Goal: Information Seeking & Learning: Find specific fact

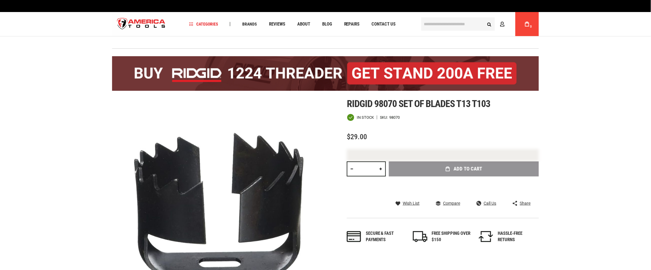
click at [455, 25] on input "text" at bounding box center [458, 23] width 74 height 13
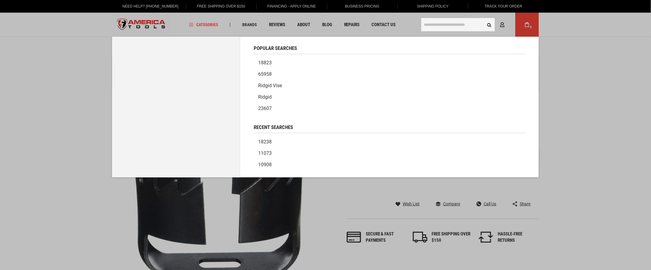
paste input "*****"
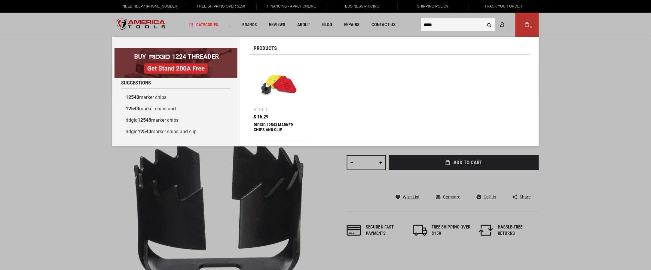
type input "*****"
click at [270, 101] on img at bounding box center [279, 84] width 45 height 45
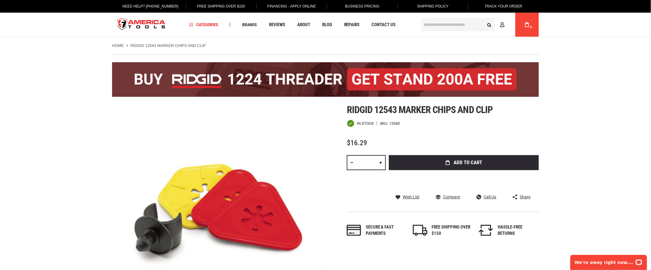
click at [142, 23] on img "store logo" at bounding box center [141, 25] width 58 height 23
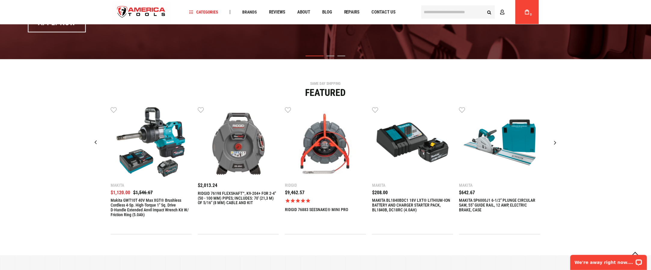
scroll to position [421, 0]
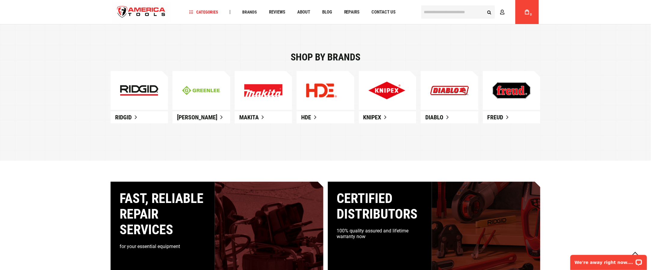
click at [129, 119] on span "Ridgid" at bounding box center [123, 117] width 17 height 7
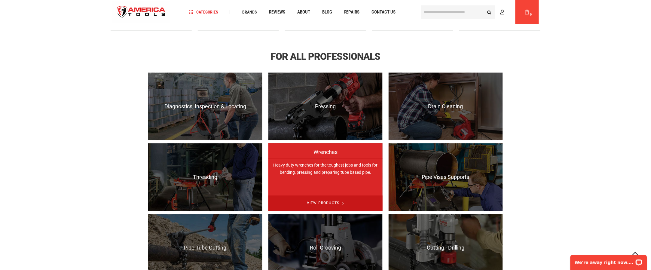
scroll to position [360, 0]
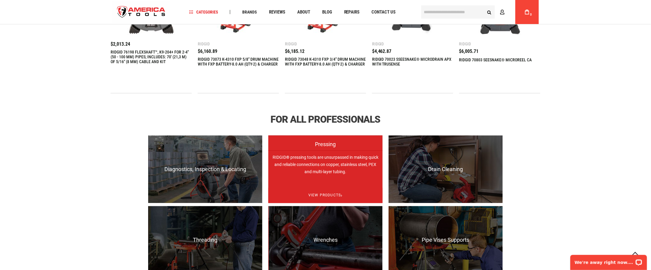
click at [323, 157] on p "RIDGID® pressing tools are unsurpassed in making quick and reliable connections…" at bounding box center [325, 184] width 114 height 68
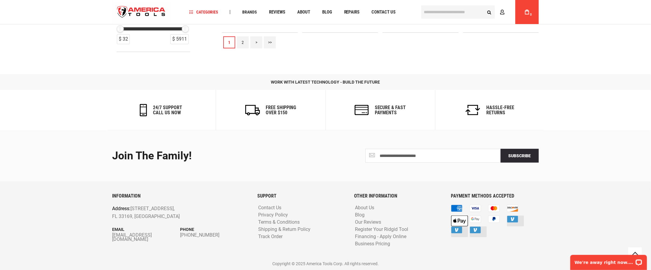
scroll to position [684, 0]
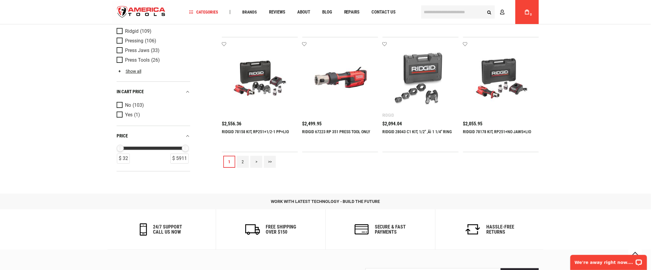
click at [267, 161] on link ">>" at bounding box center [270, 162] width 12 height 12
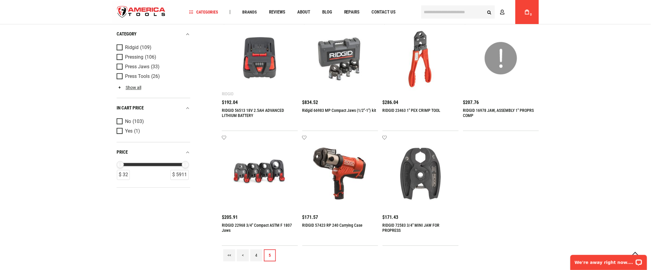
scroll to position [541, 0]
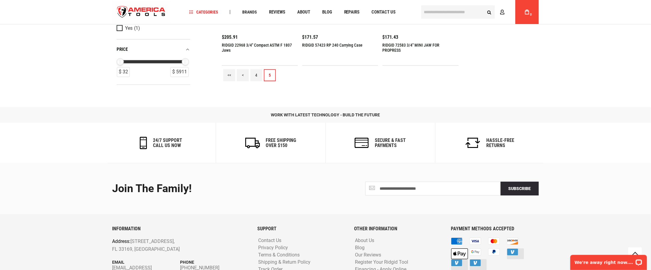
click at [256, 75] on link "4" at bounding box center [256, 75] width 12 height 12
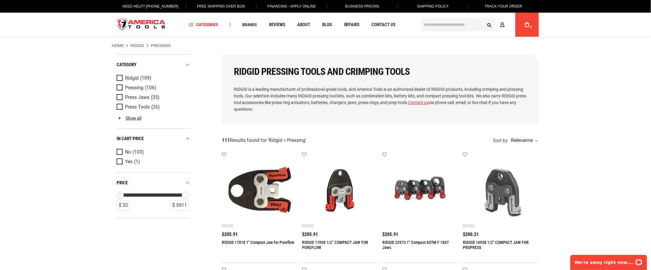
click at [261, 236] on div "$205.91" at bounding box center [260, 234] width 76 height 5
click at [437, 28] on input "text" at bounding box center [458, 24] width 74 height 13
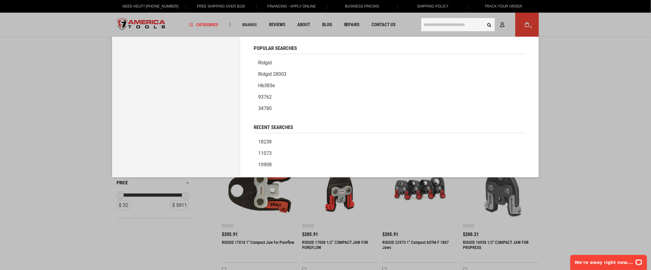
paste input "******"
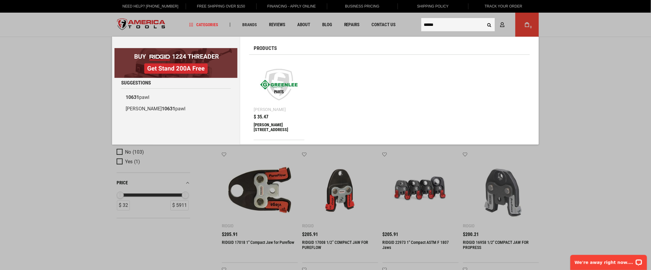
click at [432, 23] on input "******" at bounding box center [458, 24] width 74 height 13
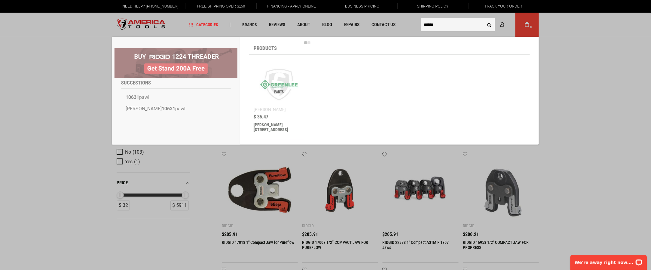
click at [432, 23] on input "******" at bounding box center [458, 24] width 74 height 13
paste input "text"
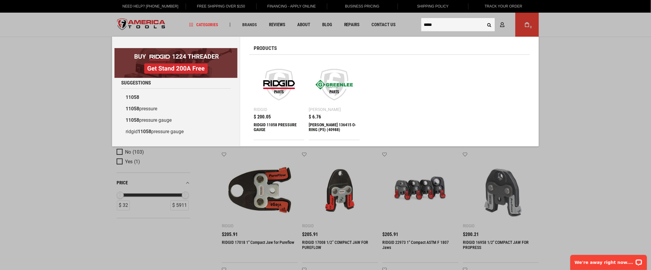
click at [430, 23] on input "*****" at bounding box center [458, 24] width 74 height 13
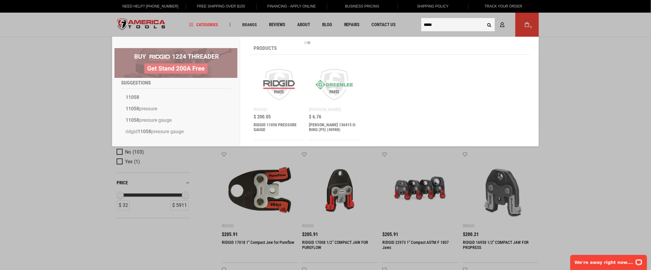
paste input "text"
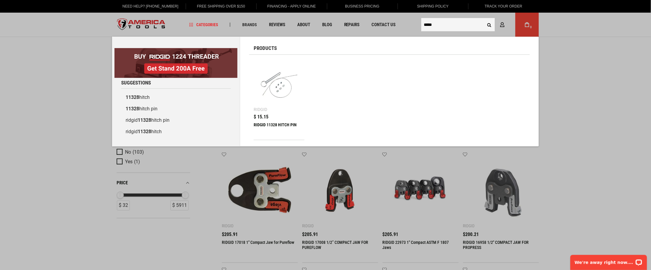
type input "*****"
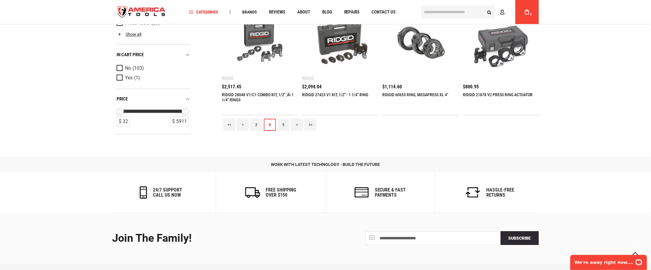
scroll to position [781, 0]
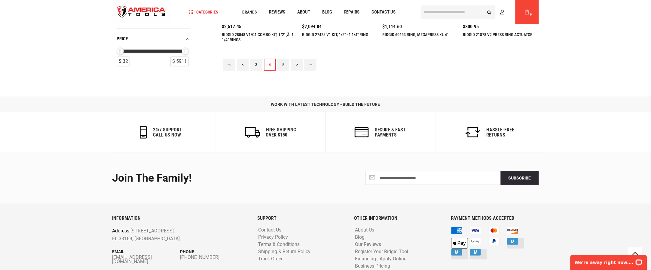
click at [283, 65] on link "5" at bounding box center [283, 65] width 12 height 12
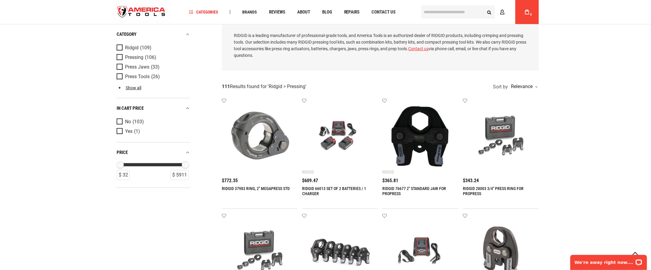
scroll to position [0, 0]
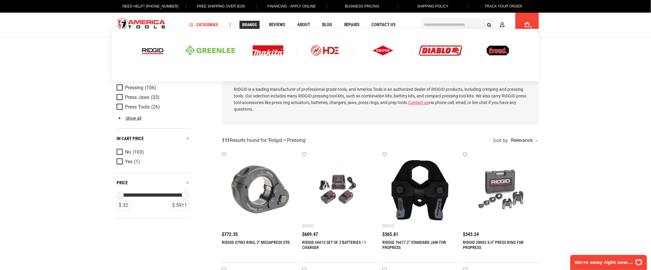
click at [251, 23] on span "Brands" at bounding box center [249, 25] width 15 height 4
click at [158, 52] on img at bounding box center [152, 50] width 25 height 10
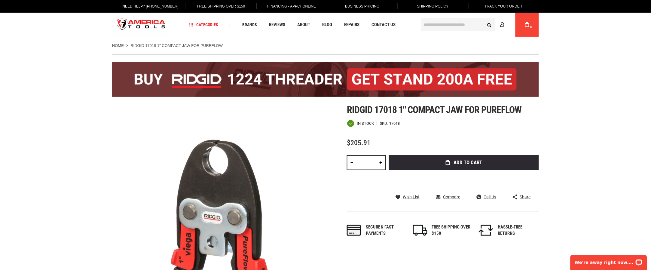
click at [394, 124] on div "17018" at bounding box center [394, 123] width 11 height 4
copy div "17018"
click at [238, 41] on div "Home RIDGID 17018 1" Compact Jaw for Pureflow" at bounding box center [325, 42] width 439 height 11
click at [233, 46] on ul "Home RIDGID 17018 1" Compact Jaw for Pureflow" at bounding box center [325, 45] width 427 height 5
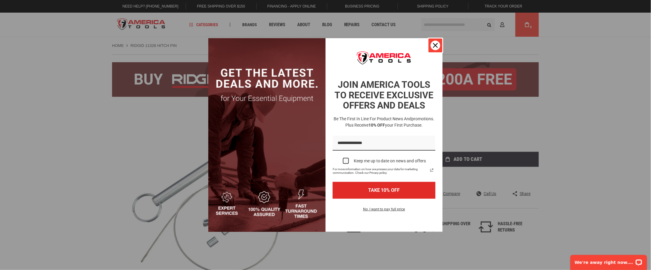
click at [436, 49] on div "Close" at bounding box center [435, 46] width 10 height 10
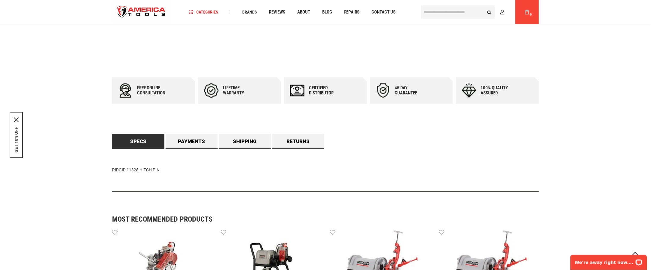
scroll to position [240, 0]
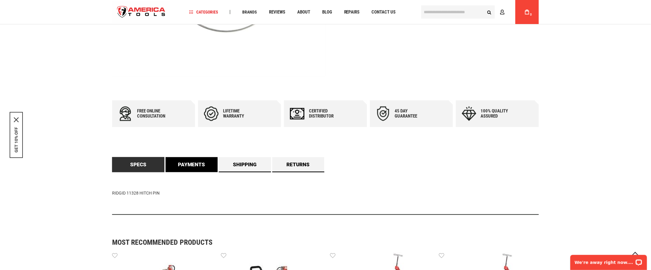
click at [198, 165] on link "Payments" at bounding box center [192, 164] width 52 height 15
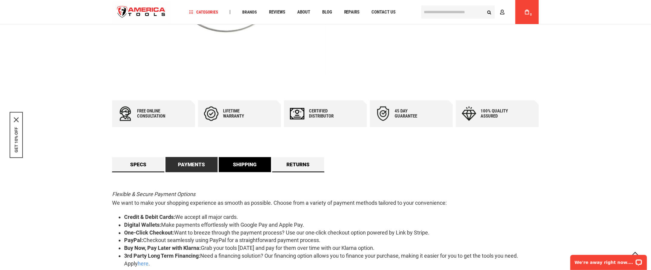
click at [226, 163] on link "Shipping" at bounding box center [245, 164] width 52 height 15
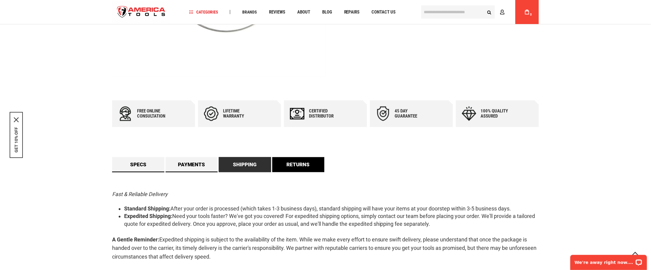
click at [291, 166] on link "Returns" at bounding box center [298, 164] width 52 height 15
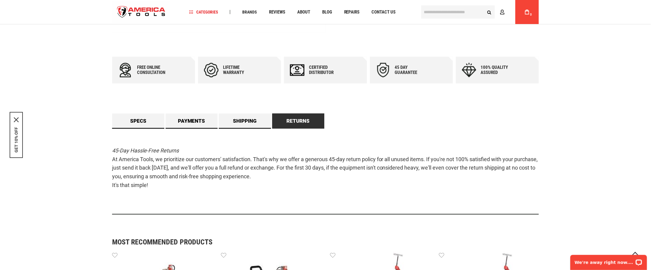
scroll to position [300, 0]
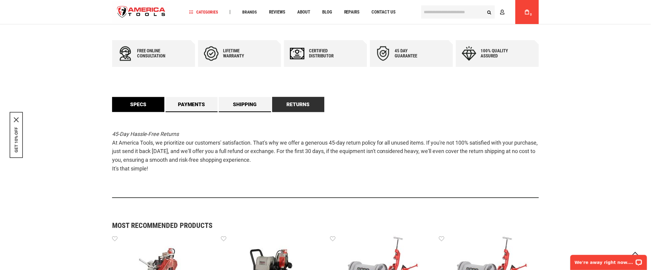
click at [137, 107] on link "Specs" at bounding box center [138, 104] width 52 height 15
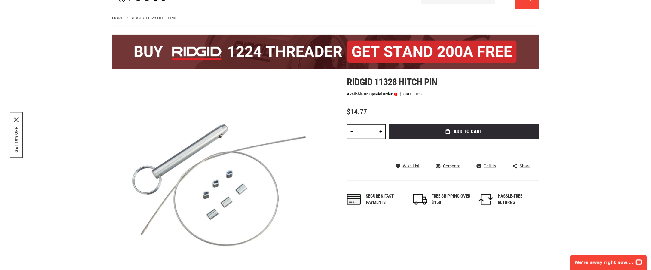
scroll to position [0, 0]
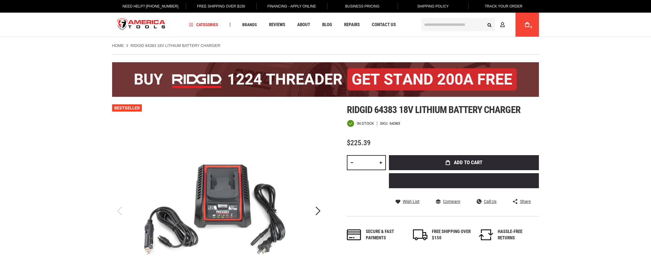
click at [394, 125] on div "64383" at bounding box center [394, 123] width 11 height 4
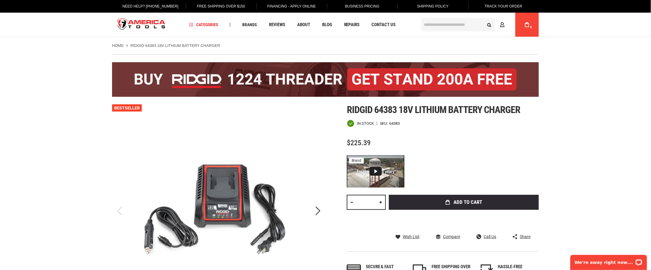
click at [398, 126] on div "In stock SKU 64383" at bounding box center [443, 124] width 192 height 8
click at [398, 123] on div "64383" at bounding box center [394, 123] width 11 height 4
click at [424, 24] on input "text" at bounding box center [458, 24] width 74 height 13
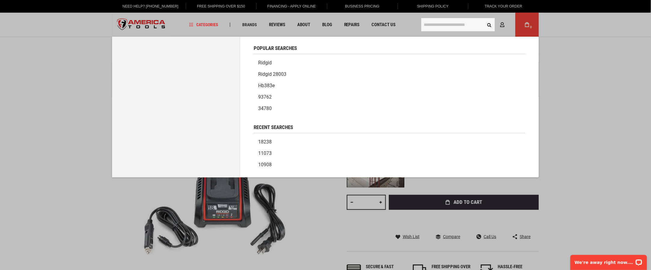
paste input "*****"
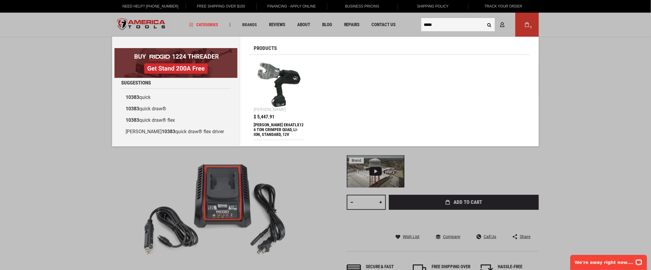
type input "*****"
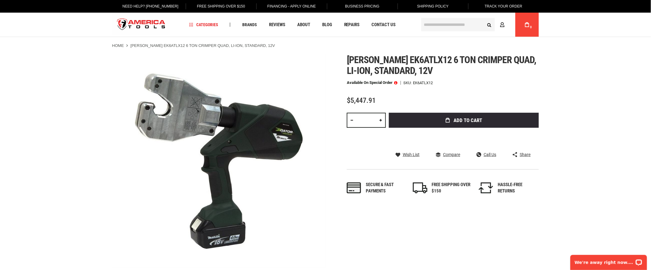
click at [434, 27] on input "text" at bounding box center [458, 24] width 74 height 13
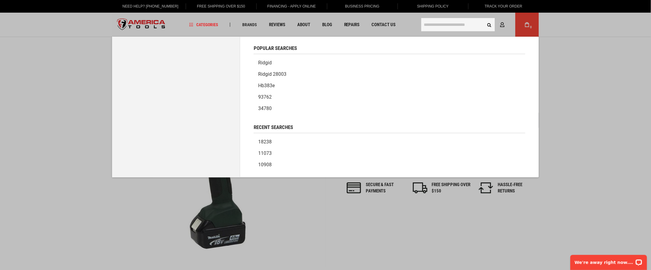
paste input "*****"
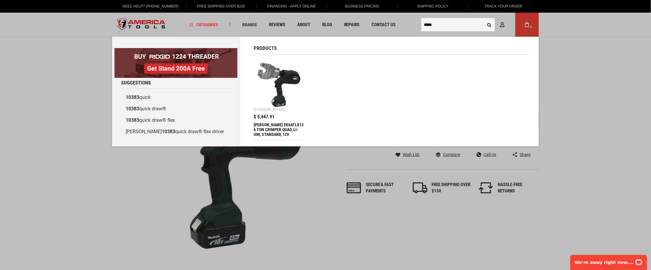
type input "*****"
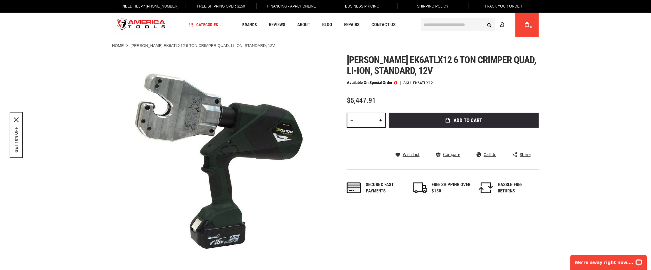
click at [437, 27] on input "text" at bounding box center [458, 24] width 74 height 13
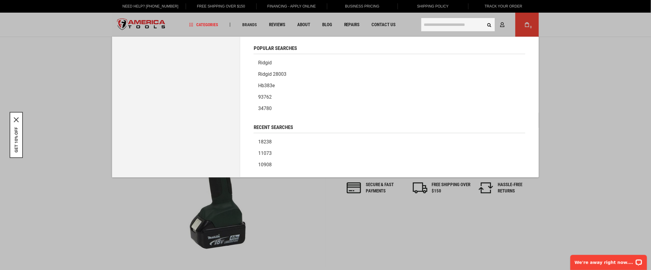
paste input "*****"
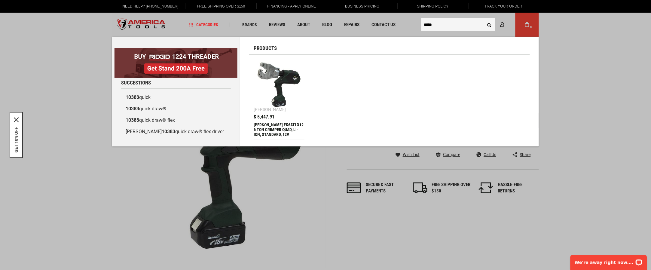
type input "*****"
click at [269, 130] on div "[PERSON_NAME] EK6ATLX12 6 TON CRIMPER QUAD, LI-ION, STANDARD, 12V" at bounding box center [279, 129] width 51 height 14
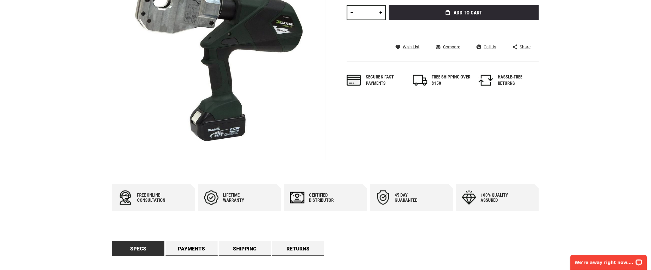
scroll to position [240, 0]
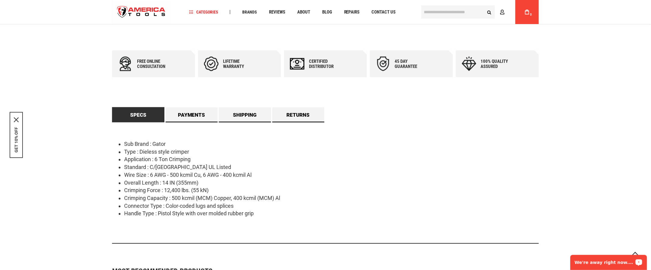
click at [443, 13] on input "text" at bounding box center [458, 11] width 74 height 13
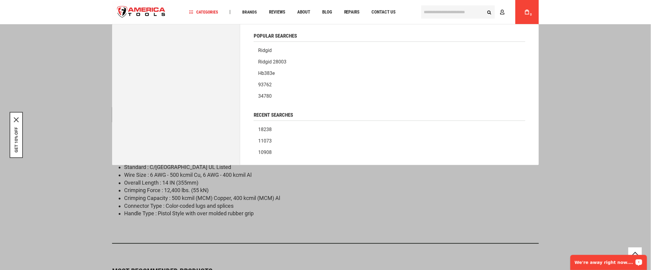
paste input "*****"
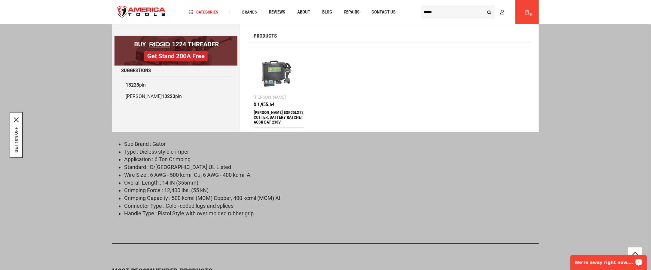
type input "*****"
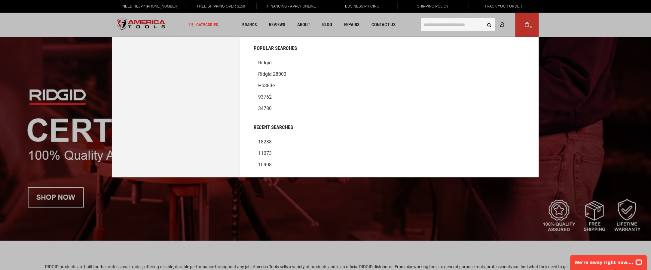
click at [458, 29] on input "text" at bounding box center [458, 24] width 74 height 13
paste input "*****"
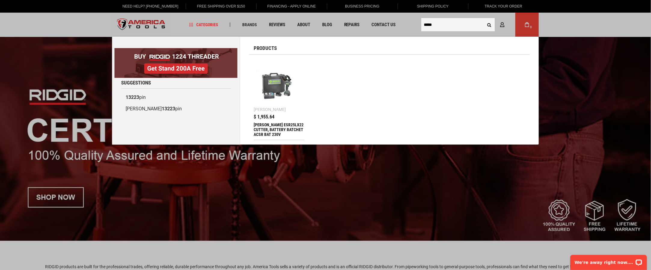
type input "*****"
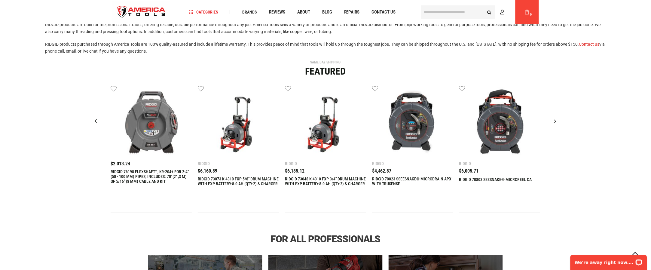
scroll to position [240, 0]
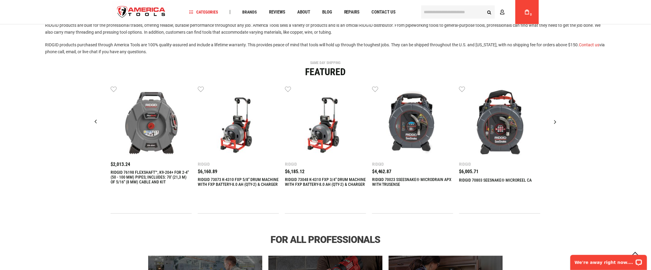
click at [555, 123] on div "Next slide" at bounding box center [555, 121] width 15 height 15
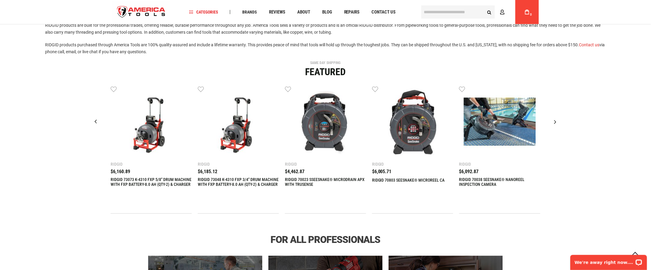
click at [556, 120] on div "Next slide" at bounding box center [555, 121] width 15 height 15
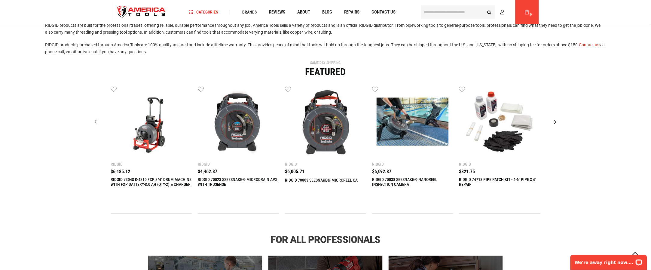
click at [556, 120] on div "Next slide" at bounding box center [555, 121] width 15 height 15
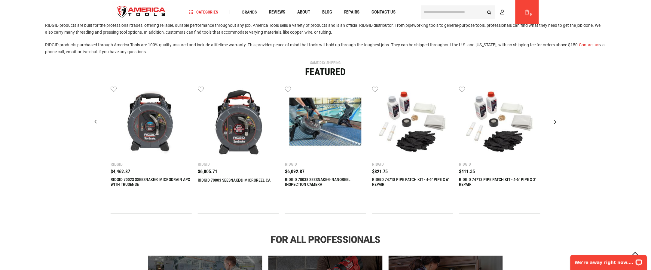
click at [556, 120] on div "Next slide" at bounding box center [555, 121] width 15 height 15
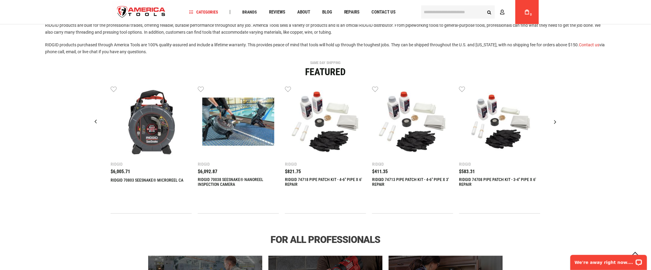
click at [556, 120] on div "Next slide" at bounding box center [555, 121] width 15 height 15
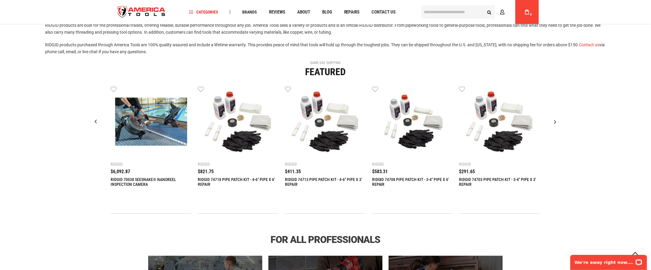
click at [556, 120] on div "Next slide" at bounding box center [555, 121] width 15 height 15
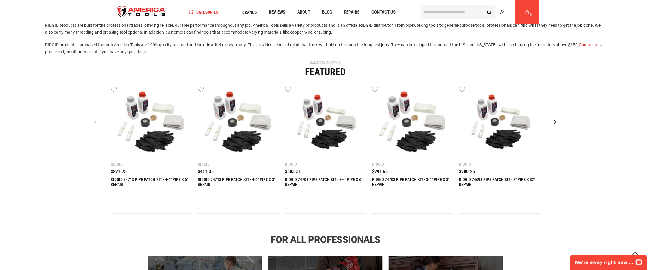
click at [556, 120] on div "Next slide" at bounding box center [555, 121] width 15 height 15
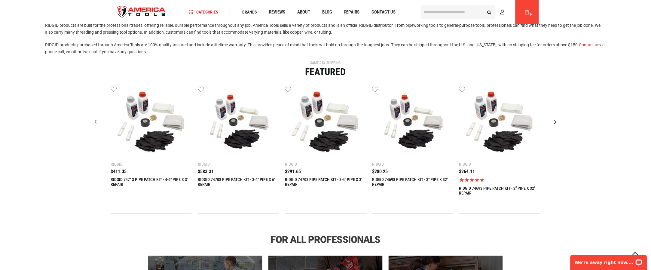
click at [556, 120] on div "Next slide" at bounding box center [555, 121] width 15 height 15
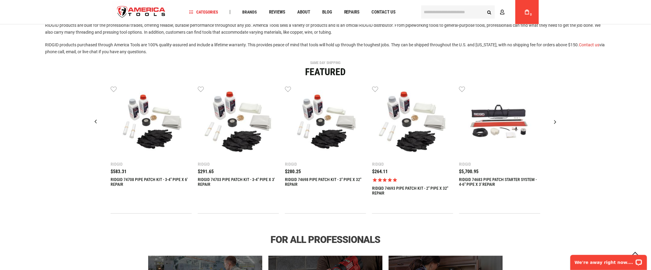
click at [556, 120] on div "Next slide" at bounding box center [555, 121] width 15 height 15
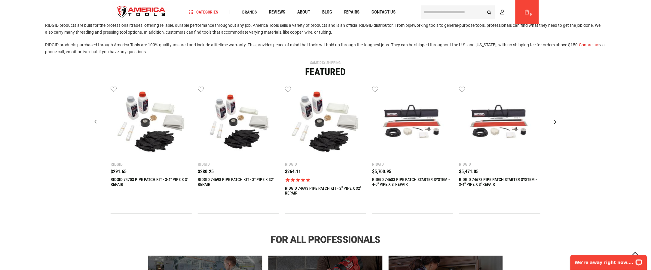
click at [556, 120] on div "Next slide" at bounding box center [555, 121] width 15 height 15
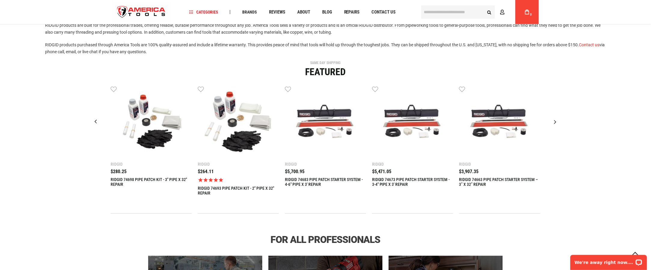
click at [556, 120] on div "Next slide" at bounding box center [555, 121] width 15 height 15
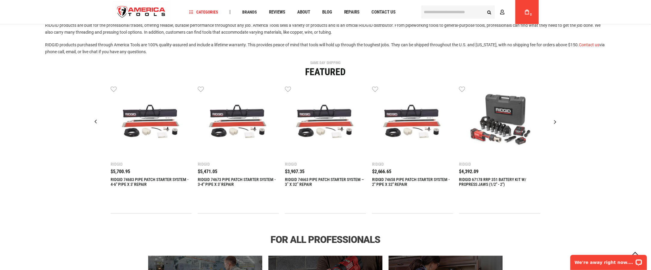
click at [556, 120] on div "Next slide" at bounding box center [555, 121] width 15 height 15
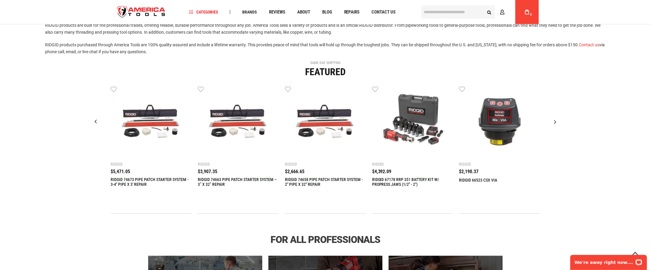
click at [556, 120] on div "Next slide" at bounding box center [555, 121] width 15 height 15
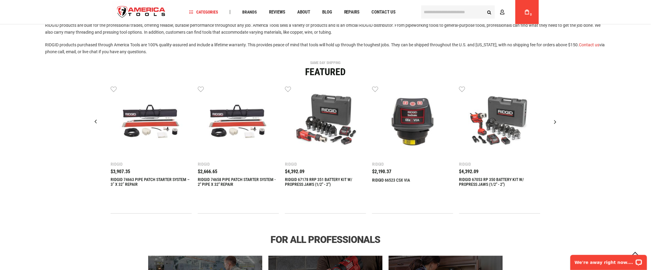
click at [556, 120] on div "Next slide" at bounding box center [555, 121] width 15 height 15
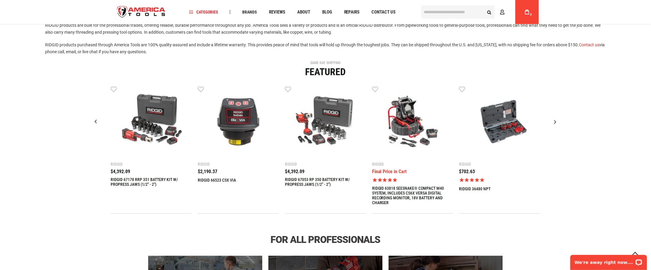
click at [556, 120] on div "Next slide" at bounding box center [555, 121] width 15 height 15
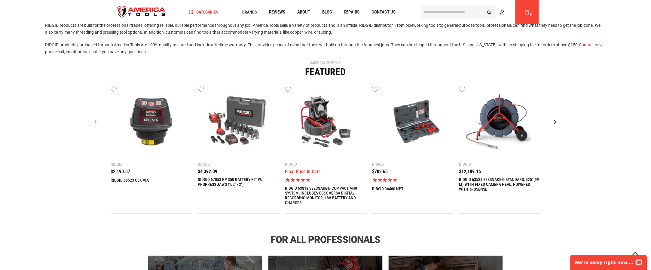
click at [556, 120] on div "Next slide" at bounding box center [555, 121] width 15 height 15
click at [555, 123] on div "Next slide" at bounding box center [555, 121] width 15 height 15
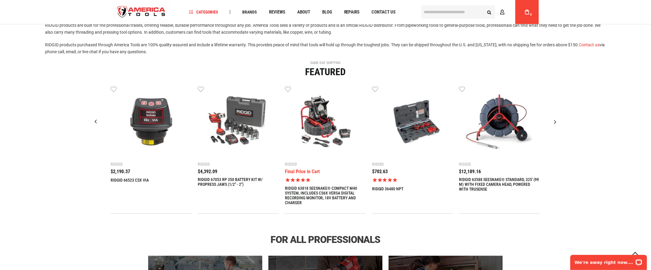
click at [555, 123] on div "Next slide" at bounding box center [555, 121] width 15 height 15
click at [555, 120] on div "Next slide" at bounding box center [555, 121] width 15 height 15
click at [556, 122] on div "Next slide" at bounding box center [555, 121] width 15 height 15
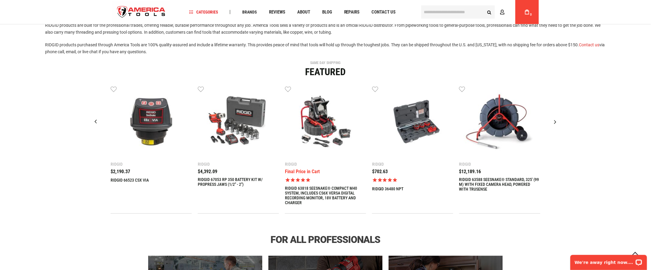
click at [96, 122] on div "Previous slide" at bounding box center [95, 121] width 15 height 15
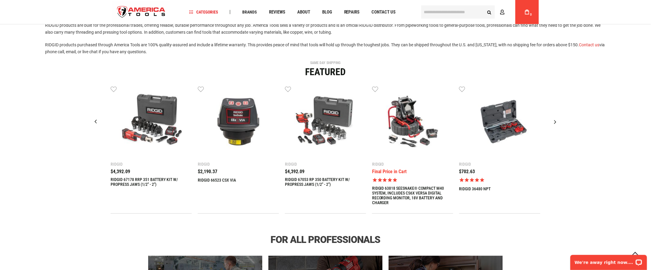
click at [556, 123] on div "Next slide" at bounding box center [555, 121] width 15 height 15
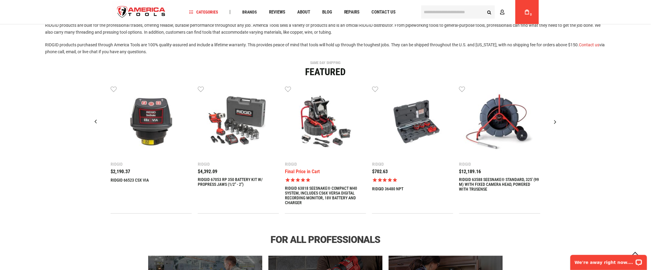
click at [556, 123] on div "Next slide" at bounding box center [555, 121] width 15 height 15
click at [573, 136] on div "SAME DAY SHIPPING Featured $2,013.24 Wish List Compare" at bounding box center [325, 137] width 651 height 153
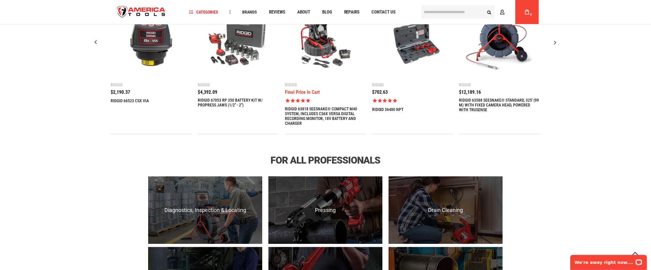
scroll to position [421, 0]
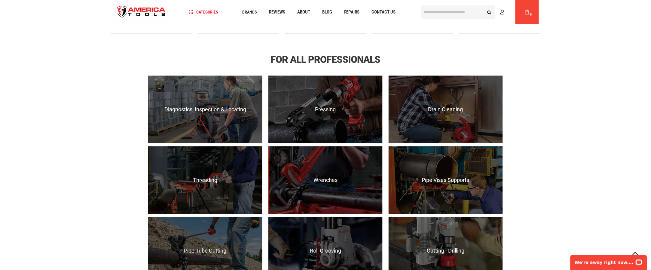
click at [566, 126] on div "For all Professionals Diagnostics, Inspection & Locating RIDGID® SeeSnake® and …" at bounding box center [325, 241] width 651 height 374
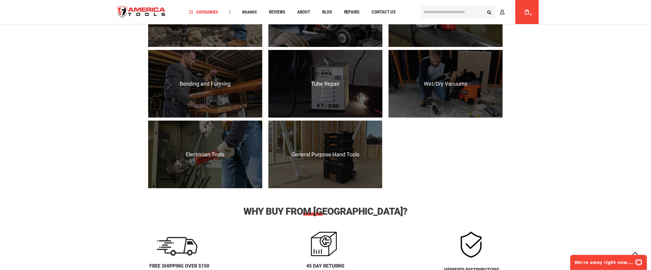
scroll to position [721, 0]
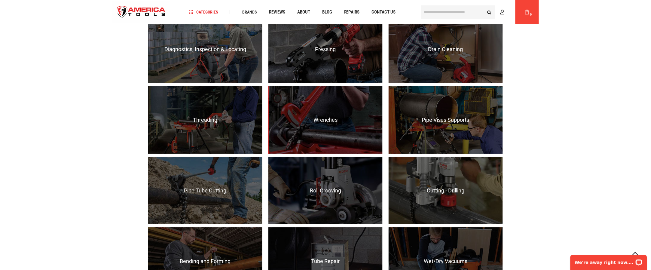
scroll to position [421, 0]
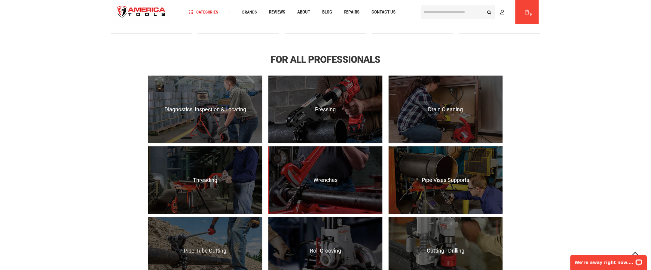
click at [95, 114] on div "For all Professionals Diagnostics, Inspection & Locating RIDGID® SeeSnake® and …" at bounding box center [325, 241] width 651 height 374
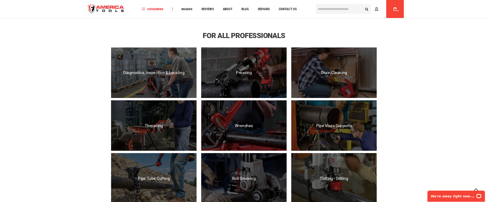
scroll to position [408, 0]
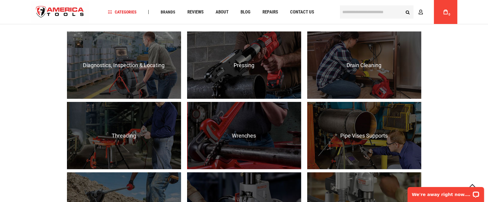
click at [466, 86] on div "For all Professionals Diagnostics, Inspection & Locating RIDGID® SeeSnake® and …" at bounding box center [244, 198] width 488 height 374
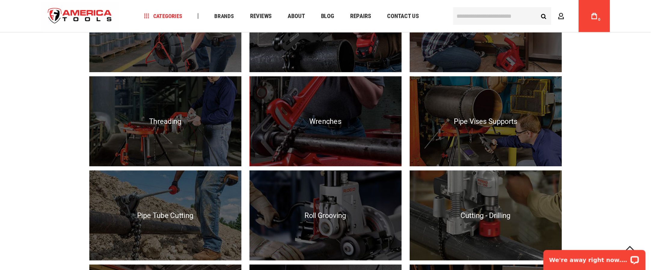
scroll to position [453, 0]
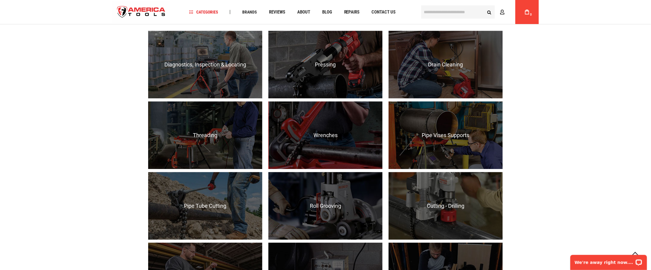
click at [83, 146] on div "For all Professionals Diagnostics, Inspection & Locating RIDGID® SeeSnake® and …" at bounding box center [325, 197] width 651 height 374
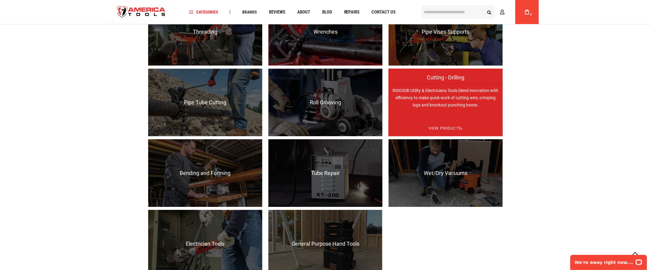
scroll to position [573, 0]
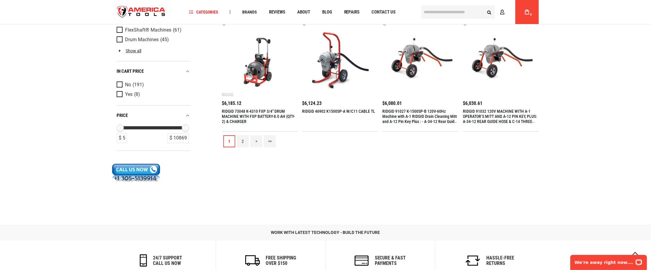
scroll to position [721, 0]
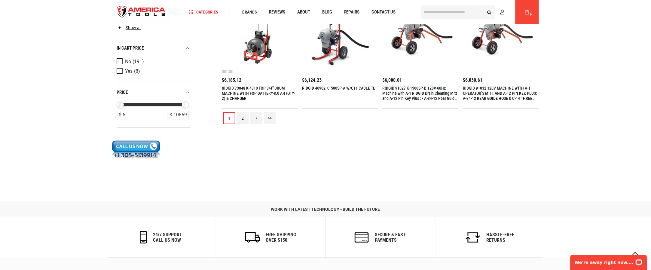
click at [272, 120] on link ">>" at bounding box center [270, 118] width 12 height 12
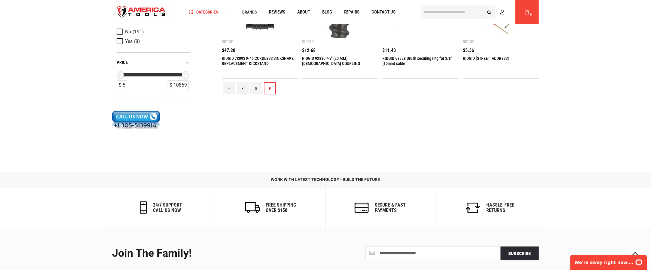
scroll to position [669, 0]
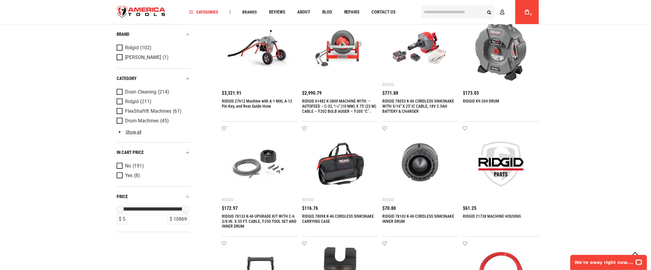
scroll to position [548, 0]
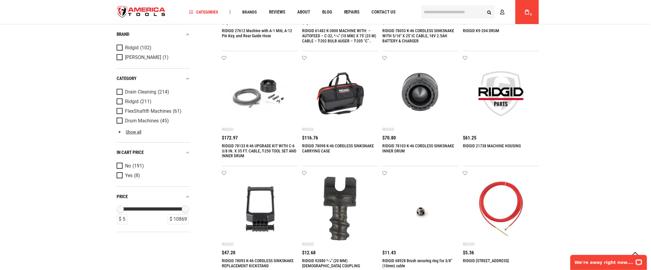
click at [595, 143] on div "Language English Español Need Help? +1 305-513-9914 Free Shipping Over $150 Fin…" at bounding box center [325, 11] width 651 height 1118
click at [561, 121] on div "Language English Español Need Help? +1 305-513-9914 Free Shipping Over $150 Fin…" at bounding box center [325, 11] width 651 height 1118
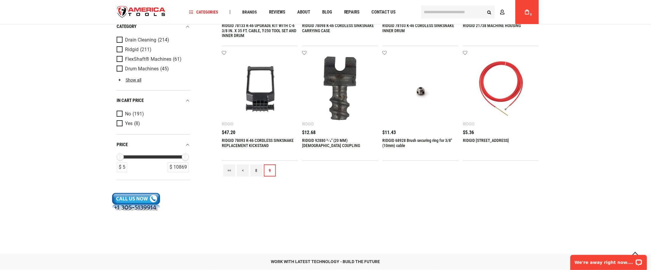
scroll to position [661, 0]
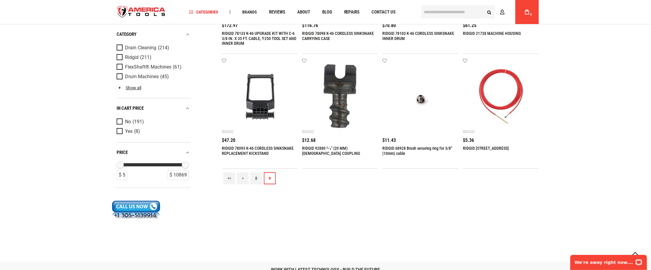
click at [231, 179] on link "<<" at bounding box center [229, 178] width 12 height 12
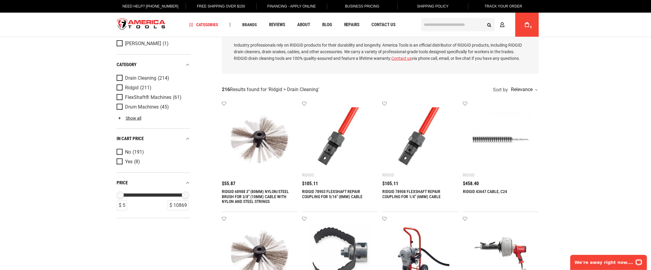
scroll to position [60, 0]
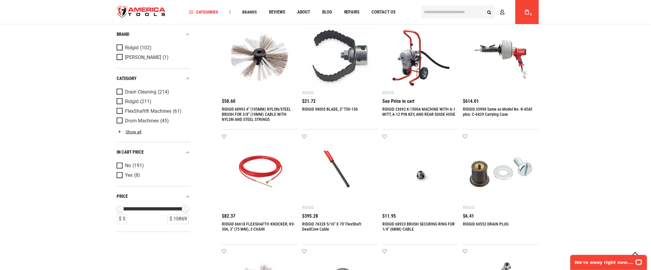
scroll to position [0, 0]
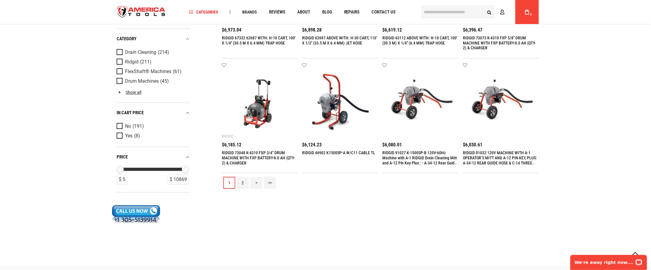
scroll to position [721, 0]
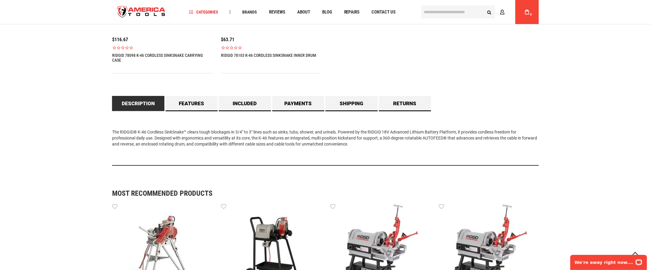
scroll to position [481, 0]
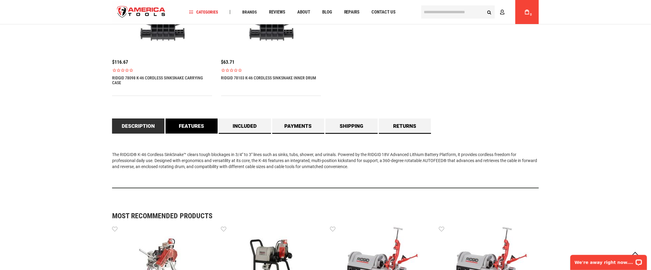
click at [188, 125] on link "Features" at bounding box center [192, 125] width 52 height 15
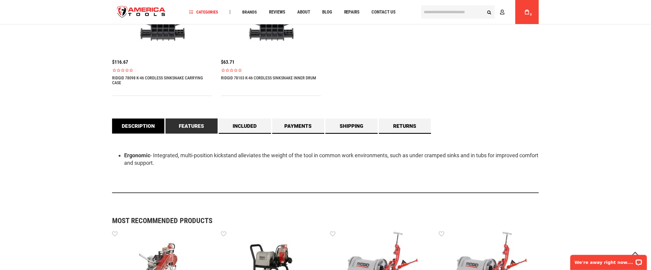
click at [147, 125] on link "Description" at bounding box center [138, 125] width 52 height 15
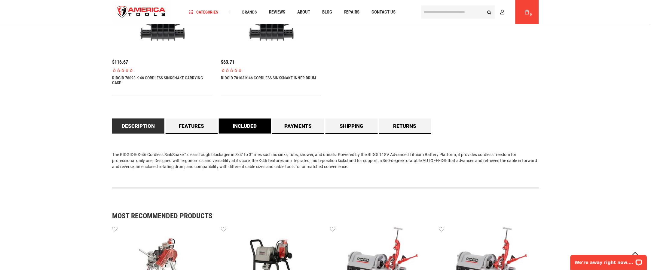
click at [251, 126] on link "Included" at bounding box center [245, 125] width 52 height 15
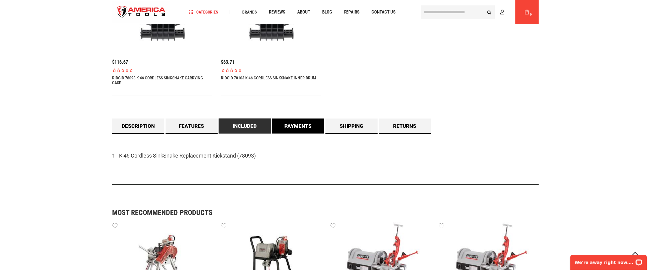
click at [287, 123] on link "Payments" at bounding box center [298, 125] width 52 height 15
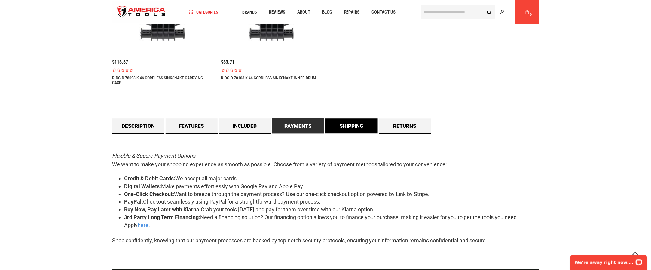
click at [334, 128] on link "Shipping" at bounding box center [351, 125] width 52 height 15
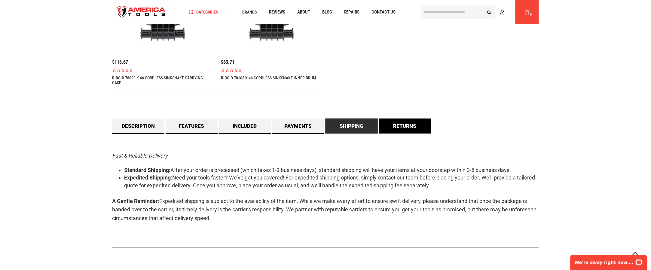
click at [390, 128] on link "Returns" at bounding box center [405, 125] width 52 height 15
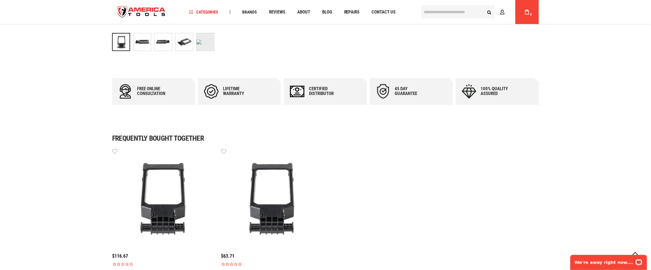
scroll to position [180, 0]
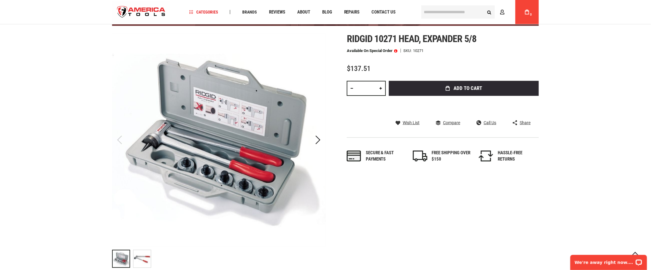
scroll to position [60, 0]
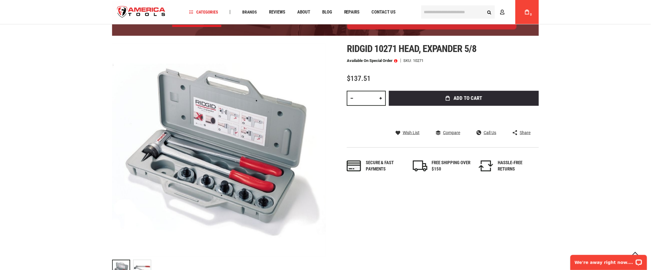
click at [420, 61] on div "10271" at bounding box center [418, 61] width 11 height 4
copy div "10271"
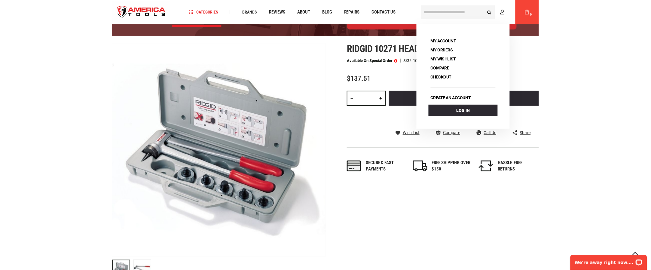
click at [359, 209] on div "Skip to the end of the images gallery Skip to the beginning of the images galle…" at bounding box center [325, 161] width 427 height 237
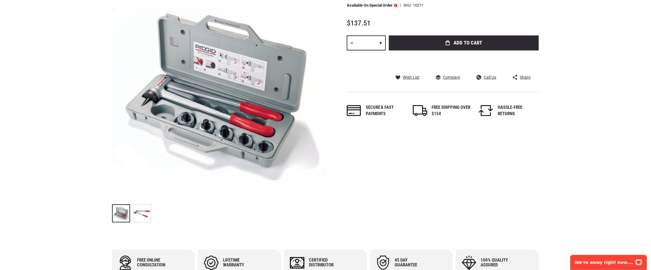
scroll to position [0, 0]
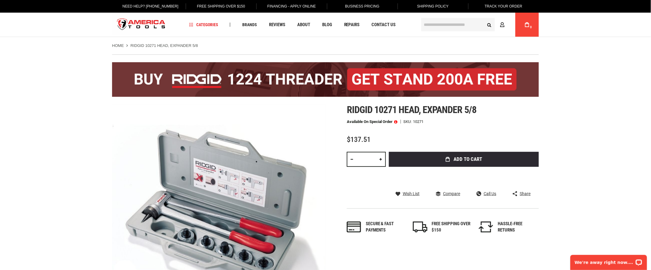
click at [421, 118] on div "Ridgid 10271 head, expander 5/8 Available on Special Order SKU 10271 $137.51 To…" at bounding box center [443, 174] width 192 height 141
click at [421, 122] on div "10271" at bounding box center [418, 122] width 11 height 4
copy div "10271"
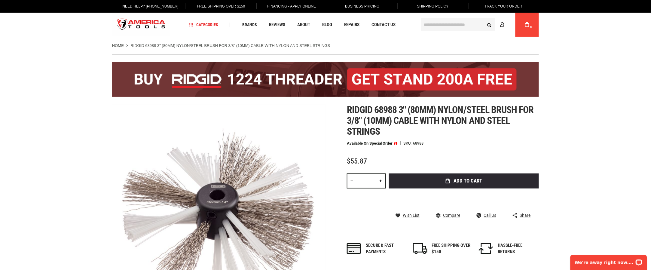
click at [498, 131] on h1 "Ridgid 68988 3" (80mm) nylon/steel brush for 3/8" (10mm) cable with nylon and s…" at bounding box center [443, 120] width 192 height 32
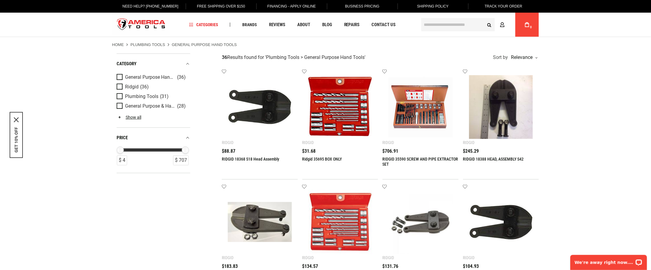
scroll to position [180, 0]
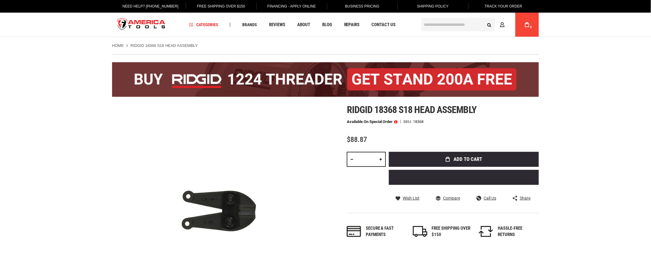
click at [421, 123] on div "18368" at bounding box center [418, 122] width 11 height 4
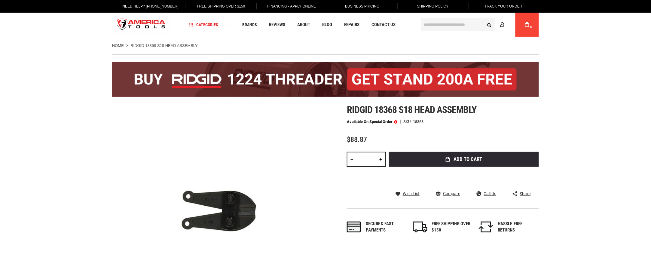
click at [421, 123] on div "18368" at bounding box center [418, 122] width 11 height 4
copy div "18368"
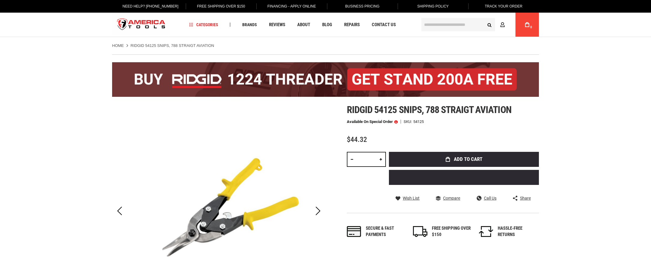
click at [419, 116] on div "Ridgid 54125 snips, 788 straigt aviation Available on Special Order SKU 54125 $…" at bounding box center [443, 177] width 192 height 146
click at [421, 125] on div "Ridgid 54125 snips, 788 straigt aviation Available on Special Order SKU 54125 $…" at bounding box center [443, 177] width 192 height 146
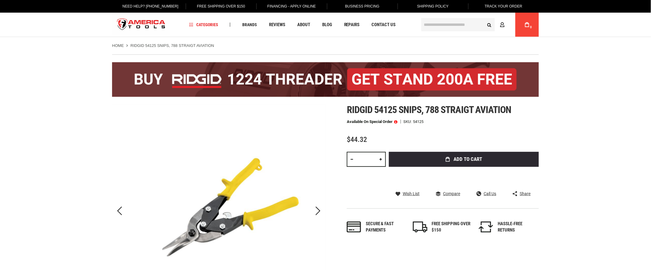
click at [421, 120] on div "54125" at bounding box center [418, 122] width 11 height 4
copy div "54125"
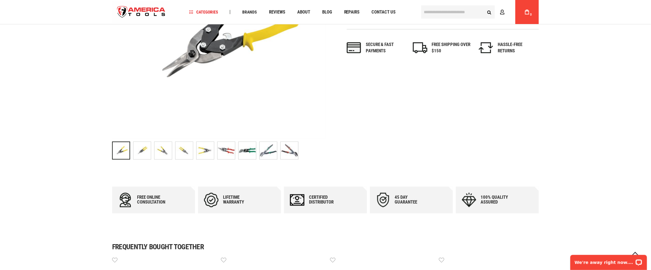
scroll to position [120, 0]
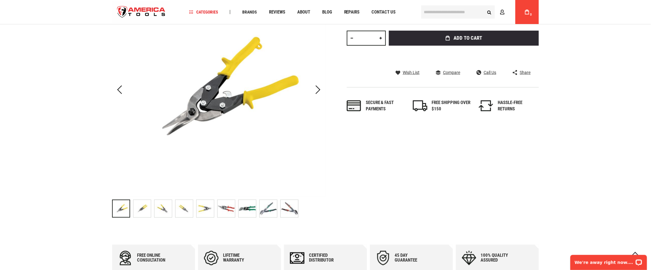
click at [150, 209] on img "RIDGID 54125 SNIPS, 788 STRAIGT AVIATION" at bounding box center [141, 208] width 17 height 17
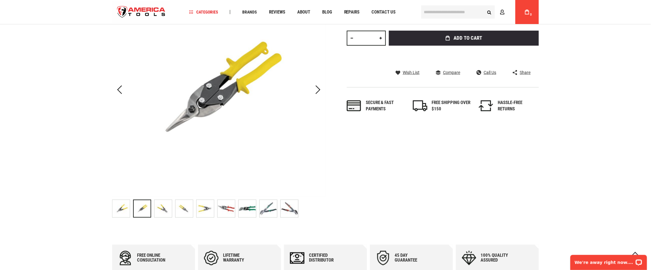
click at [230, 212] on img "RIDGID 54125 SNIPS, 788 STRAIGT AVIATION" at bounding box center [225, 208] width 17 height 17
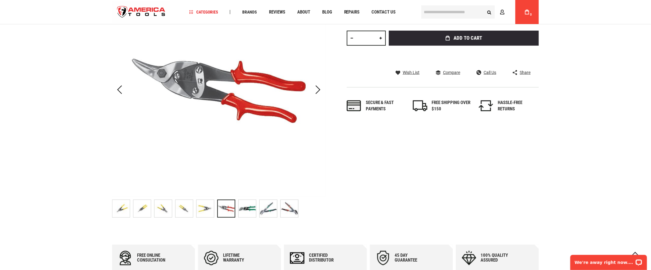
click at [249, 208] on img "RIDGID 54125 SNIPS, 788 STRAIGT AVIATION" at bounding box center [246, 208] width 17 height 17
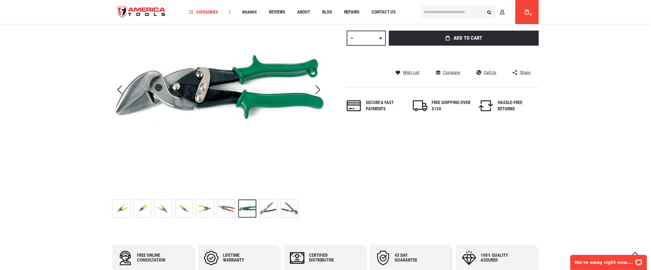
click at [259, 206] on div "RIDGID 54125 SNIPS, 788 STRAIGT AVIATION" at bounding box center [248, 208] width 21 height 24
click at [271, 212] on img "RIDGID 54125 SNIPS, 788 STRAIGT AVIATION" at bounding box center [268, 208] width 17 height 17
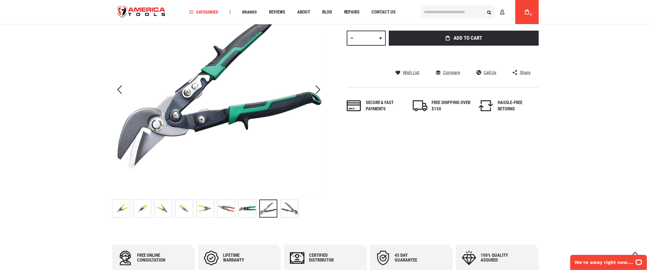
click at [293, 211] on img "RIDGID 54125 SNIPS, 788 STRAIGT AVIATION" at bounding box center [289, 208] width 17 height 17
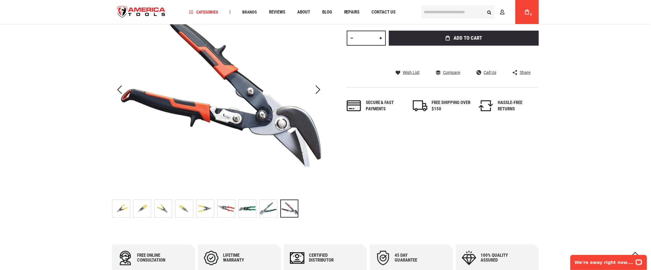
click at [167, 205] on img "RIDGID 54125 SNIPS, 788 STRAIGT AVIATION" at bounding box center [162, 208] width 17 height 17
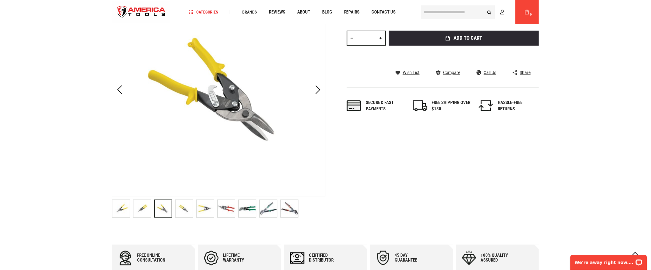
click at [187, 205] on img "RIDGID 54125 SNIPS, 788 STRAIGT AVIATION" at bounding box center [183, 208] width 17 height 17
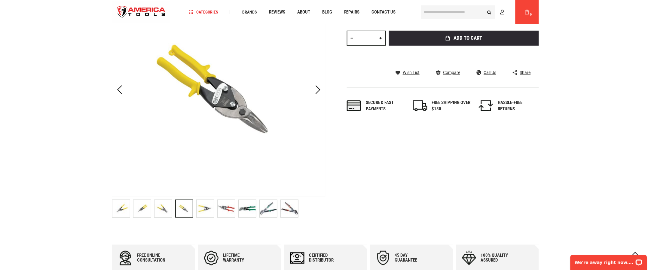
click at [224, 207] on img "RIDGID 54125 SNIPS, 788 STRAIGT AVIATION" at bounding box center [225, 208] width 17 height 17
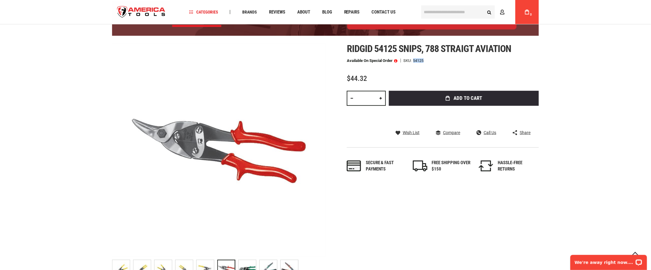
scroll to position [180, 0]
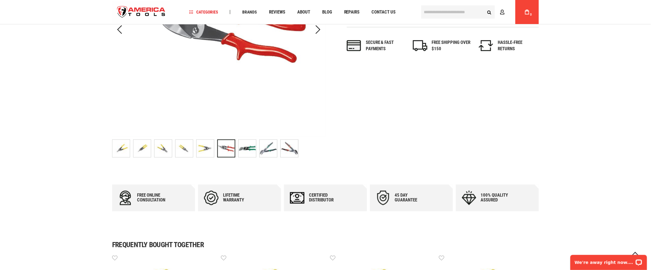
click at [292, 148] on img "RIDGID 54125 SNIPS, 788 STRAIGT AVIATION" at bounding box center [289, 148] width 17 height 17
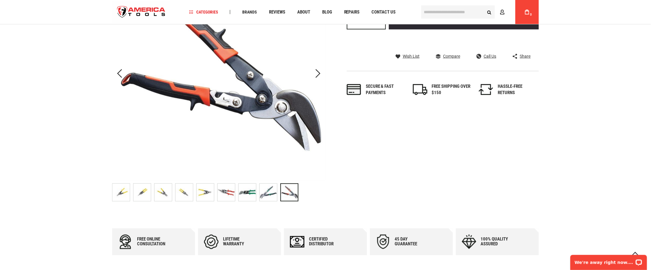
scroll to position [120, 0]
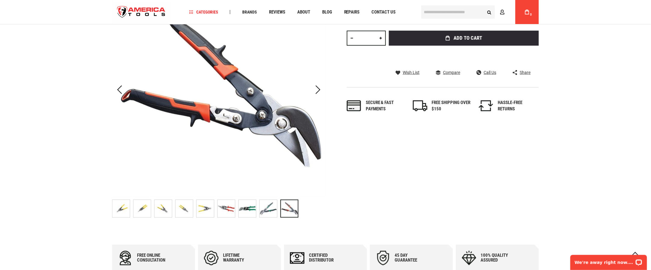
click at [126, 209] on img "RIDGID 54125 SNIPS, 788 STRAIGT AVIATION" at bounding box center [120, 208] width 17 height 17
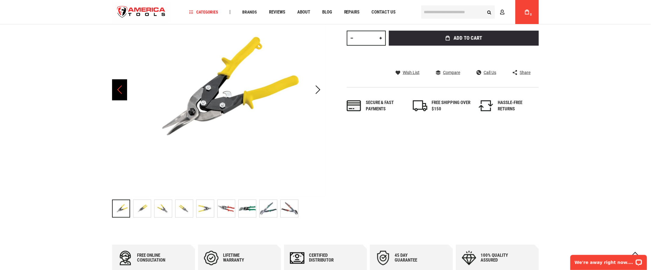
click at [116, 95] on div "Previous" at bounding box center [119, 89] width 15 height 21
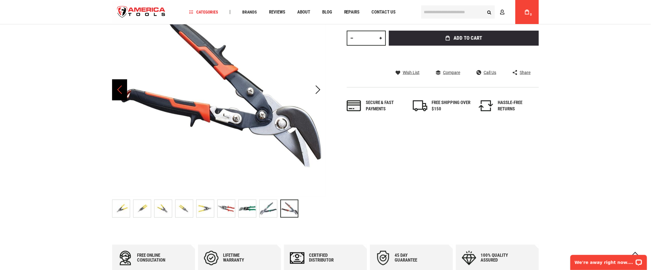
click at [116, 92] on div "Previous" at bounding box center [119, 89] width 15 height 21
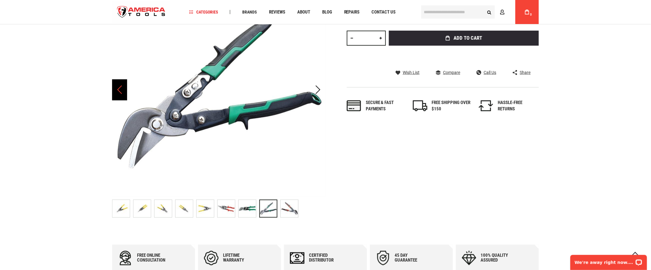
click at [116, 92] on div "Previous" at bounding box center [119, 89] width 15 height 21
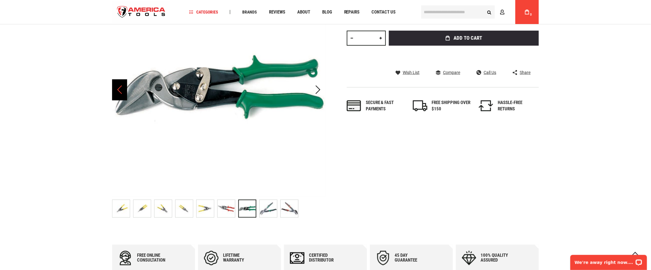
click at [116, 92] on div "Previous" at bounding box center [119, 89] width 15 height 21
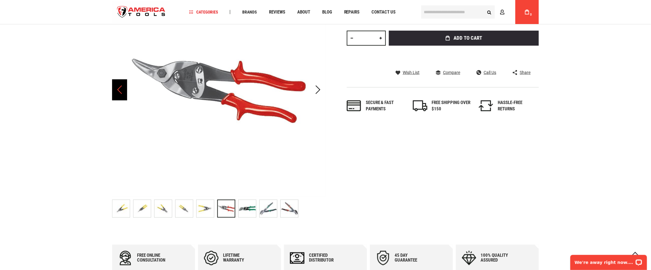
click at [116, 92] on div "Previous" at bounding box center [119, 89] width 15 height 21
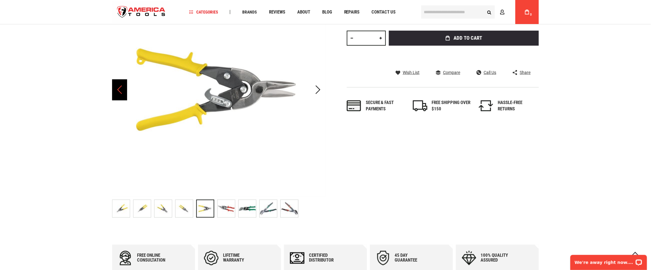
click at [116, 92] on div "Previous" at bounding box center [119, 89] width 15 height 21
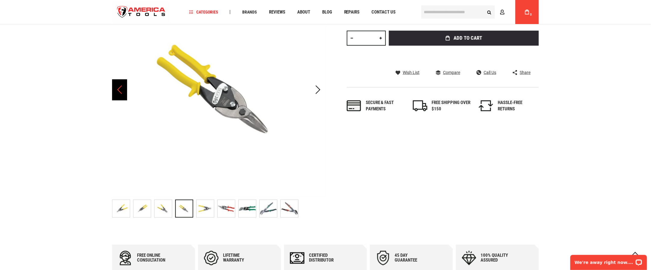
click at [116, 92] on div "Previous" at bounding box center [119, 89] width 15 height 21
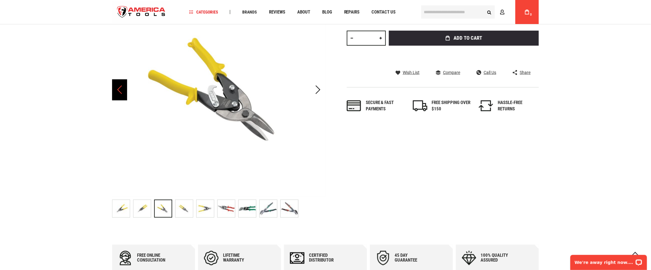
click at [116, 92] on div "Previous" at bounding box center [119, 89] width 15 height 21
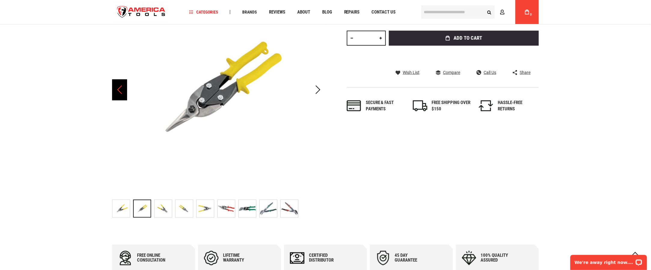
click at [116, 92] on div "Previous" at bounding box center [119, 89] width 15 height 21
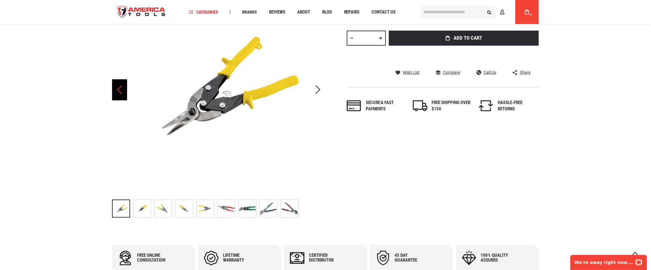
click at [116, 92] on div "Previous" at bounding box center [119, 89] width 15 height 21
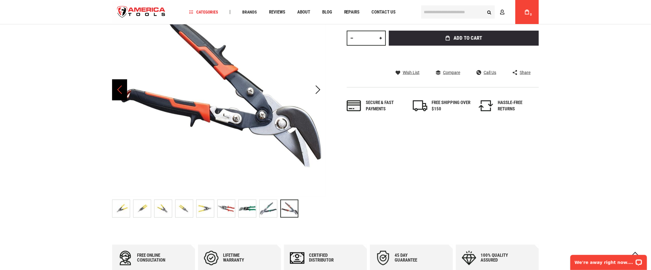
click at [118, 90] on div "Previous" at bounding box center [119, 89] width 15 height 21
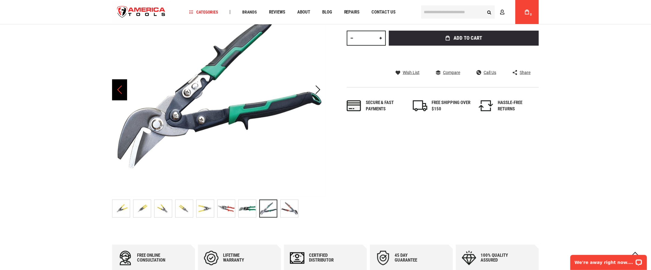
click at [118, 90] on div "Previous" at bounding box center [119, 89] width 15 height 21
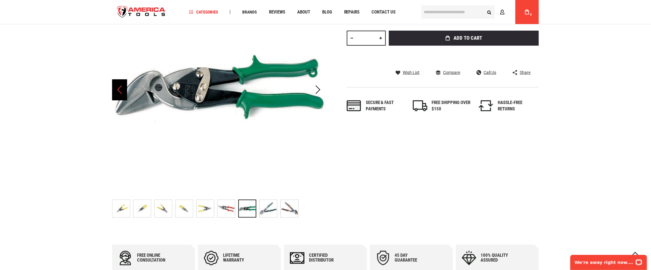
click at [118, 90] on div "Previous" at bounding box center [119, 89] width 15 height 21
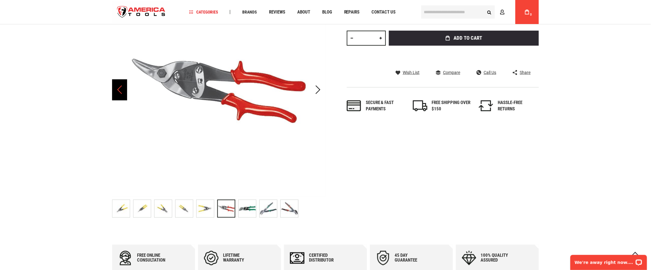
click at [118, 90] on div "Previous" at bounding box center [119, 89] width 15 height 21
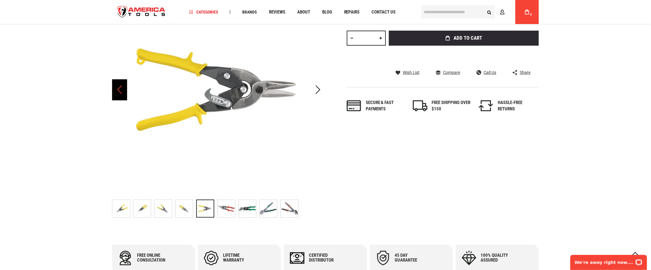
click at [118, 90] on div "Previous" at bounding box center [119, 89] width 15 height 21
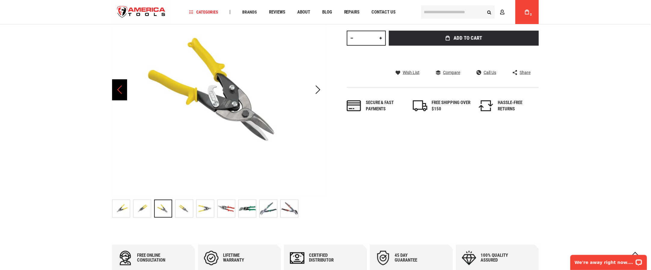
click at [118, 90] on div "Previous" at bounding box center [119, 89] width 15 height 21
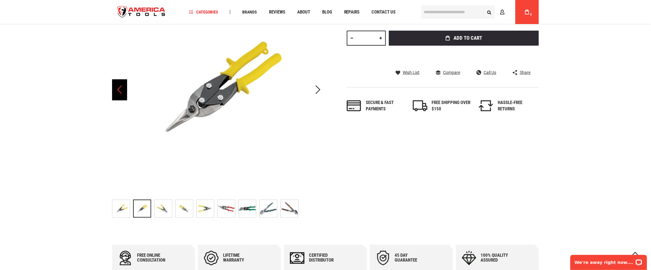
click at [118, 90] on div "Previous" at bounding box center [119, 89] width 15 height 21
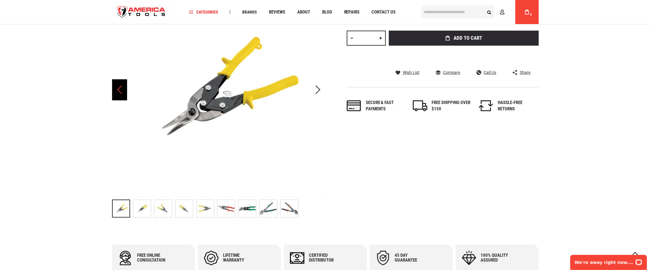
click at [118, 90] on div "Previous" at bounding box center [119, 89] width 15 height 21
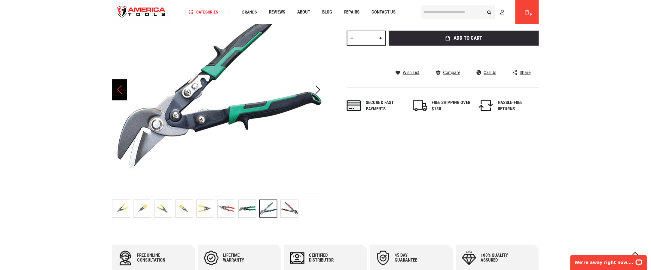
click at [118, 90] on div "Previous" at bounding box center [119, 89] width 15 height 21
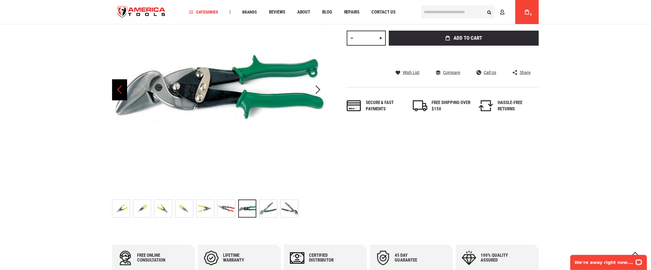
click at [118, 90] on div "Previous" at bounding box center [119, 89] width 15 height 21
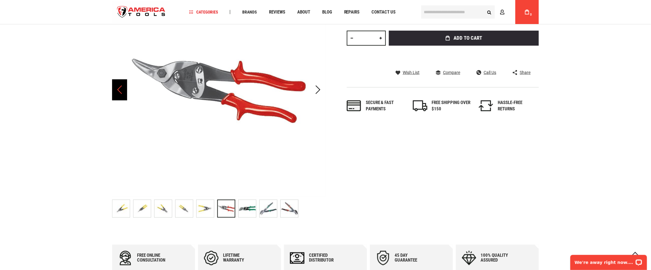
click at [118, 90] on div "Previous" at bounding box center [119, 89] width 15 height 21
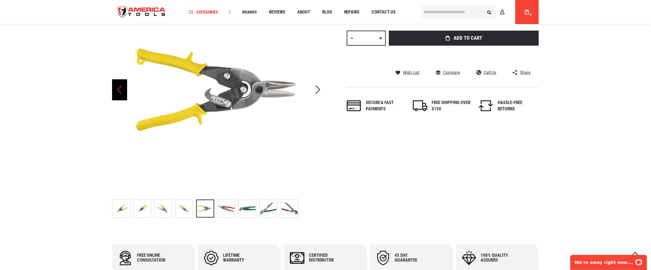
click at [118, 90] on div "Previous" at bounding box center [119, 89] width 15 height 21
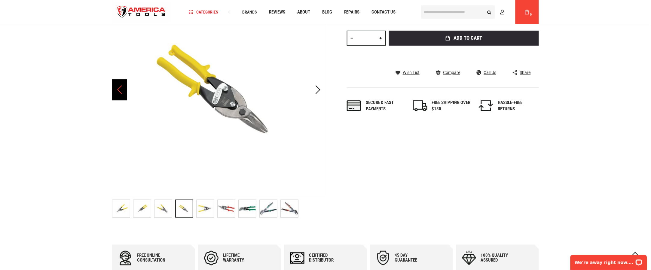
click at [118, 90] on div "Previous" at bounding box center [119, 89] width 15 height 21
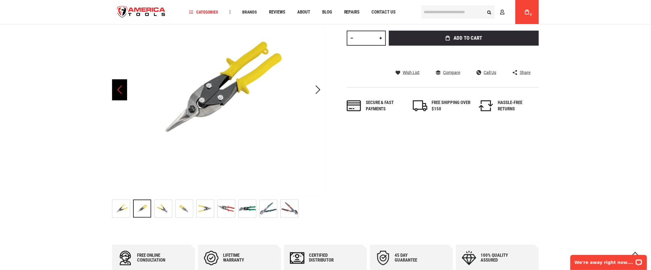
click at [118, 90] on div "Previous" at bounding box center [119, 89] width 15 height 21
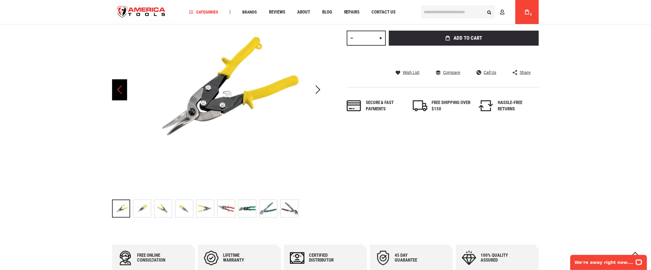
click at [118, 90] on div "Previous" at bounding box center [119, 89] width 15 height 21
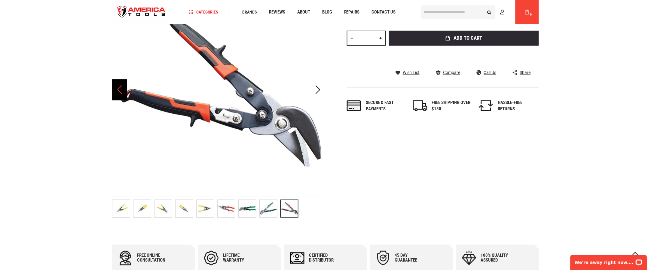
click at [118, 90] on div "Previous" at bounding box center [119, 89] width 15 height 21
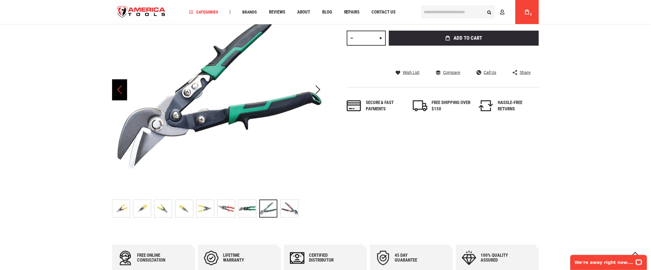
click at [118, 90] on div "Previous" at bounding box center [119, 89] width 15 height 21
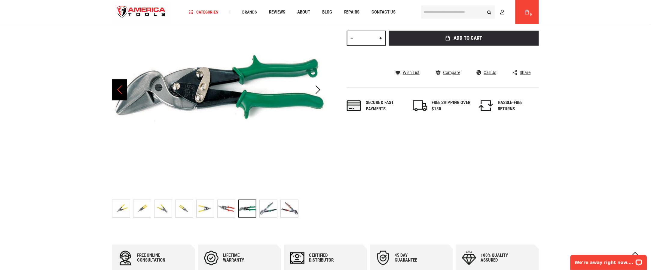
click at [118, 90] on div "Previous" at bounding box center [119, 89] width 15 height 21
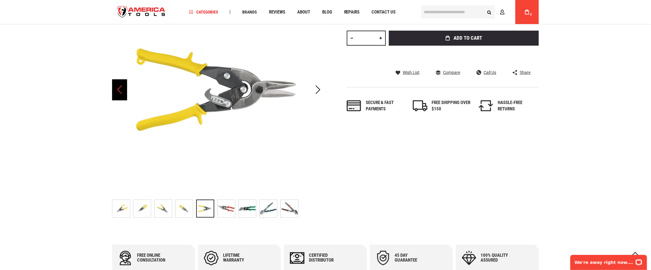
click at [118, 90] on div "Previous" at bounding box center [119, 89] width 15 height 21
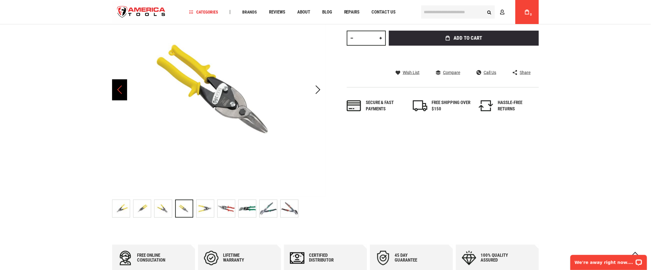
click at [118, 90] on div "Previous" at bounding box center [119, 89] width 15 height 21
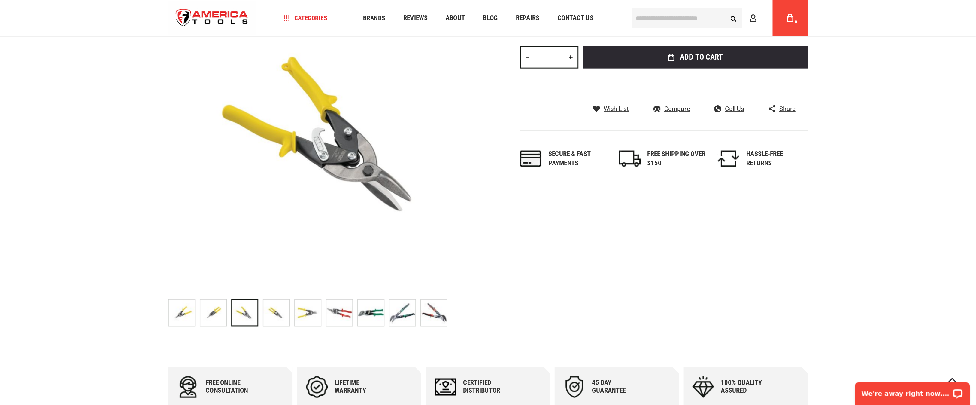
scroll to position [108, 0]
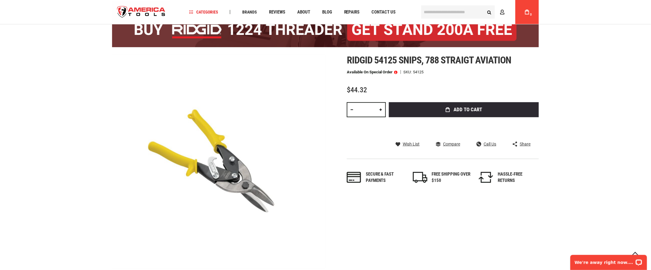
scroll to position [60, 0]
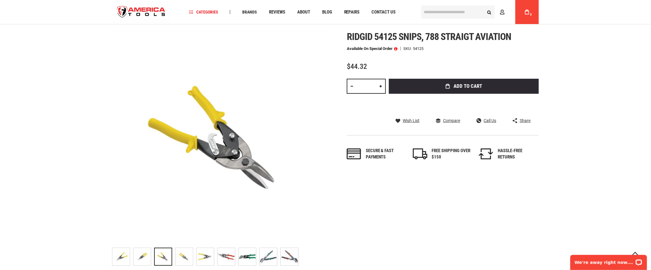
click at [366, 177] on div "Skip to the end of the images gallery Skip to the beginning of the images galle…" at bounding box center [325, 149] width 427 height 237
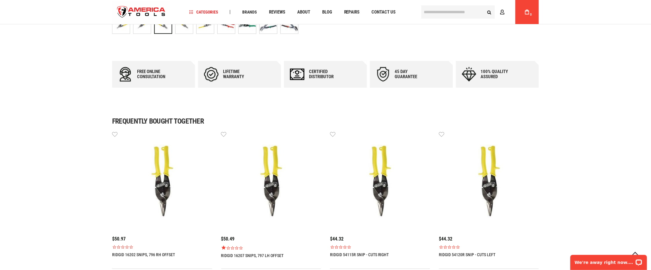
scroll to position [240, 0]
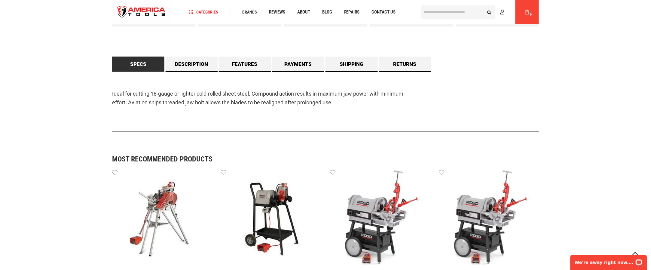
scroll to position [366, 0]
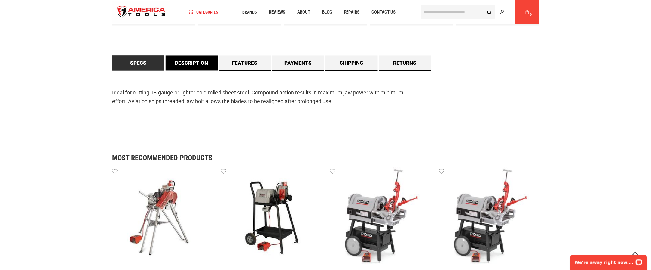
click at [196, 64] on link "Description" at bounding box center [192, 63] width 52 height 15
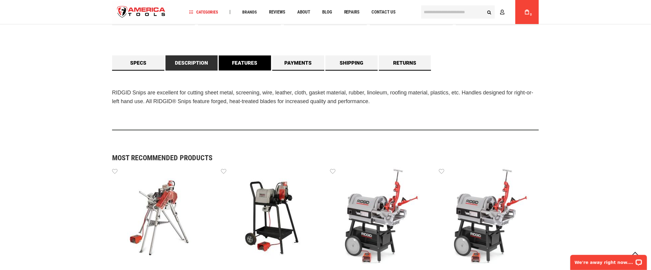
click at [237, 65] on link "Features" at bounding box center [245, 63] width 52 height 15
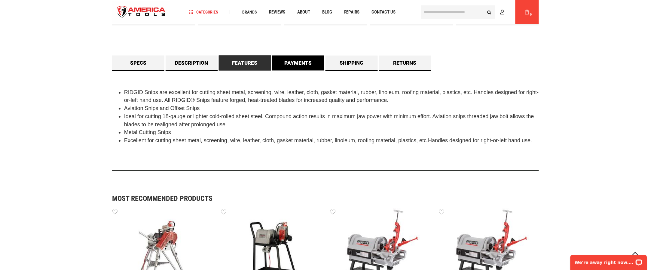
click at [293, 65] on link "Payments" at bounding box center [298, 63] width 52 height 15
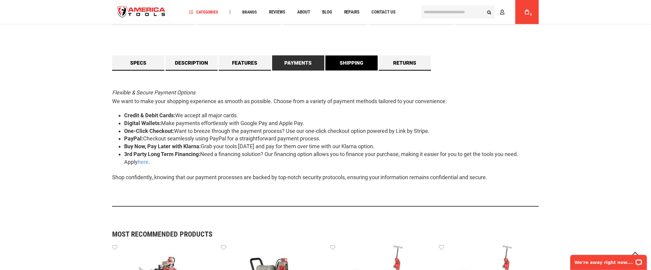
click at [347, 63] on link "Shipping" at bounding box center [351, 63] width 52 height 15
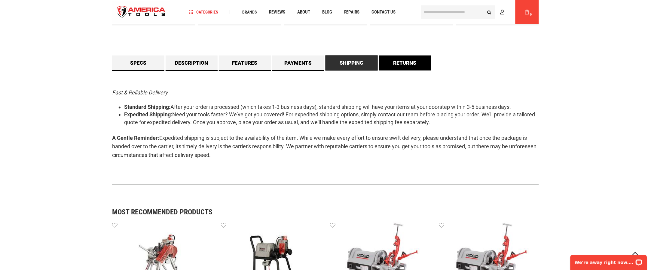
click at [390, 63] on link "Returns" at bounding box center [405, 63] width 52 height 15
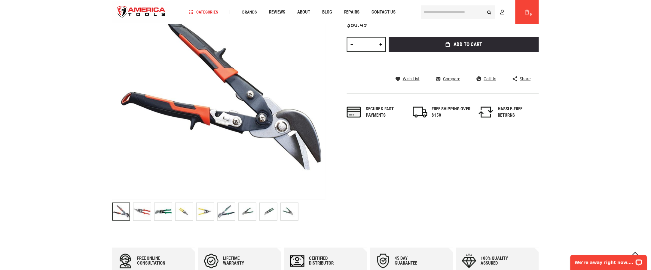
scroll to position [186, 0]
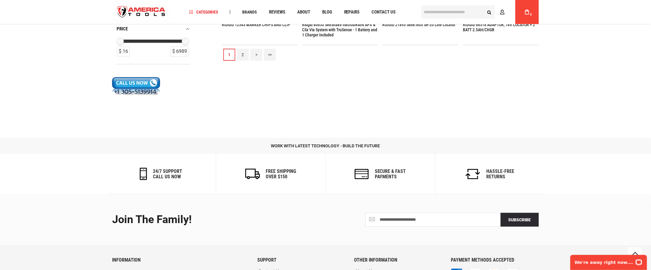
scroll to position [676, 0]
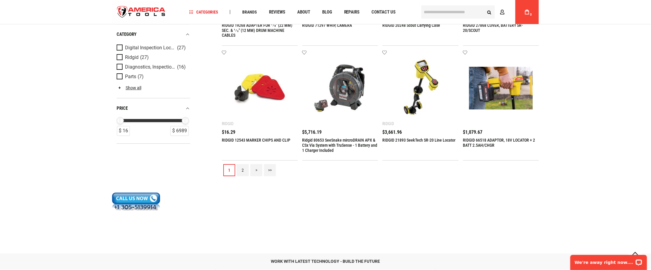
click at [273, 171] on link ">>" at bounding box center [270, 170] width 12 height 12
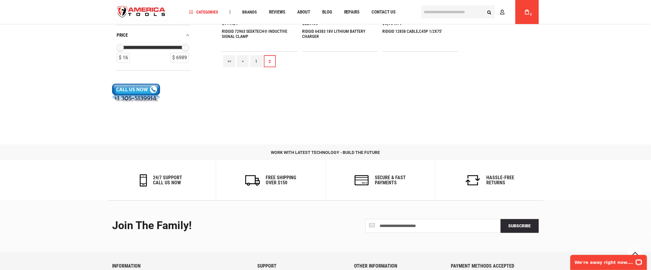
scroll to position [101, 0]
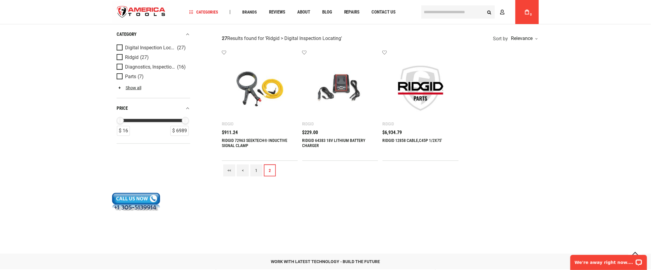
click at [229, 173] on link "<<" at bounding box center [229, 170] width 12 height 12
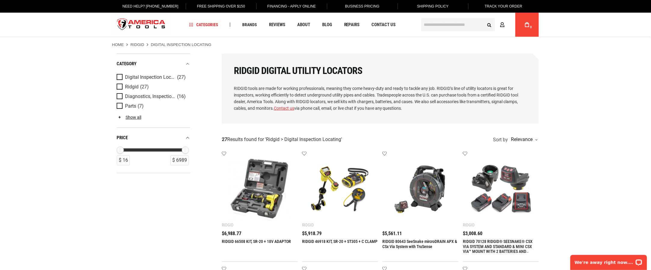
scroll to position [60, 0]
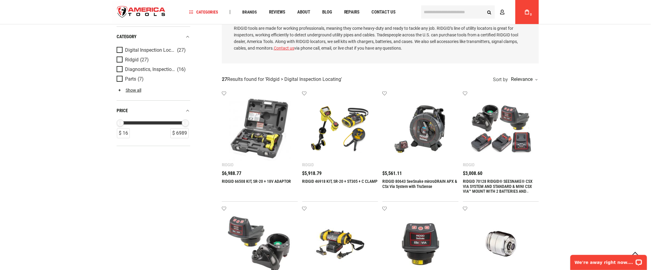
click at [288, 170] on div "Add to wishlist Ridgid RIDGID 66508 KIT, SR-20 + 18V ADAPTOR $6,988.77 Add to C…" at bounding box center [260, 146] width 76 height 111
click at [372, 168] on div "Add to wishlist Ridgid RIDGID 46918 KIT, SR-20 + ST305 + C CLAMP $5,918.79 Add …" at bounding box center [340, 146] width 76 height 111
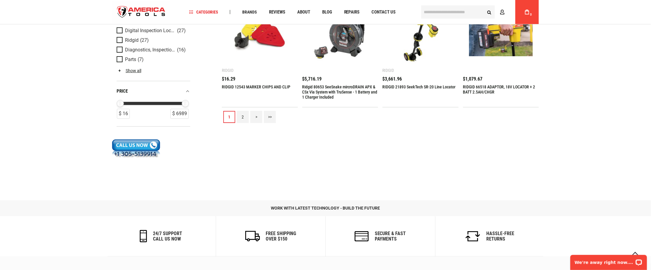
scroll to position [615, 0]
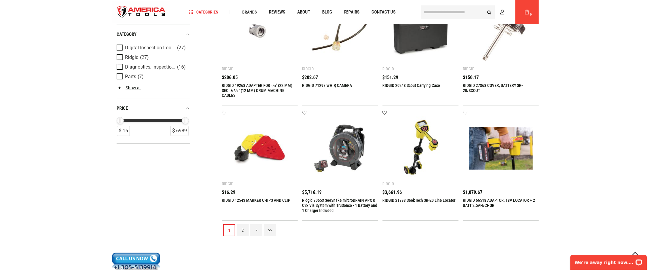
click at [242, 230] on link "2" at bounding box center [243, 230] width 12 height 12
click at [269, 230] on link ">>" at bounding box center [270, 230] width 12 height 12
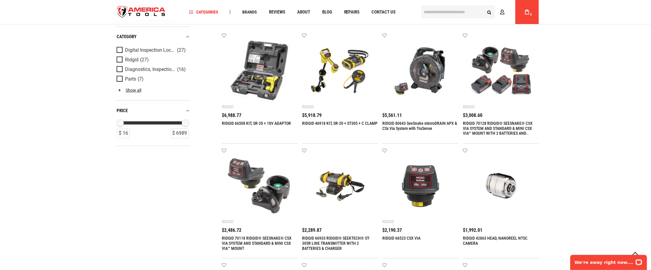
scroll to position [120, 0]
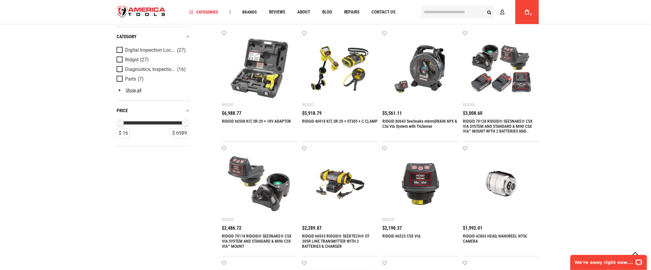
click at [246, 120] on link "RIDGID 66508 KIT, SR-20 + 18V ADAPTOR" at bounding box center [256, 121] width 69 height 5
click at [325, 122] on link "RIDGID 46918 KIT, SR-20 + ST305 + C CLAMP" at bounding box center [339, 121] width 75 height 5
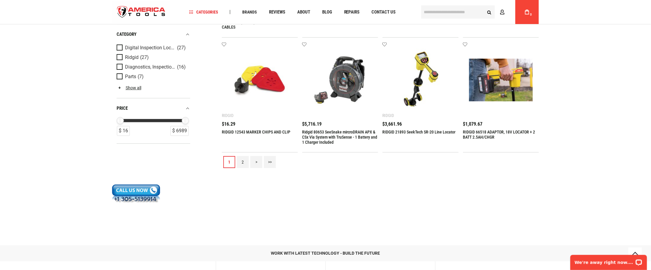
scroll to position [736, 0]
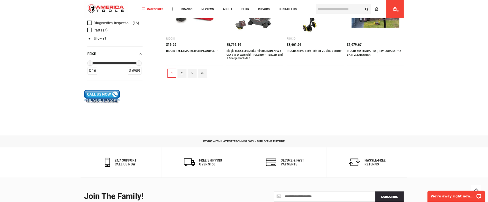
scroll to position [723, 0]
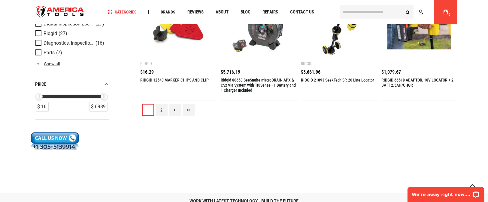
click at [190, 109] on link ">>" at bounding box center [189, 110] width 12 height 12
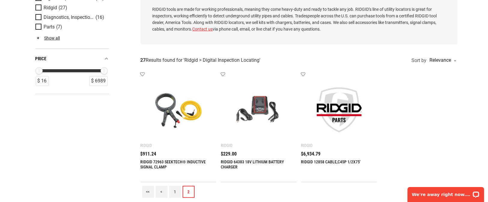
scroll to position [180, 0]
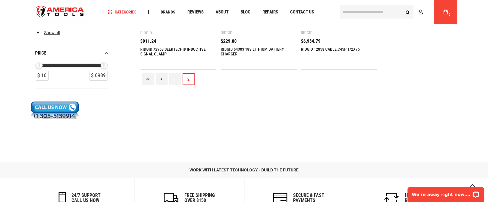
click at [173, 77] on link "1" at bounding box center [175, 79] width 12 height 12
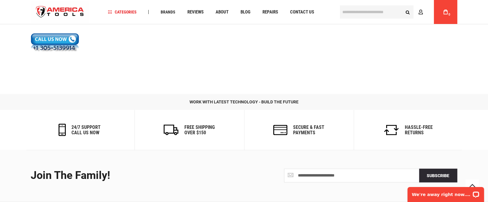
scroll to position [787, 0]
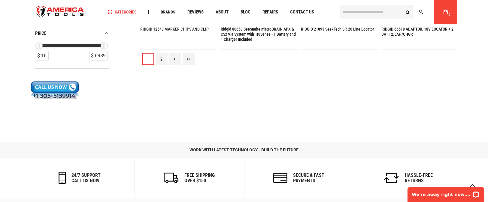
click at [162, 59] on link "2" at bounding box center [162, 59] width 12 height 12
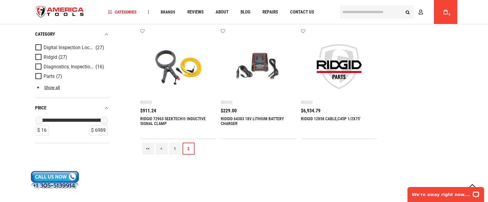
scroll to position [135, 0]
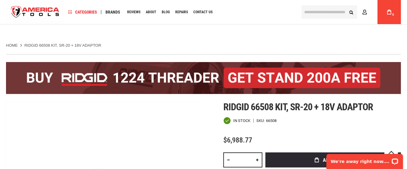
scroll to position [75, 0]
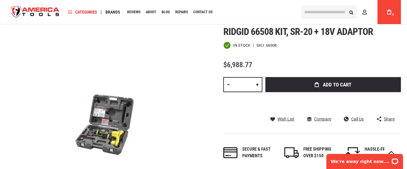
click at [271, 45] on div "66508" at bounding box center [271, 45] width 11 height 4
copy div "66508"
click at [295, 58] on div "Ridgid 66508 kit, sr-20 + 18v adaptor In stock SKU 66508 $6,988.77 Total: $ 698…" at bounding box center [312, 98] width 178 height 144
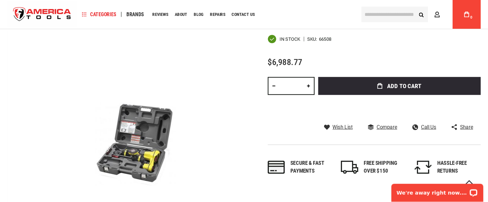
scroll to position [62, 0]
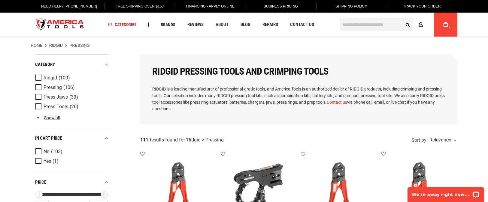
click at [273, 114] on div "RIDGID Pressing Tools and Crimping Tools RIDGID is a leading manufacturer of pr…" at bounding box center [299, 89] width 317 height 70
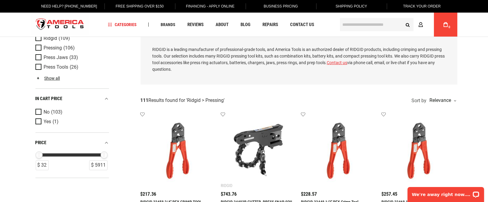
scroll to position [90, 0]
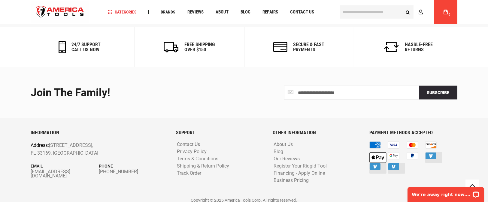
scroll to position [735, 0]
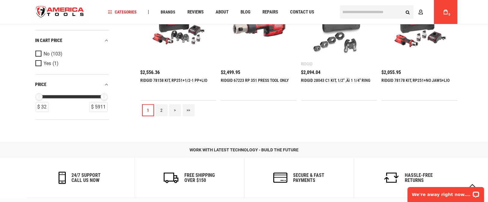
click at [164, 112] on link "2" at bounding box center [162, 111] width 12 height 12
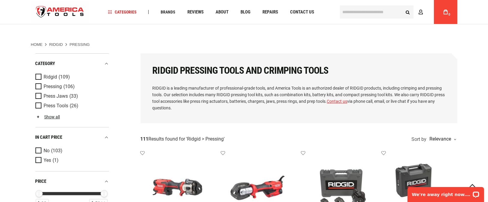
scroll to position [135, 0]
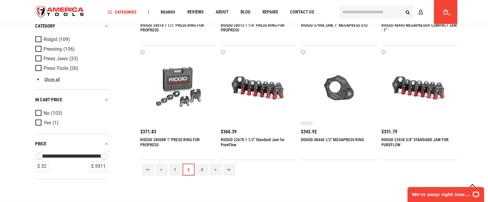
scroll to position [721, 0]
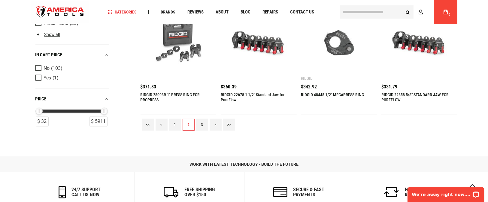
click at [202, 125] on link "3" at bounding box center [202, 125] width 12 height 12
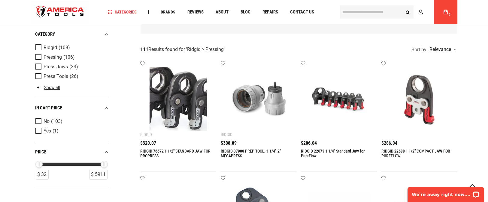
scroll to position [135, 0]
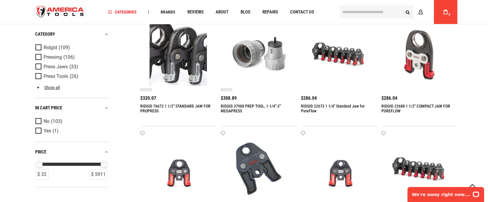
drag, startPoint x: 475, startPoint y: 94, endPoint x: 427, endPoint y: 109, distance: 50.4
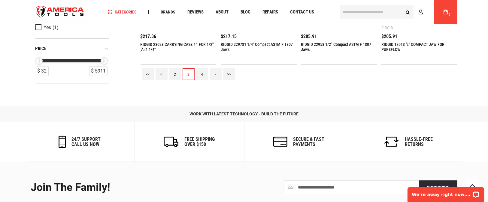
scroll to position [721, 0]
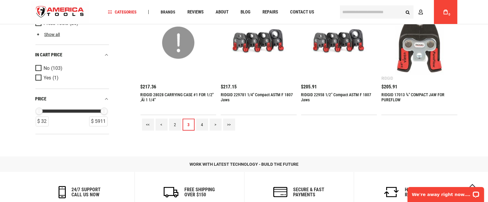
click at [199, 124] on link "4" at bounding box center [202, 125] width 12 height 12
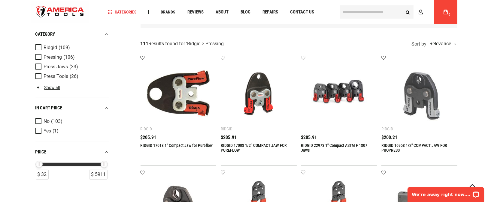
scroll to position [45, 0]
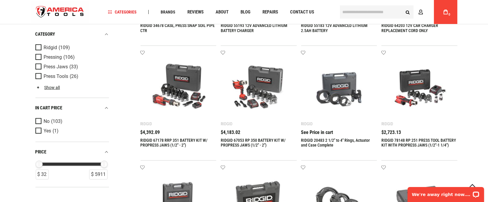
scroll to position [676, 0]
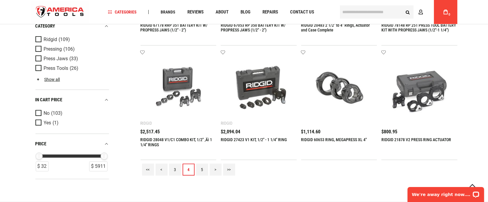
click at [202, 168] on link "5" at bounding box center [202, 170] width 12 height 12
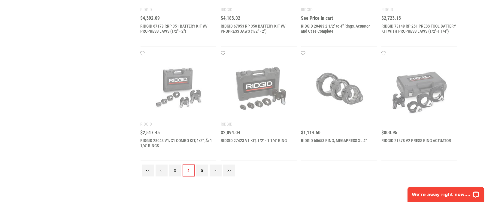
scroll to position [0, 0]
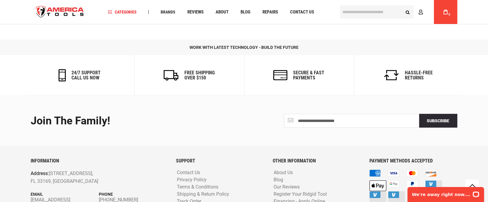
scroll to position [540, 0]
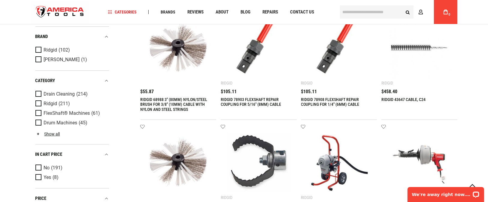
click at [454, 92] on div "$458.40" at bounding box center [419, 92] width 76 height 5
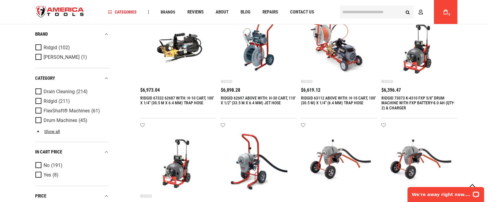
scroll to position [676, 0]
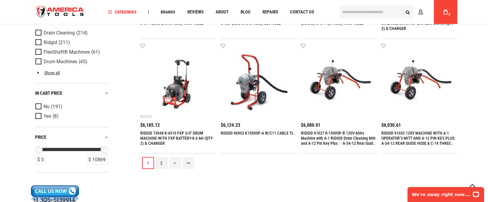
click at [162, 163] on link "2" at bounding box center [162, 163] width 12 height 12
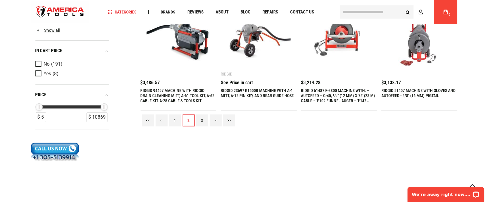
scroll to position [676, 0]
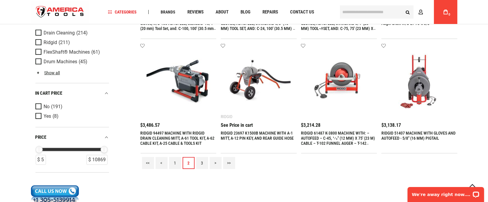
click at [202, 162] on link "3" at bounding box center [202, 163] width 12 height 12
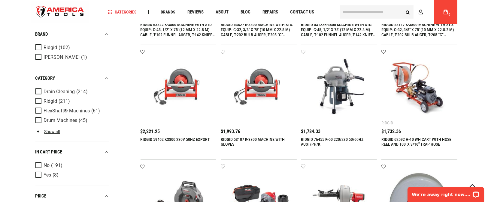
scroll to position [225, 0]
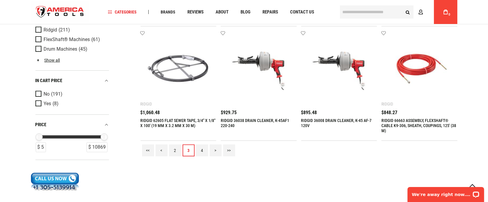
scroll to position [721, 0]
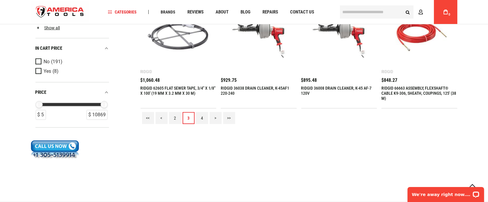
click at [202, 118] on link "4" at bounding box center [202, 118] width 12 height 12
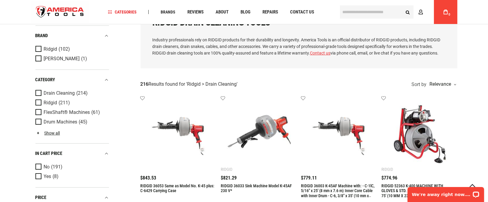
scroll to position [0, 0]
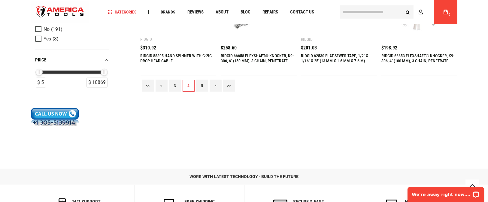
scroll to position [766, 0]
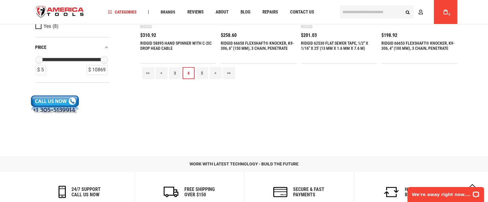
click at [202, 72] on link "5" at bounding box center [202, 73] width 12 height 12
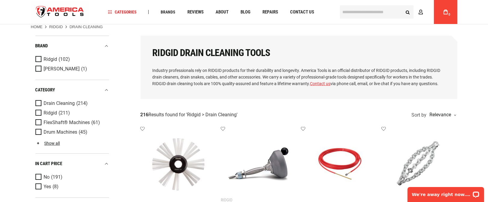
scroll to position [0, 0]
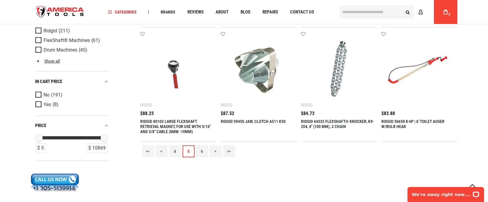
scroll to position [766, 0]
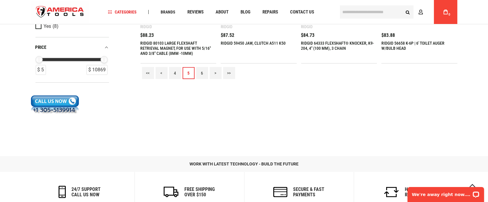
click at [205, 75] on link "6" at bounding box center [202, 73] width 12 height 12
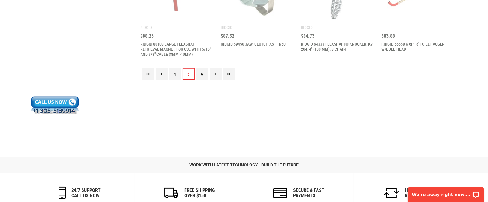
scroll to position [0, 0]
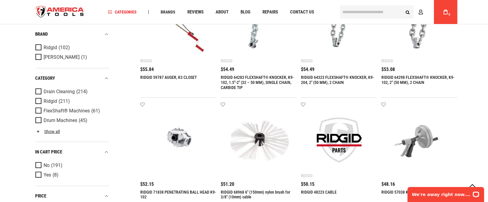
scroll to position [676, 0]
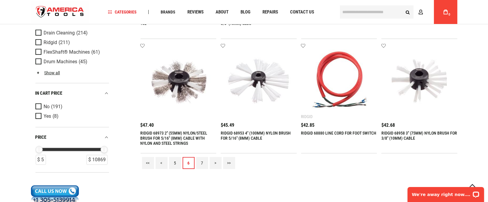
click at [287, 166] on div "<< < 5 6 7 > >>" at bounding box center [299, 163] width 317 height 19
click at [205, 163] on link "7" at bounding box center [202, 163] width 12 height 12
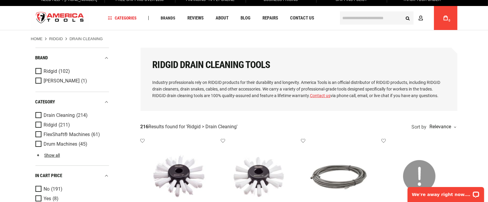
scroll to position [0, 0]
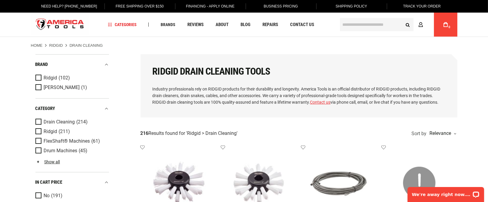
drag, startPoint x: 473, startPoint y: 110, endPoint x: 458, endPoint y: 112, distance: 14.5
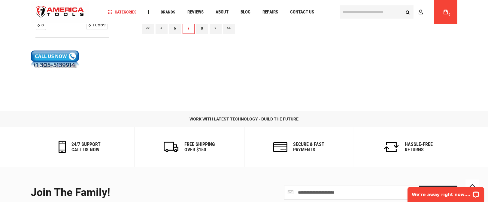
scroll to position [721, 0]
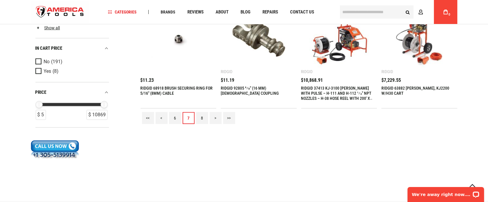
click at [202, 120] on link "8" at bounding box center [202, 118] width 12 height 12
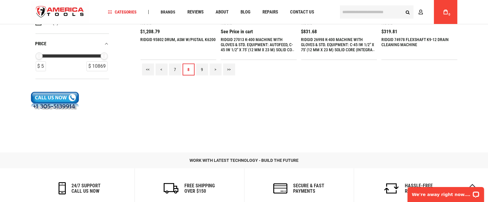
scroll to position [721, 0]
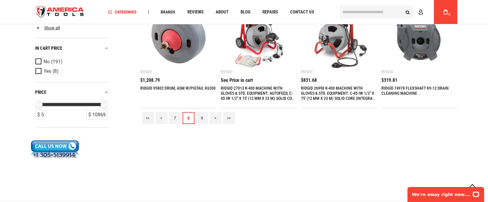
click at [202, 117] on link "9" at bounding box center [202, 118] width 12 height 12
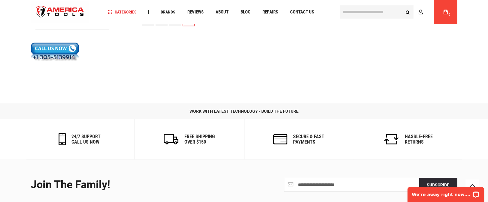
scroll to position [766, 0]
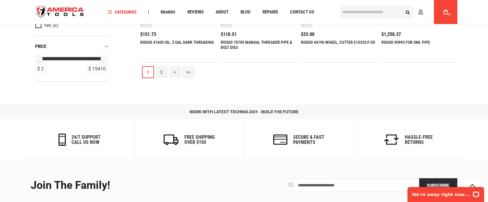
scroll to position [721, 0]
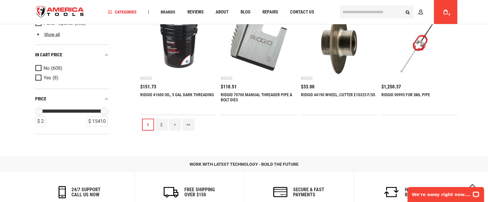
click at [159, 126] on link "2" at bounding box center [162, 125] width 12 height 12
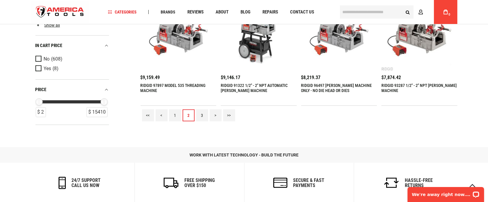
scroll to position [766, 0]
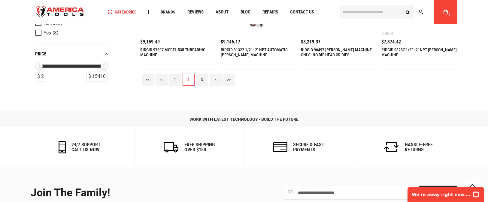
click at [202, 80] on link "3" at bounding box center [202, 80] width 12 height 12
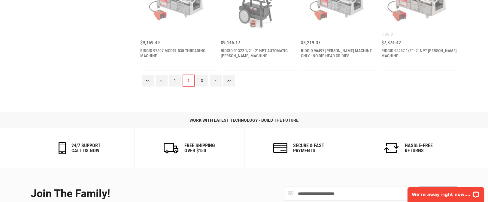
scroll to position [0, 0]
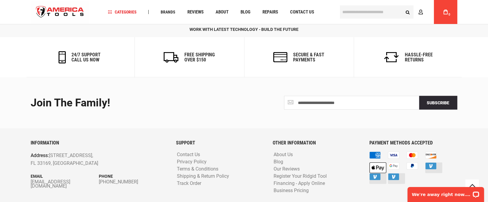
scroll to position [676, 0]
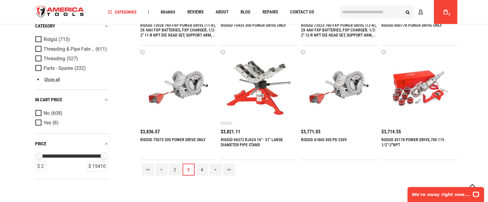
click at [204, 171] on link "4" at bounding box center [202, 170] width 12 height 12
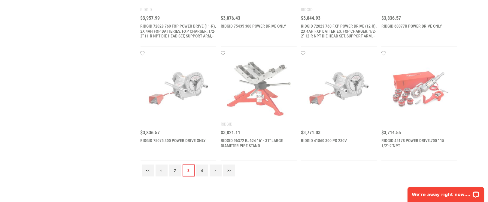
scroll to position [0, 0]
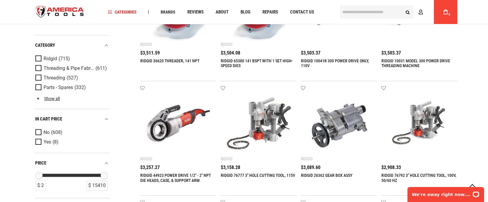
scroll to position [225, 0]
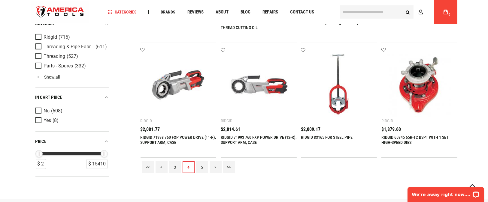
scroll to position [676, 0]
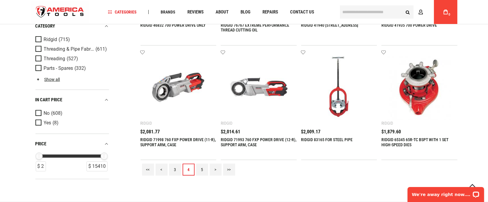
click at [150, 170] on link "<<" at bounding box center [148, 170] width 12 height 12
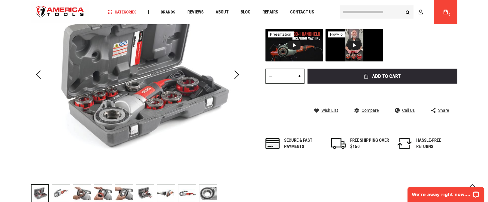
click at [60, 195] on img at bounding box center [60, 193] width 17 height 17
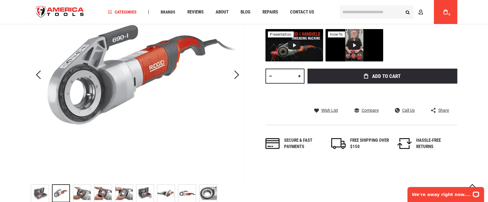
click at [187, 191] on img at bounding box center [186, 193] width 17 height 17
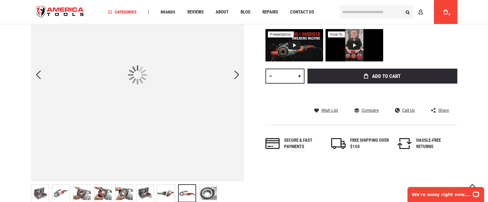
click at [203, 190] on img at bounding box center [207, 193] width 17 height 17
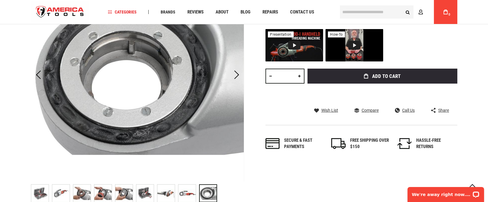
click at [39, 191] on img at bounding box center [39, 193] width 17 height 17
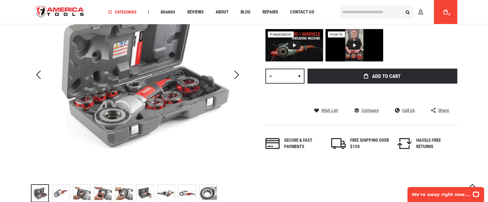
click at [82, 190] on img at bounding box center [81, 193] width 17 height 17
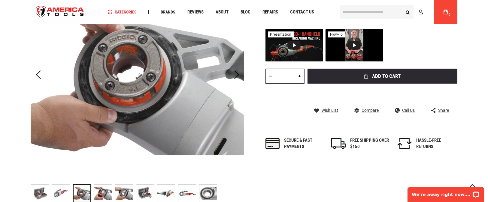
click at [118, 192] on img at bounding box center [123, 193] width 17 height 17
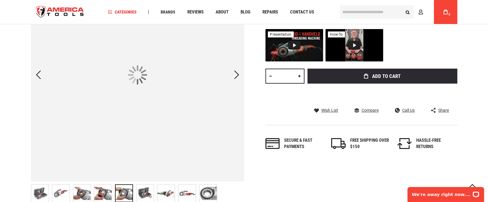
click at [151, 196] on img at bounding box center [144, 193] width 17 height 17
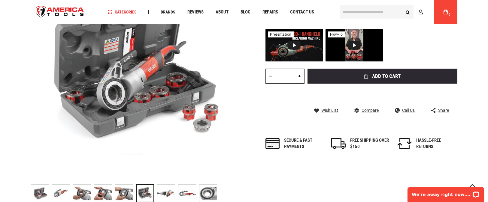
click at [273, 177] on div "Skip to the end of the images gallery Skip to the beginning of the images galle…" at bounding box center [244, 86] width 427 height 237
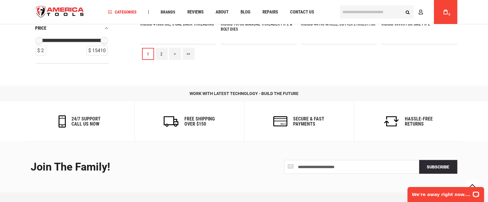
scroll to position [766, 0]
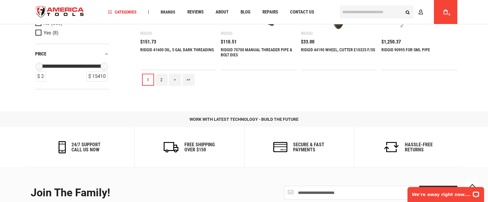
click at [188, 78] on link ">>" at bounding box center [189, 80] width 12 height 12
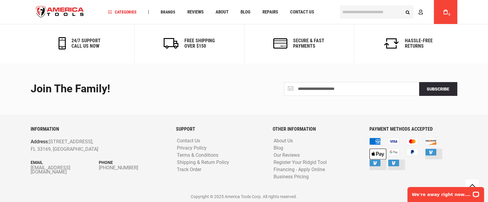
scroll to position [116, 0]
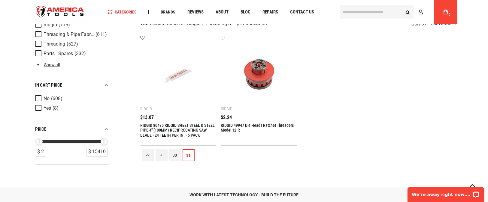
click at [353, 146] on div "<< < 30 31" at bounding box center [299, 155] width 317 height 19
click at [410, 80] on ul "Add to wishlist Ridgid RIDGID 80485 RIDGID SHEET STEEL & STEEL PIPE 4" (100MM) …" at bounding box center [299, 90] width 317 height 111
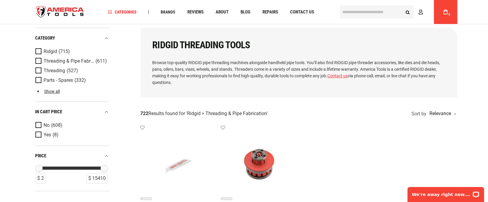
scroll to position [71, 0]
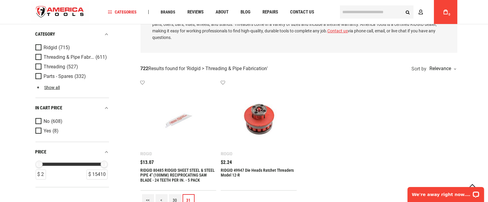
click at [339, 87] on ul "Add to wishlist Ridgid RIDGID 80485 RIDGID SHEET STEEL & STEEL PIPE 4" (100MM) …" at bounding box center [299, 135] width 317 height 111
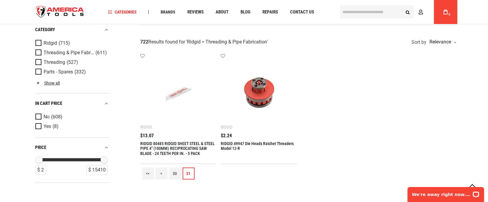
scroll to position [116, 0]
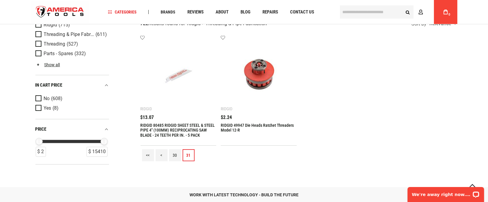
click at [148, 155] on link "<<" at bounding box center [148, 156] width 12 height 12
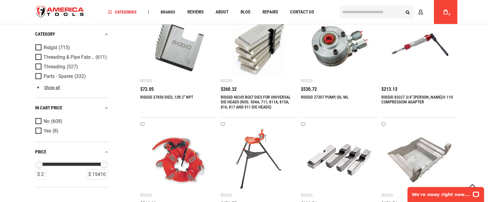
scroll to position [90, 0]
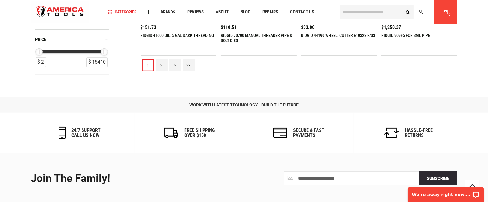
scroll to position [735, 0]
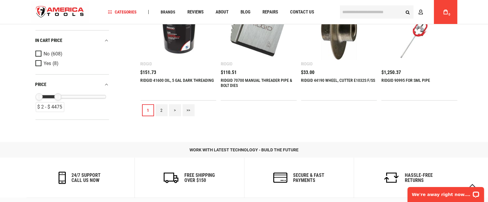
drag, startPoint x: 103, startPoint y: 98, endPoint x: 57, endPoint y: 99, distance: 46.3
click at [57, 99] on div "$ 4475" at bounding box center [57, 96] width 7 height 7
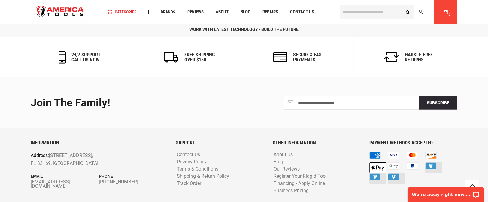
scroll to position [721, 0]
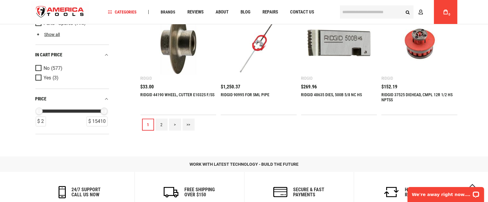
drag, startPoint x: 57, startPoint y: 110, endPoint x: 127, endPoint y: 123, distance: 71.0
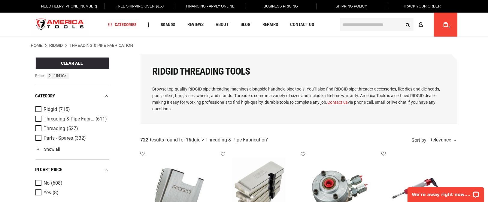
click at [39, 150] on link "Show all" at bounding box center [47, 149] width 25 height 5
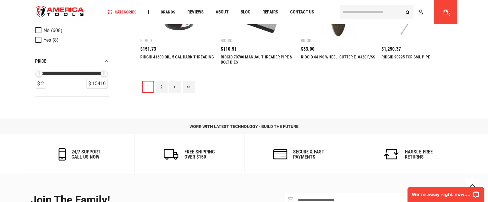
scroll to position [721, 0]
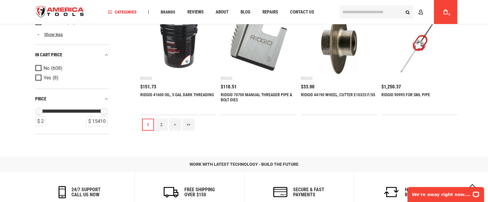
click at [192, 128] on link ">>" at bounding box center [189, 125] width 12 height 12
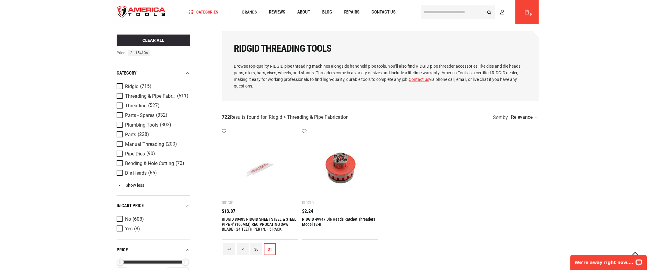
scroll to position [0, 0]
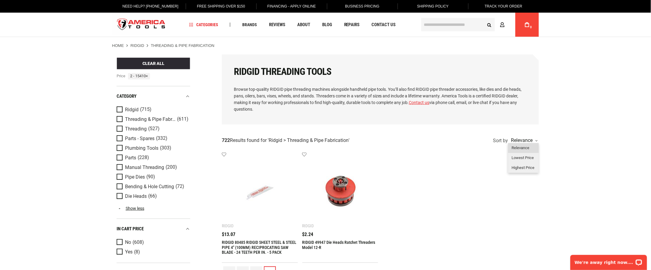
click at [488, 149] on div "Relevance" at bounding box center [523, 148] width 31 height 10
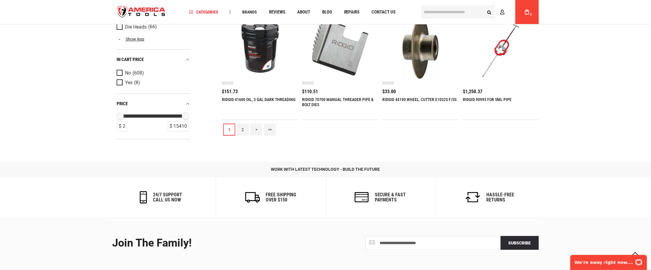
scroll to position [745, 0]
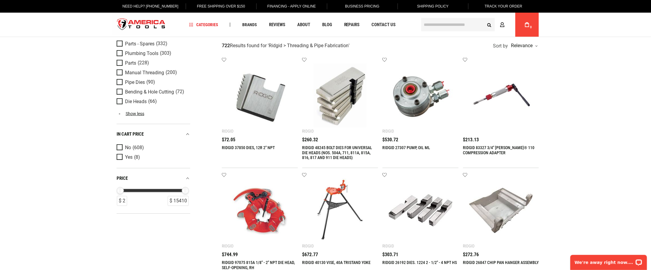
scroll to position [0, 0]
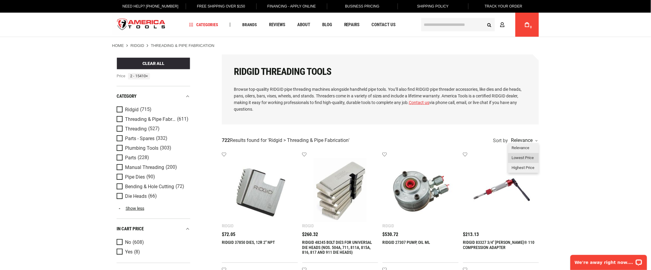
click at [488, 155] on div "Lowest Price" at bounding box center [523, 158] width 31 height 10
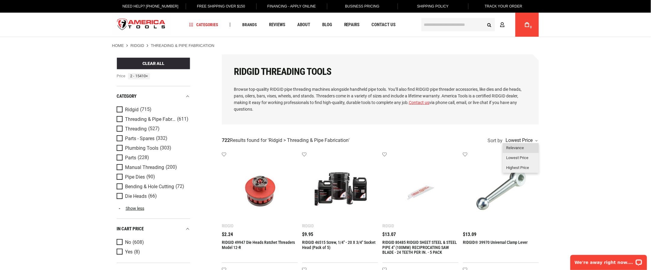
click at [488, 142] on div "Lowest price" at bounding box center [520, 140] width 33 height 5
click at [488, 166] on div "Highest Price" at bounding box center [521, 168] width 36 height 10
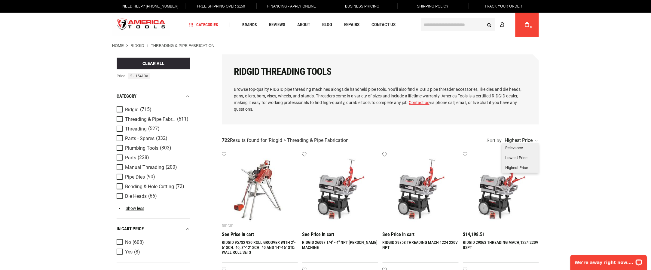
click at [488, 140] on div "Highest price" at bounding box center [520, 140] width 34 height 5
click at [488, 146] on div "Relevance" at bounding box center [520, 148] width 37 height 10
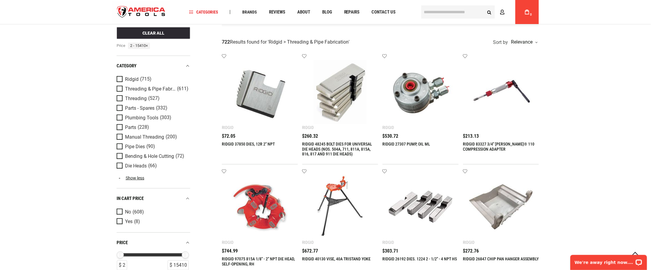
scroll to position [120, 0]
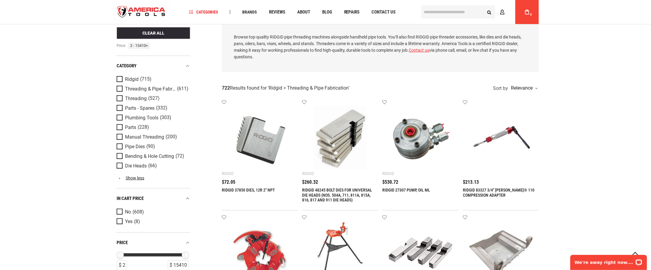
scroll to position [0, 0]
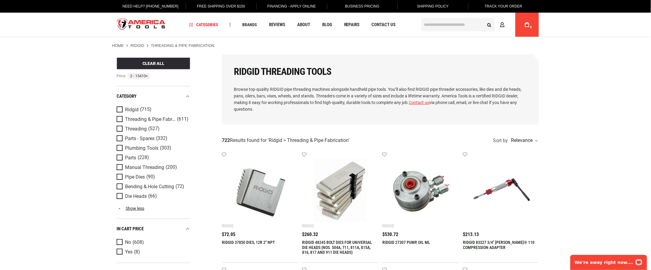
drag, startPoint x: 586, startPoint y: 113, endPoint x: 559, endPoint y: 133, distance: 34.1
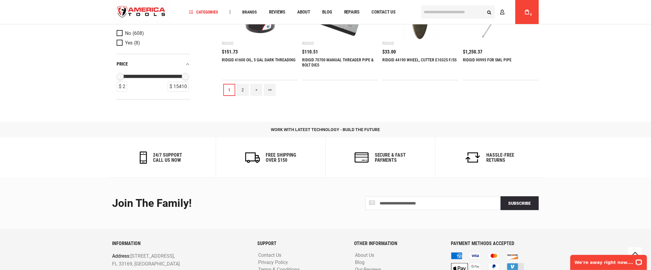
scroll to position [685, 0]
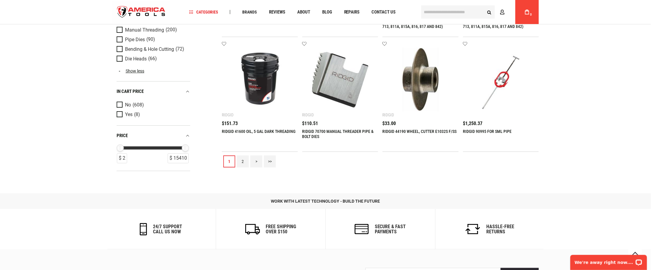
click at [242, 162] on link "2" at bounding box center [243, 161] width 12 height 12
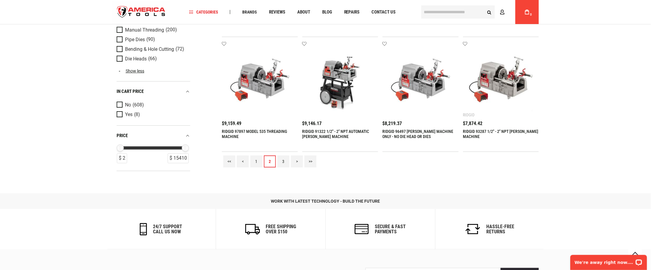
scroll to position [672, 0]
drag, startPoint x: 622, startPoint y: 165, endPoint x: 592, endPoint y: 157, distance: 31.6
click at [283, 160] on link "3" at bounding box center [283, 162] width 12 height 12
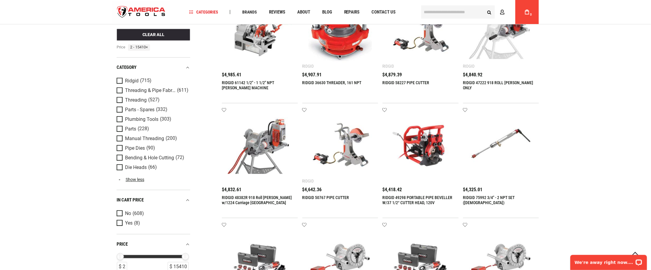
scroll to position [661, 0]
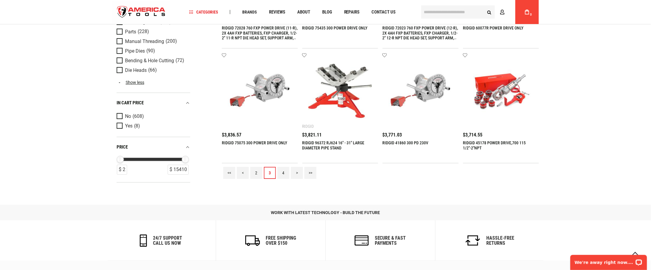
click at [282, 174] on link "4" at bounding box center [283, 173] width 12 height 12
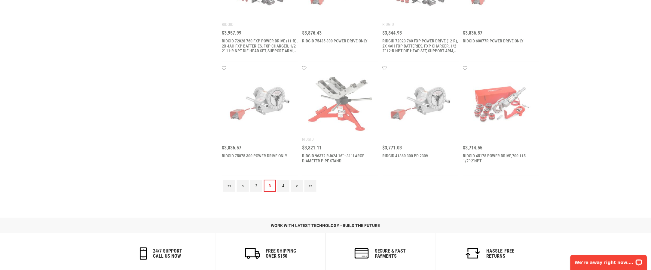
scroll to position [0, 0]
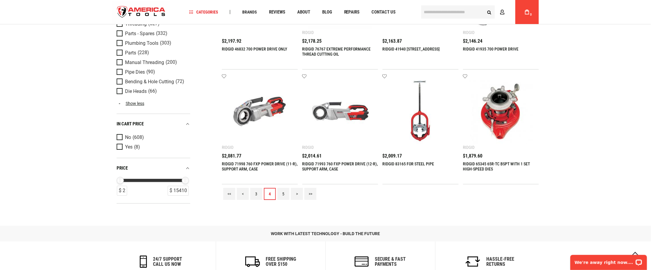
scroll to position [721, 0]
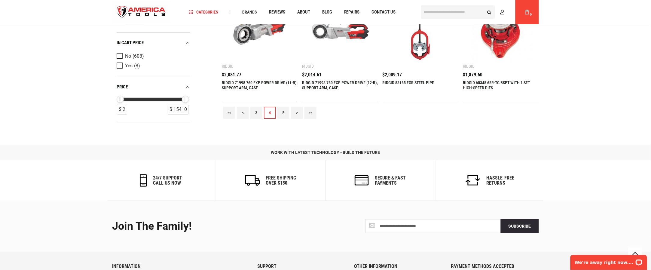
click at [286, 113] on link "5" at bounding box center [283, 113] width 12 height 12
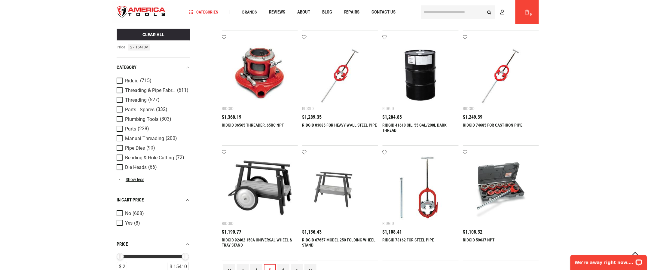
scroll to position [661, 0]
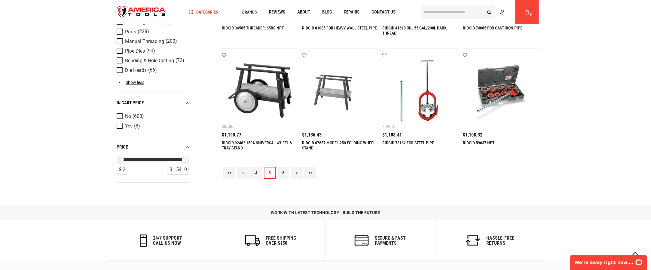
click at [284, 173] on link "6" at bounding box center [283, 173] width 12 height 12
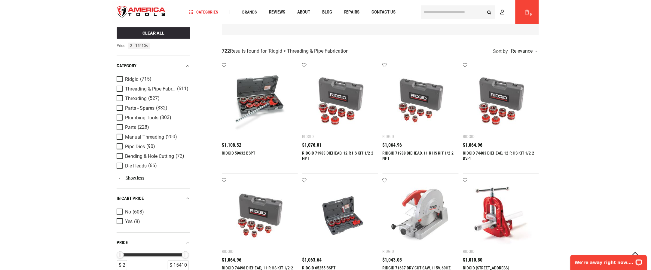
scroll to position [60, 0]
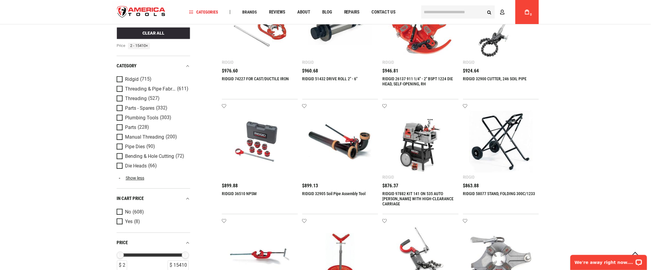
scroll to position [721, 0]
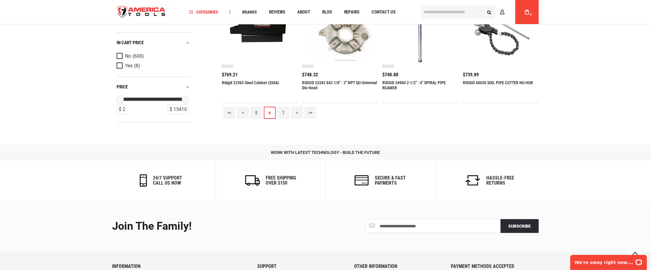
click at [281, 111] on link "7" at bounding box center [283, 113] width 12 height 12
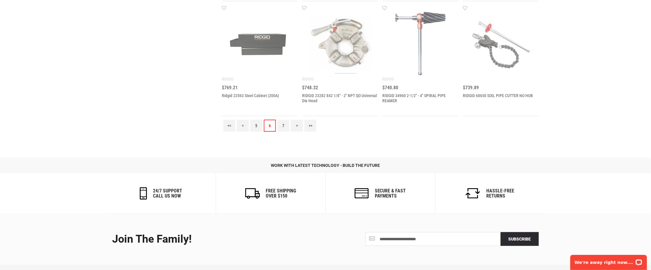
scroll to position [0, 0]
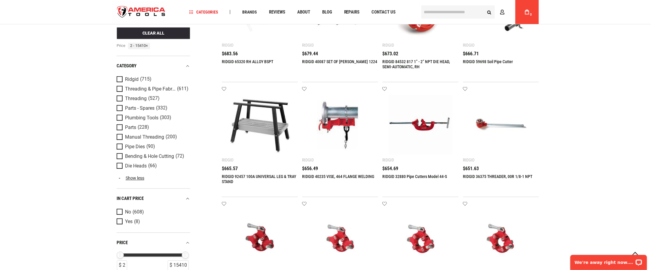
scroll to position [421, 0]
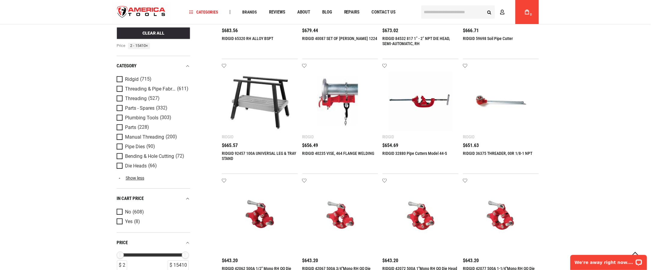
click at [488, 137] on div "Language English Español Need Help? [PHONE_NUMBER] Free Shipping Over $150 Fina…" at bounding box center [325, 109] width 651 height 1061
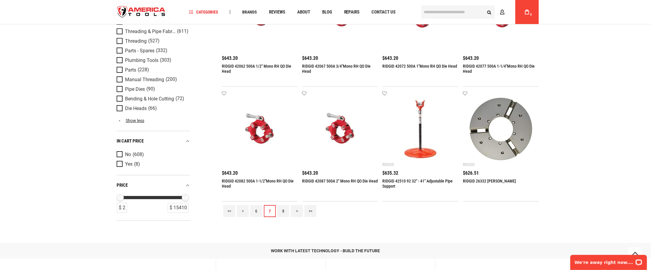
scroll to position [721, 0]
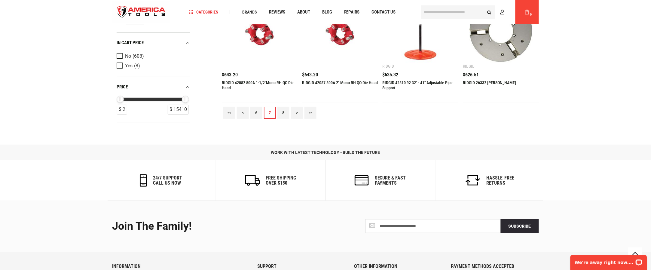
click at [284, 111] on link "8" at bounding box center [283, 113] width 12 height 12
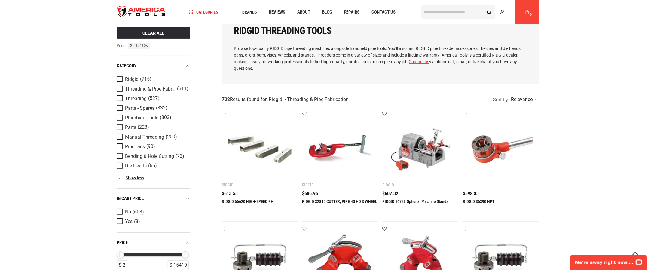
scroll to position [0, 0]
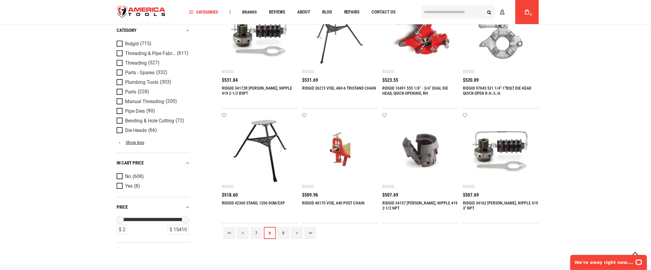
scroll to position [661, 0]
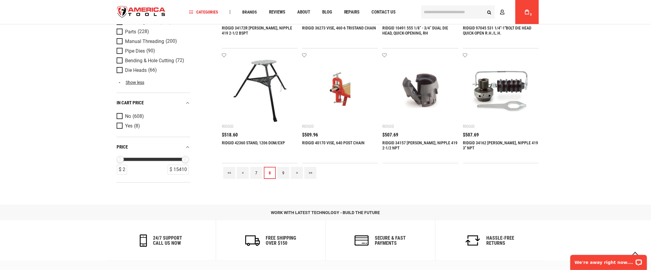
click at [284, 173] on link "9" at bounding box center [283, 173] width 12 height 12
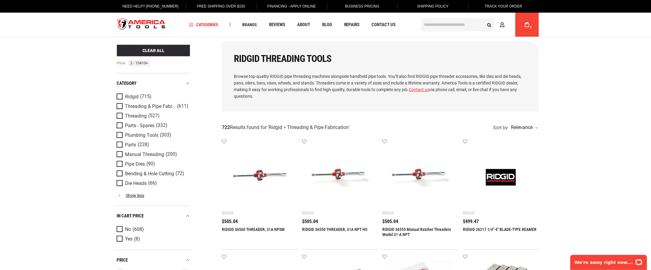
scroll to position [120, 0]
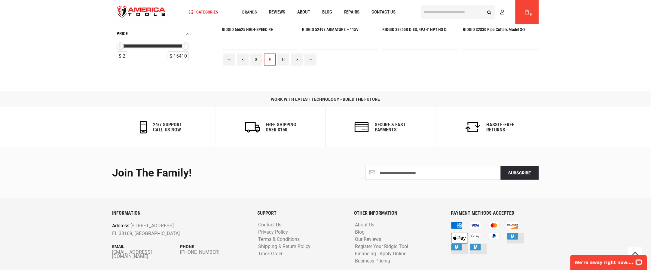
scroll to position [792, 0]
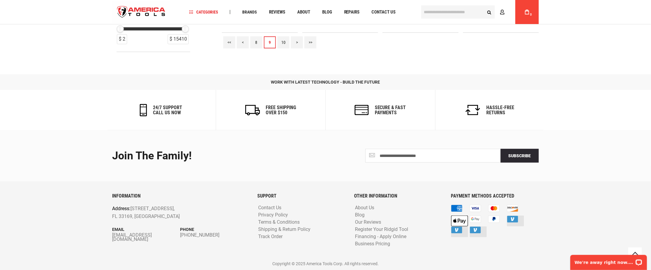
click at [286, 39] on link "10" at bounding box center [283, 42] width 12 height 12
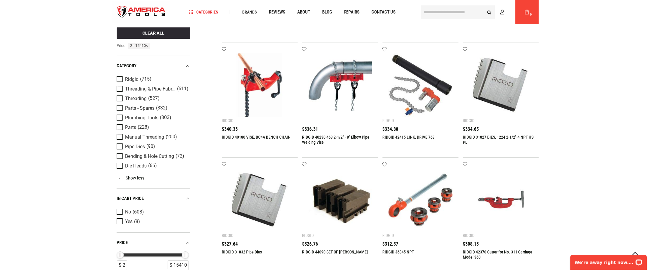
scroll to position [251, 0]
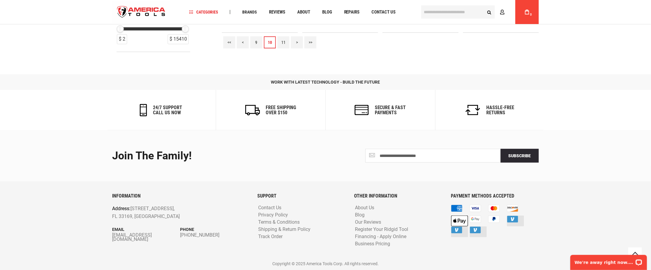
scroll to position [672, 0]
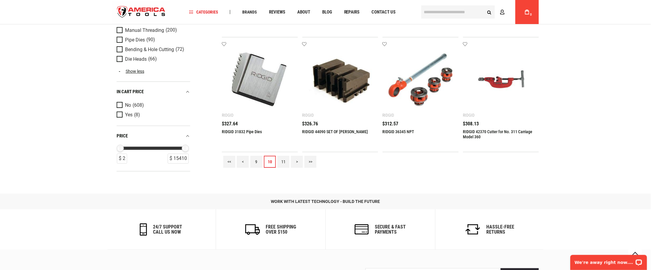
click at [282, 163] on link "11" at bounding box center [283, 162] width 12 height 12
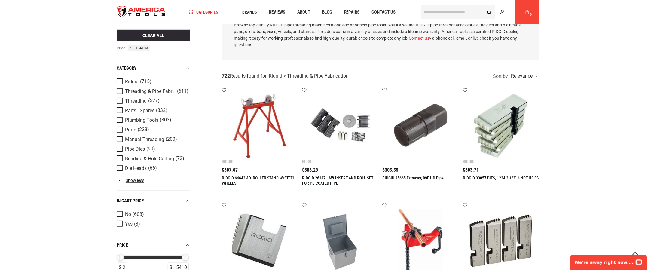
scroll to position [60, 0]
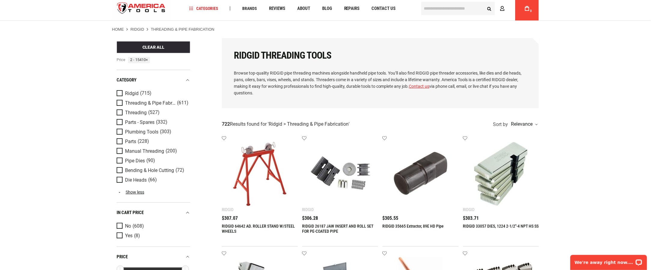
scroll to position [0, 0]
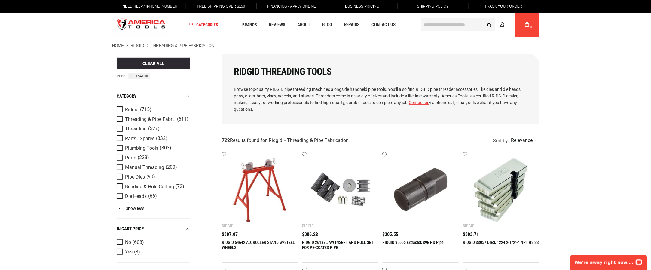
drag, startPoint x: 560, startPoint y: 135, endPoint x: 556, endPoint y: 139, distance: 6.2
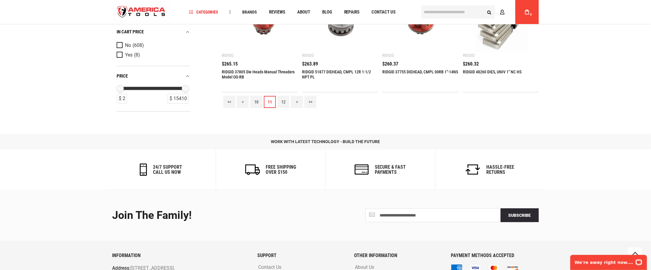
scroll to position [781, 0]
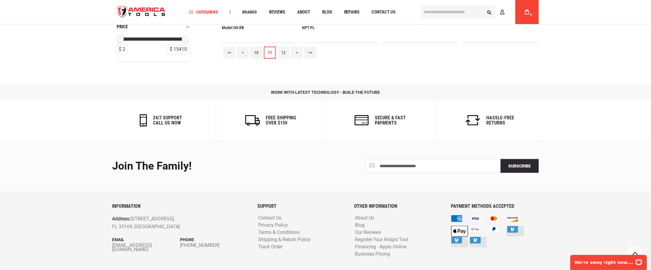
click at [283, 55] on link "12" at bounding box center [283, 53] width 12 height 12
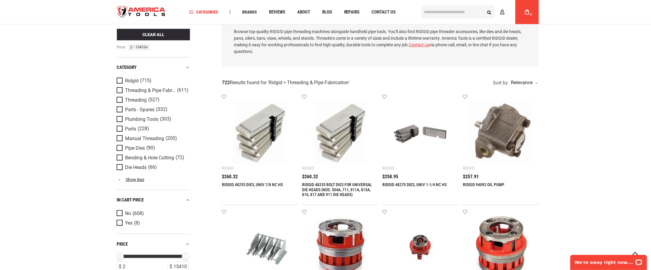
scroll to position [60, 0]
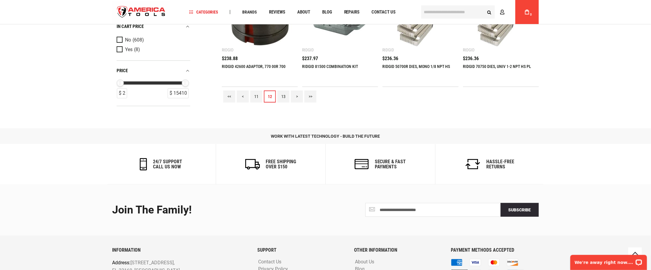
scroll to position [721, 0]
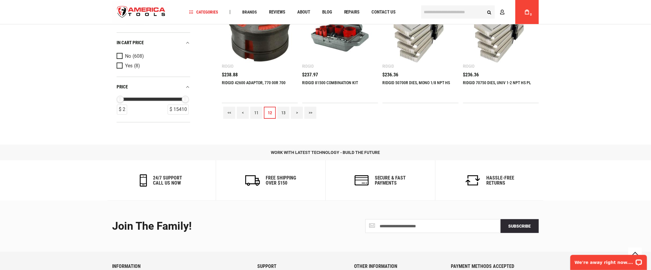
click at [283, 113] on link "13" at bounding box center [283, 113] width 12 height 12
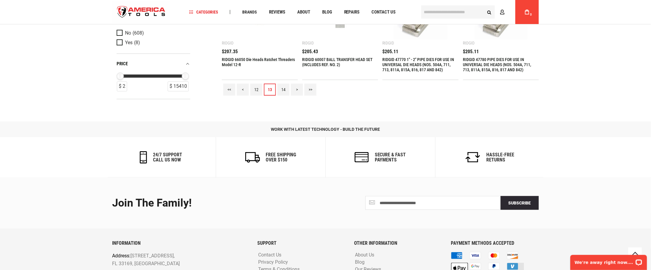
scroll to position [721, 0]
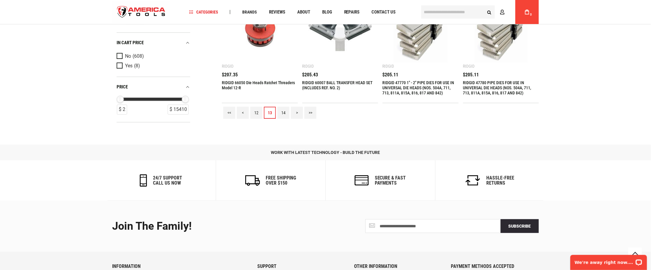
click at [284, 113] on link "14" at bounding box center [283, 113] width 12 height 12
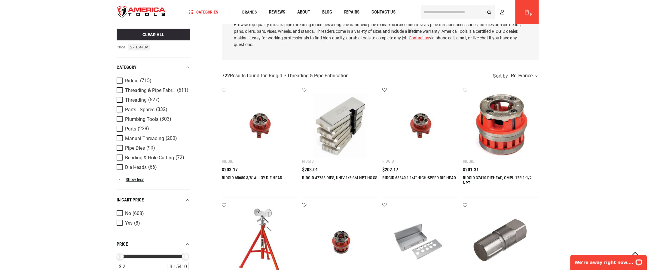
scroll to position [60, 0]
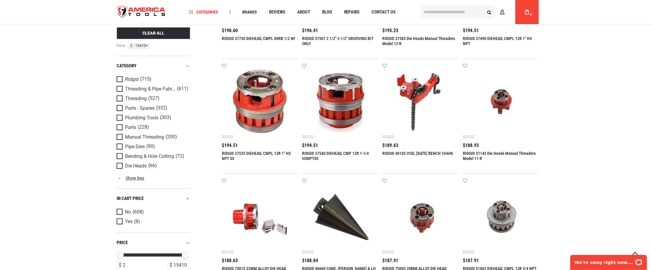
scroll to position [721, 0]
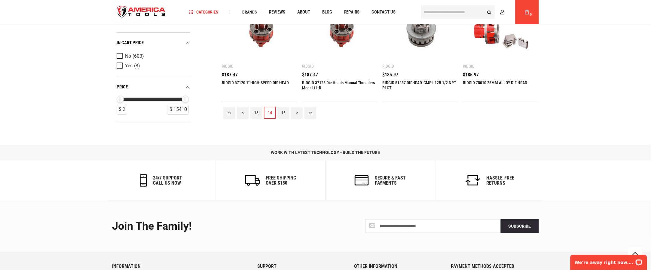
click at [284, 112] on link "15" at bounding box center [283, 113] width 12 height 12
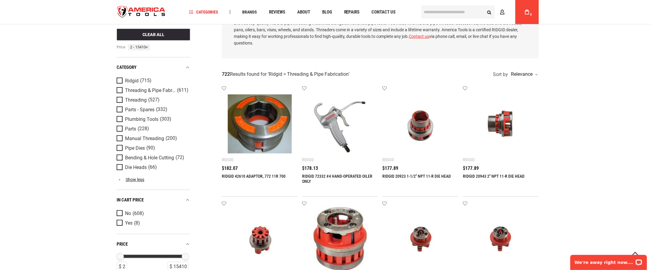
scroll to position [60, 0]
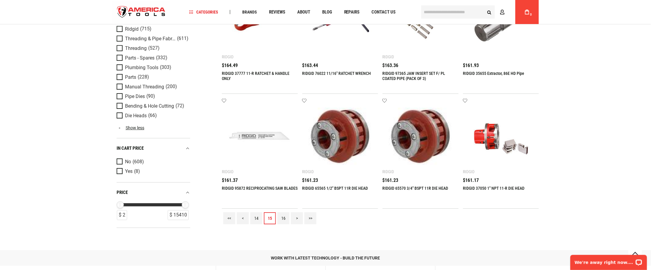
scroll to position [721, 0]
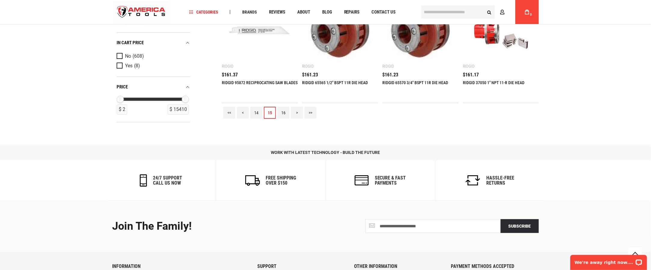
click at [284, 114] on link "16" at bounding box center [283, 113] width 12 height 12
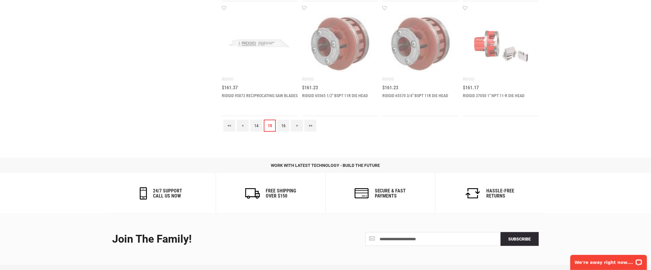
scroll to position [0, 0]
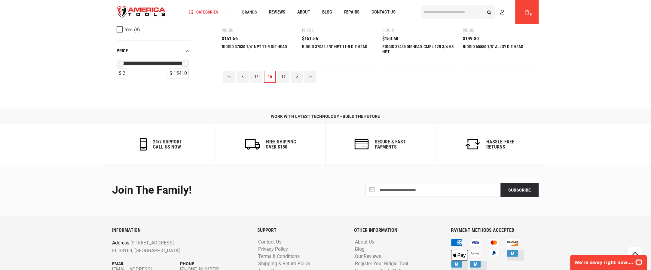
scroll to position [792, 0]
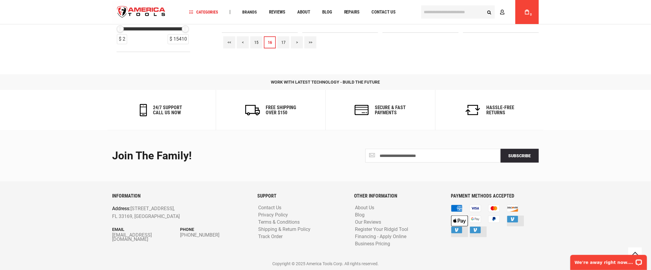
click at [284, 41] on link "17" at bounding box center [283, 42] width 12 height 12
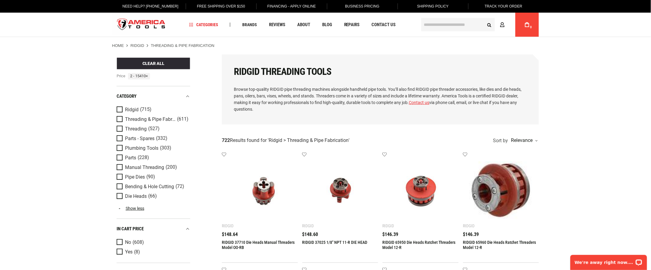
drag, startPoint x: 600, startPoint y: 140, endPoint x: 596, endPoint y: 142, distance: 3.9
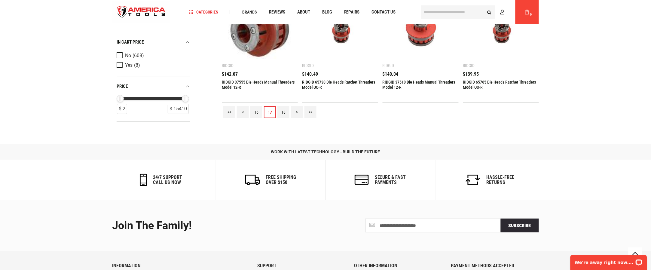
scroll to position [672, 0]
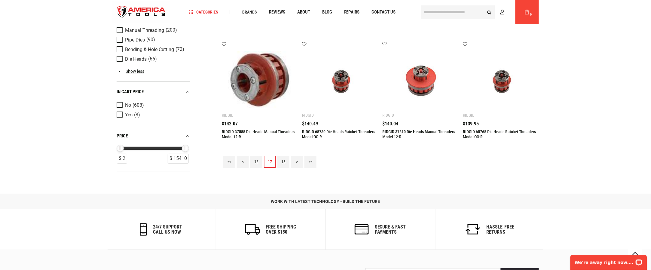
click at [285, 161] on link "18" at bounding box center [283, 162] width 12 height 12
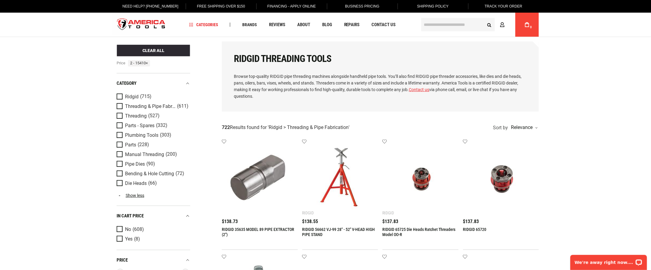
scroll to position [60, 0]
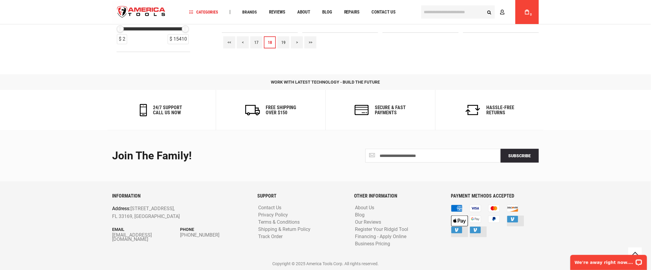
scroll to position [612, 0]
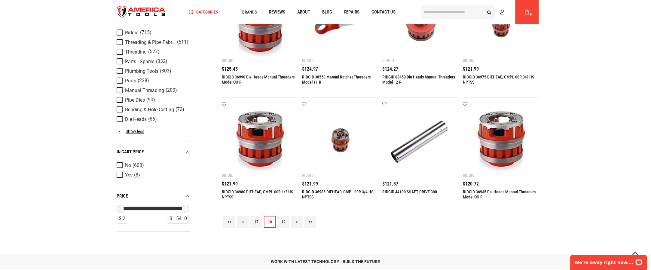
click at [283, 202] on link "19" at bounding box center [283, 222] width 12 height 12
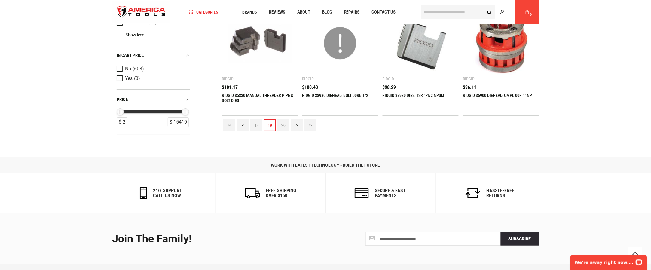
scroll to position [661, 0]
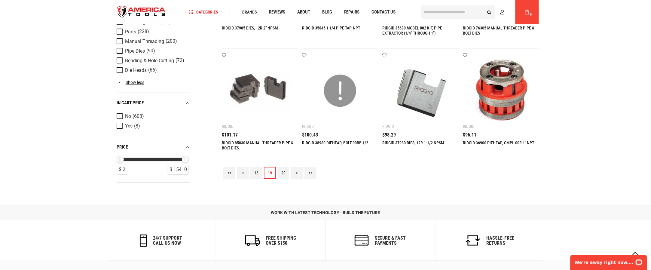
click at [283, 174] on link "20" at bounding box center [283, 173] width 12 height 12
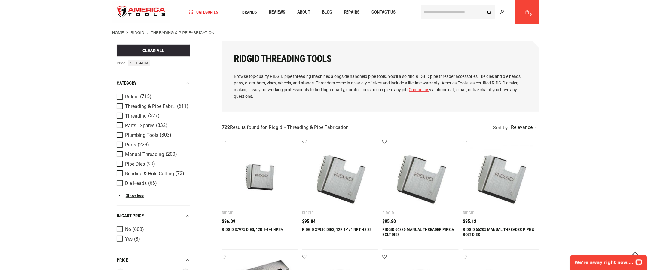
scroll to position [60, 0]
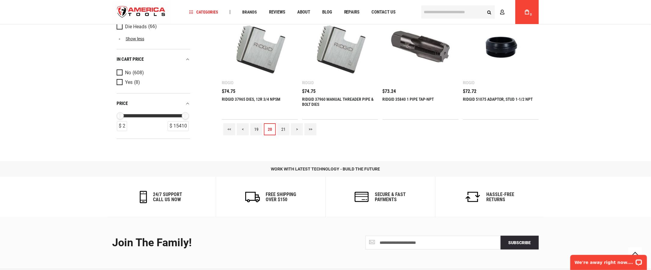
scroll to position [721, 0]
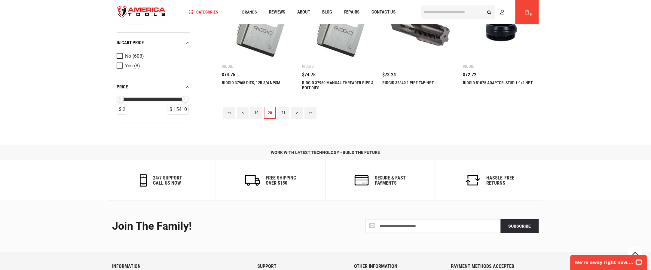
click at [282, 113] on link "21" at bounding box center [283, 113] width 12 height 12
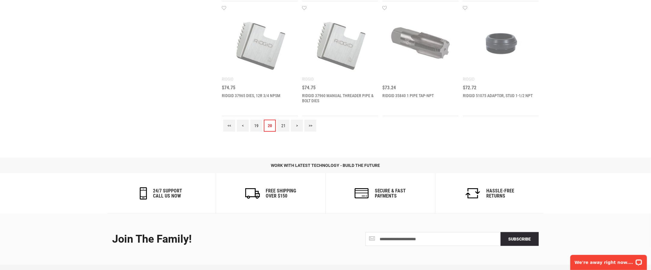
scroll to position [0, 0]
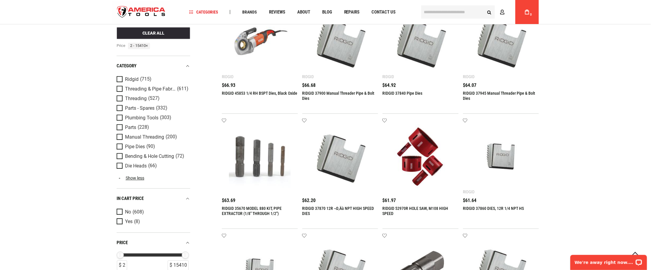
scroll to position [781, 0]
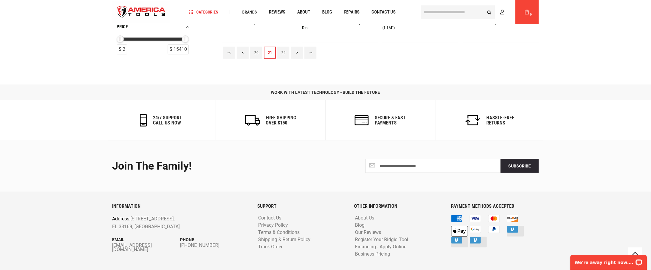
click at [284, 53] on link "22" at bounding box center [283, 53] width 12 height 12
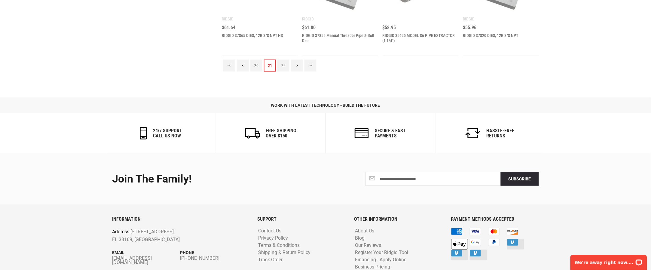
scroll to position [0, 0]
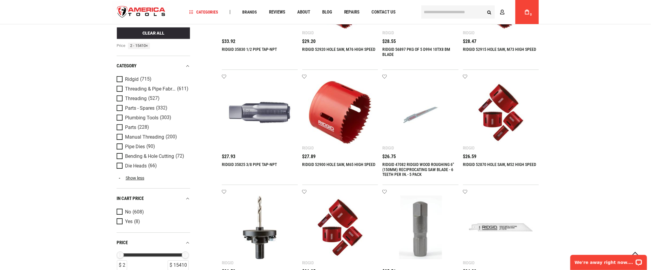
scroll to position [601, 0]
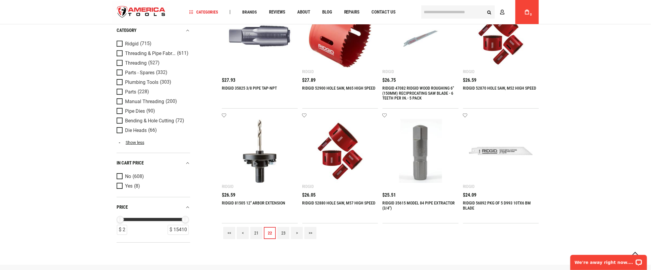
click at [285, 202] on link "23" at bounding box center [283, 233] width 12 height 12
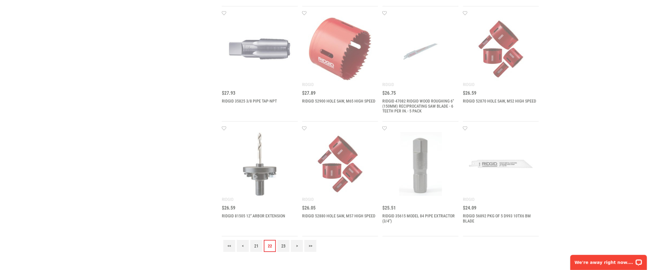
scroll to position [0, 0]
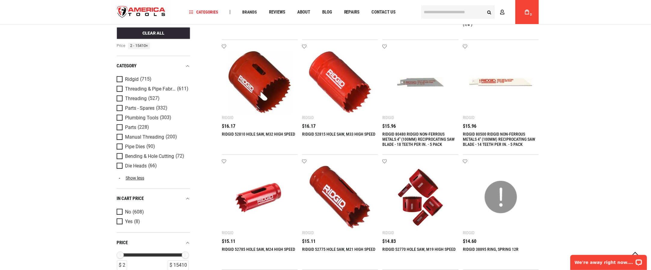
scroll to position [481, 0]
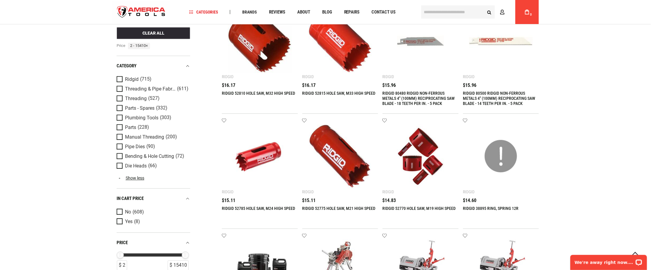
click at [488, 88] on div "Language English Español Need Help? [PHONE_NUMBER] Free Shipping Over $150 Fina…" at bounding box center [325, 49] width 651 height 1061
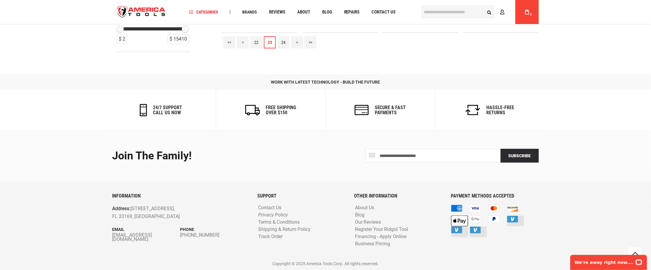
scroll to position [732, 0]
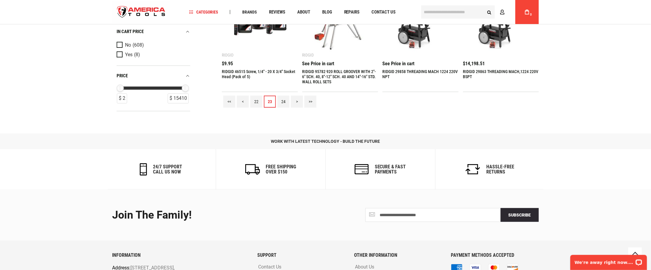
click at [286, 103] on link "24" at bounding box center [283, 102] width 12 height 12
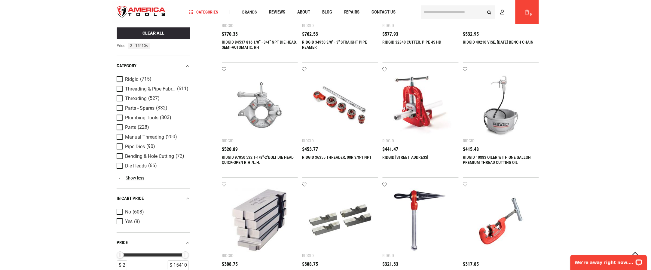
scroll to position [601, 0]
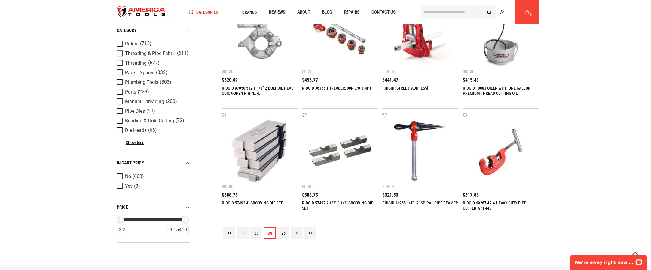
click at [284, 202] on link "25" at bounding box center [283, 233] width 12 height 12
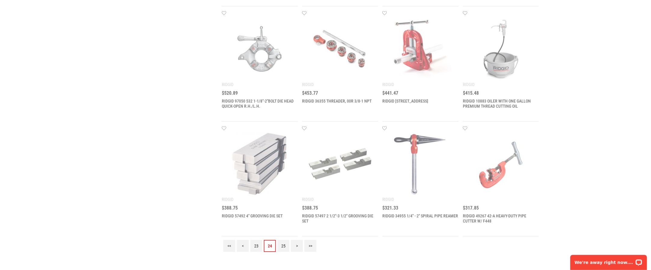
scroll to position [0, 0]
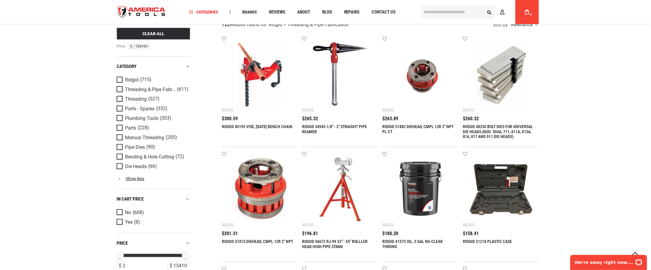
scroll to position [120, 0]
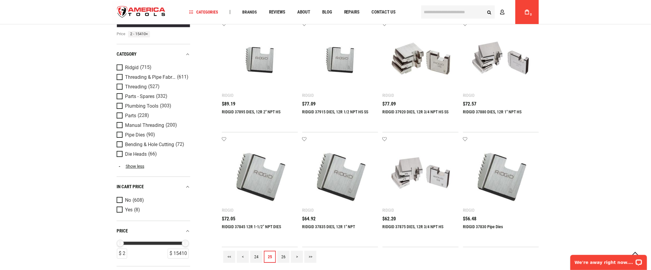
scroll to position [661, 0]
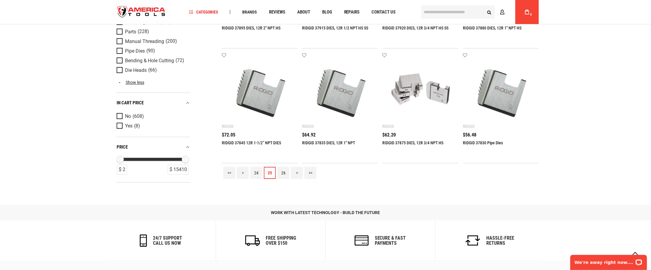
click at [285, 172] on link "26" at bounding box center [283, 173] width 12 height 12
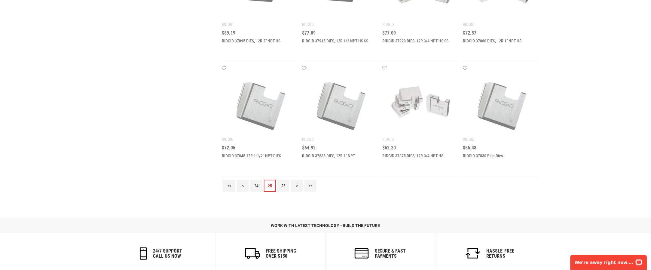
scroll to position [0, 0]
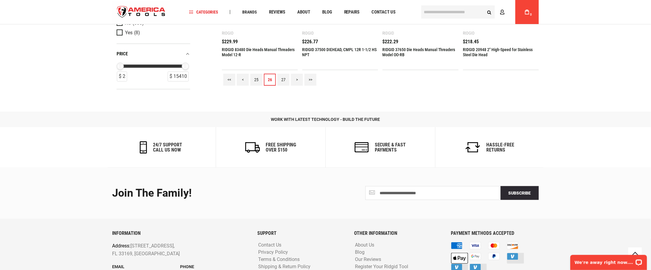
scroll to position [732, 0]
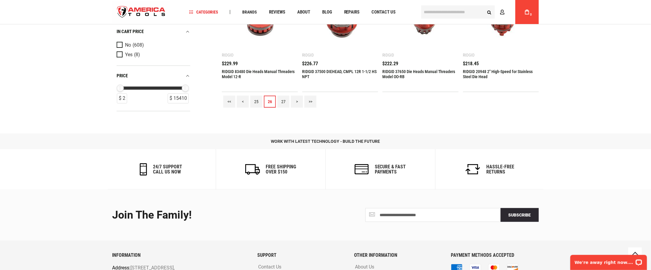
click at [284, 104] on link "27" at bounding box center [283, 102] width 12 height 12
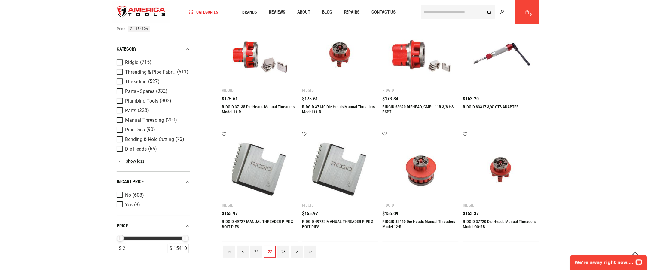
scroll to position [721, 0]
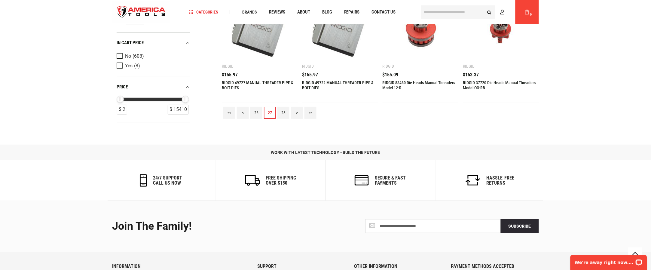
click at [282, 112] on link "28" at bounding box center [283, 113] width 12 height 12
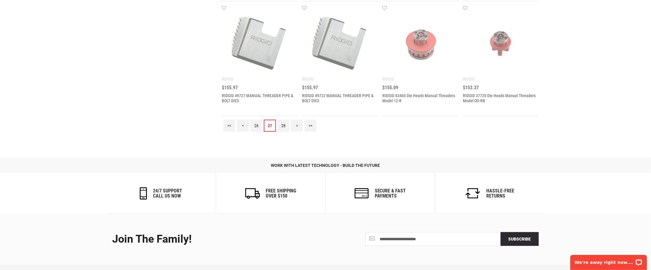
scroll to position [0, 0]
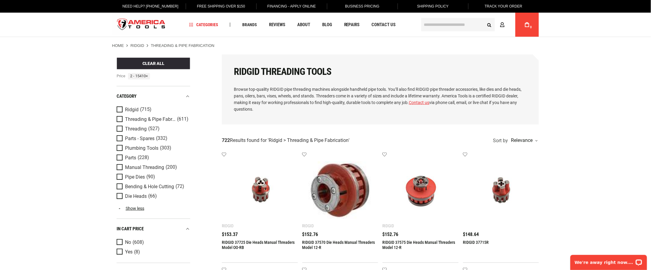
drag, startPoint x: 590, startPoint y: 128, endPoint x: 580, endPoint y: 128, distance: 9.6
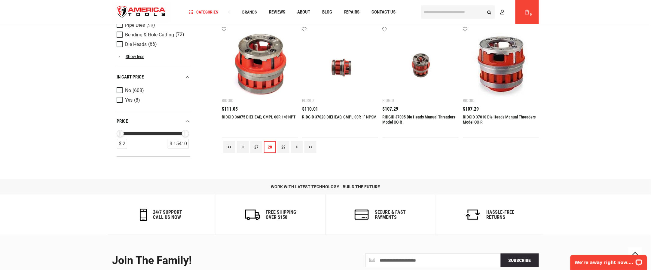
scroll to position [721, 0]
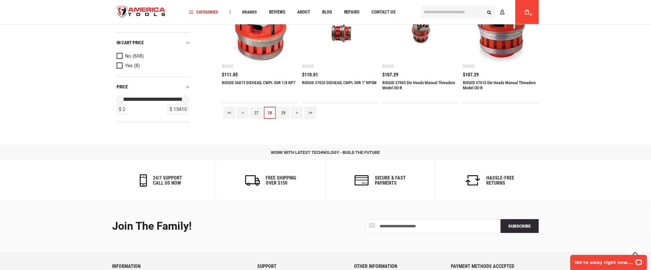
click at [284, 113] on link "29" at bounding box center [283, 113] width 12 height 12
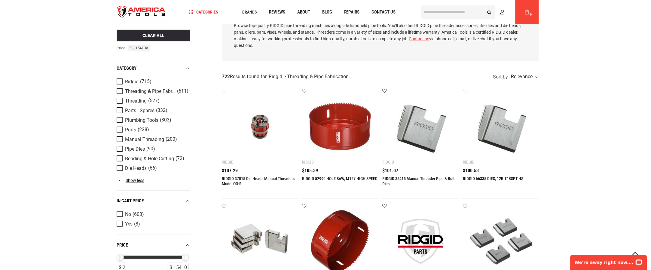
scroll to position [60, 0]
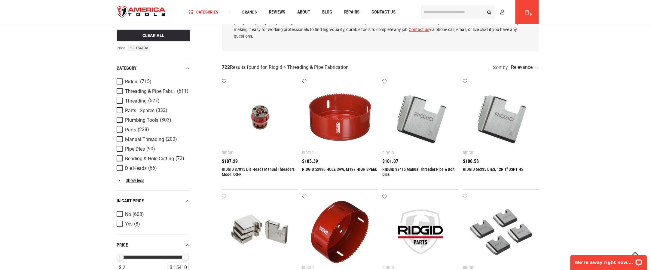
drag, startPoint x: 624, startPoint y: 153, endPoint x: 617, endPoint y: 154, distance: 6.6
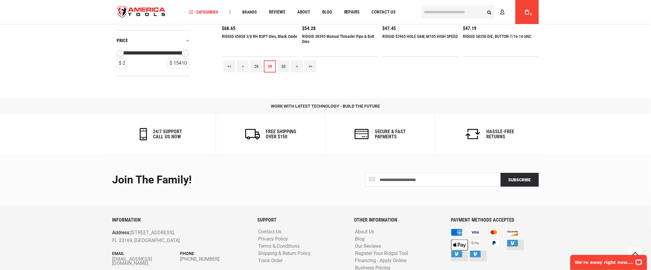
scroll to position [781, 0]
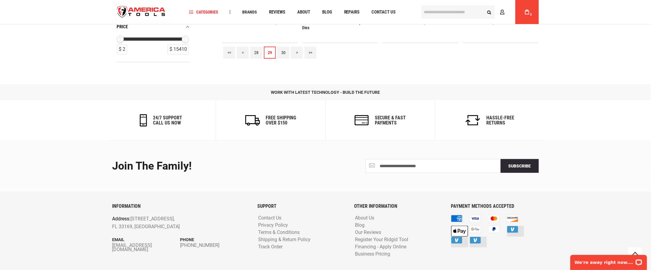
click at [285, 52] on link "30" at bounding box center [283, 53] width 12 height 12
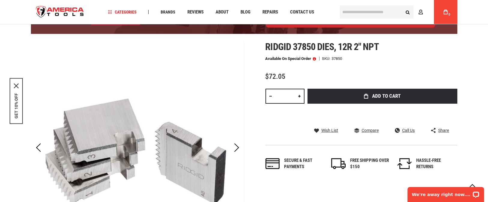
scroll to position [45, 0]
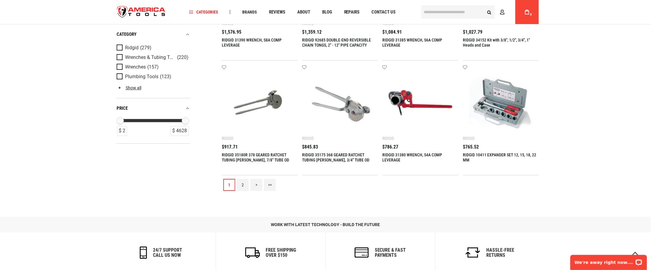
click at [242, 184] on link "2" at bounding box center [243, 185] width 12 height 12
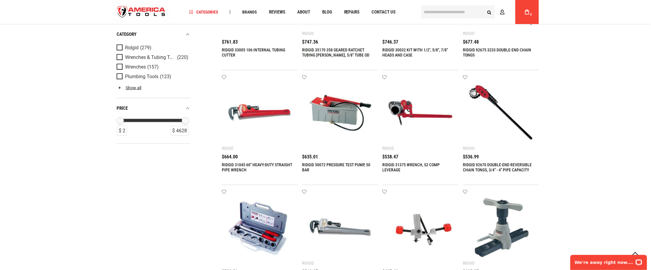
scroll to position [143, 0]
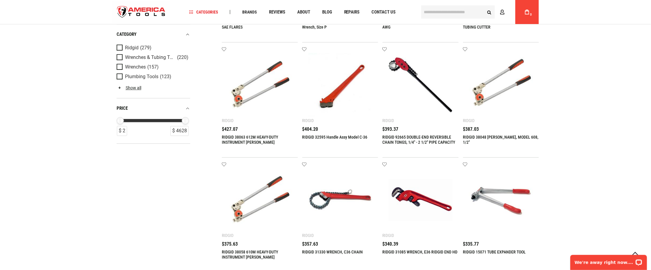
scroll to position [684, 0]
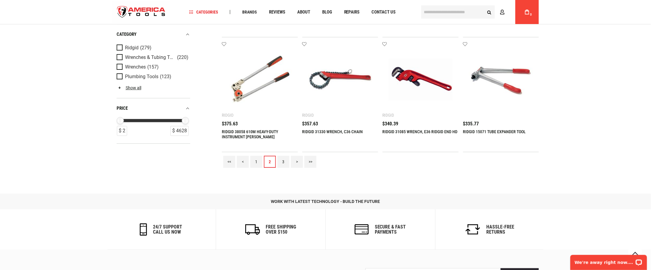
click at [284, 162] on link "3" at bounding box center [283, 162] width 12 height 12
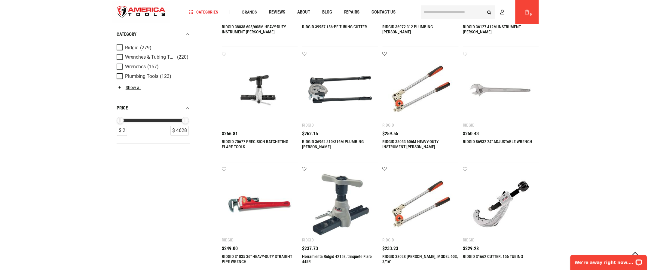
scroll to position [263, 0]
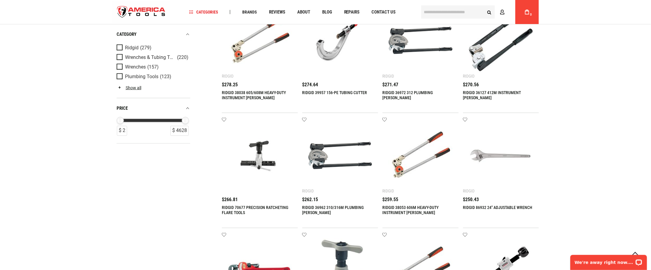
click at [551, 110] on div "Language English Español Need Help? [PHONE_NUMBER] Free Shipping Over $150 Fina…" at bounding box center [325, 273] width 651 height 1073
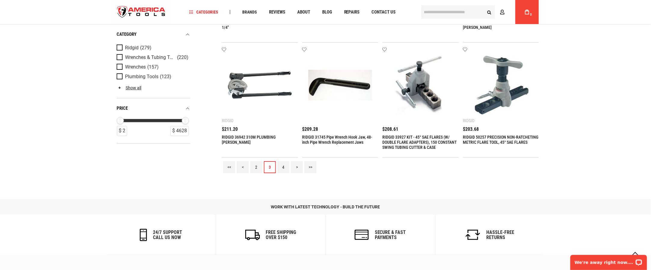
scroll to position [624, 0]
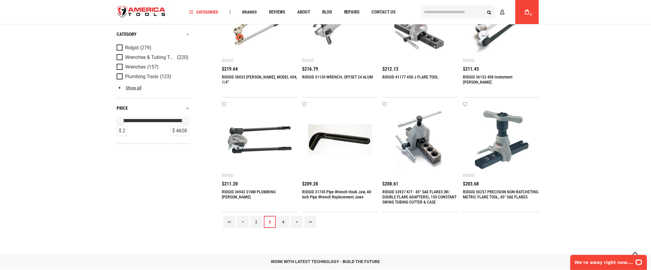
click at [284, 223] on link "4" at bounding box center [283, 222] width 12 height 12
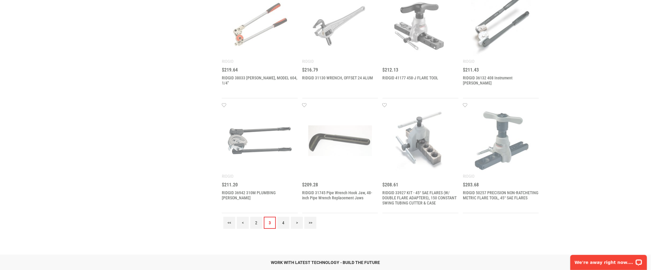
scroll to position [0, 0]
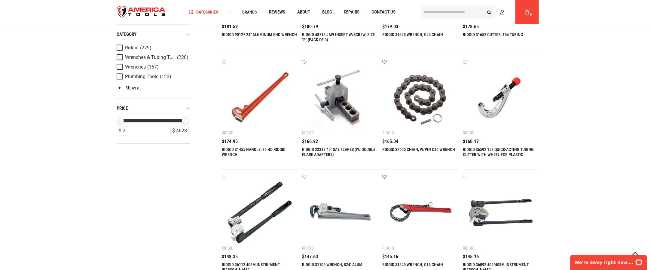
scroll to position [721, 0]
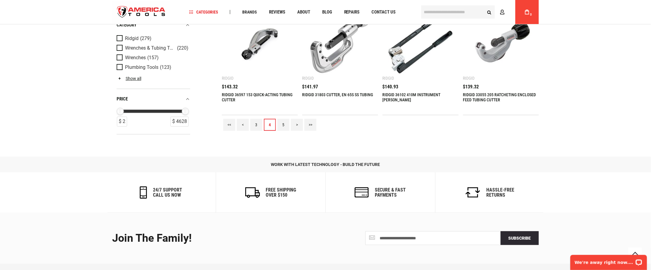
click at [280, 124] on link "5" at bounding box center [283, 125] width 12 height 12
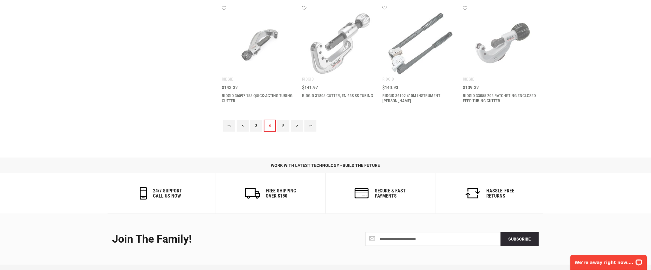
scroll to position [0, 0]
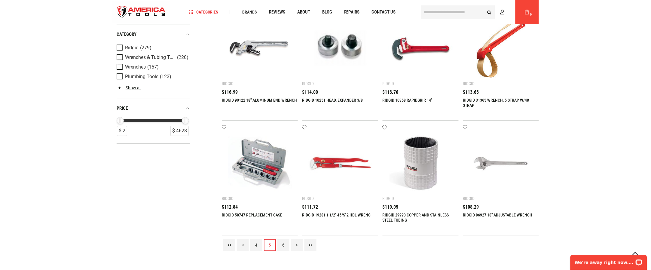
scroll to position [661, 0]
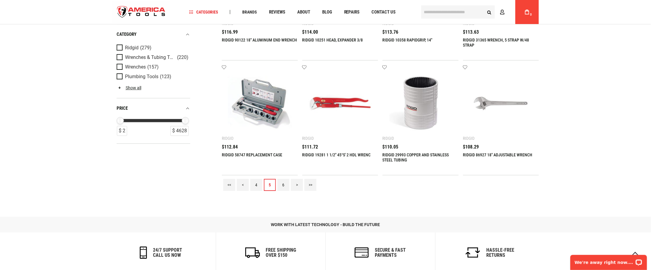
click at [282, 185] on link "6" at bounding box center [283, 185] width 12 height 12
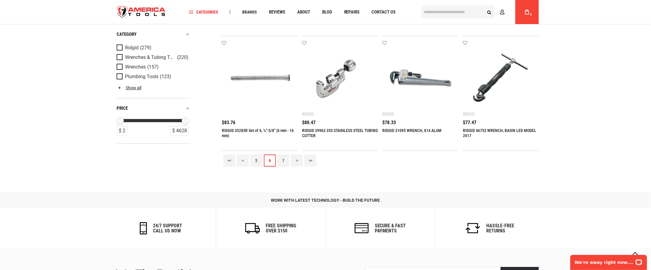
scroll to position [684, 0]
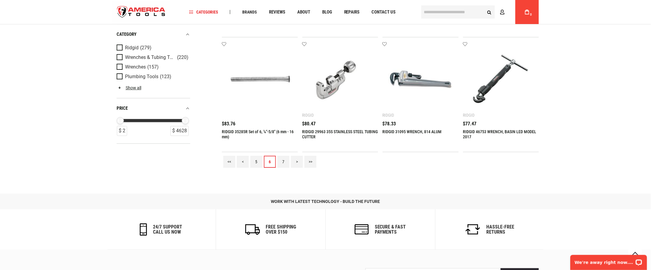
click at [284, 159] on link "7" at bounding box center [283, 162] width 12 height 12
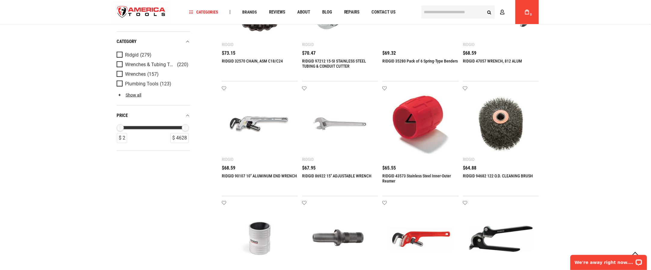
scroll to position [0, 0]
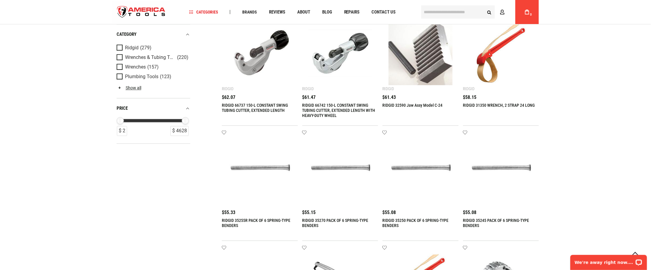
scroll to position [661, 0]
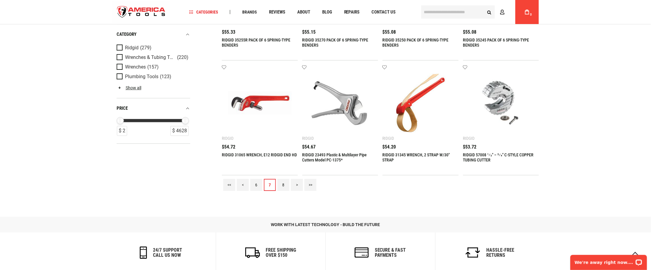
click at [284, 184] on link "8" at bounding box center [283, 185] width 12 height 12
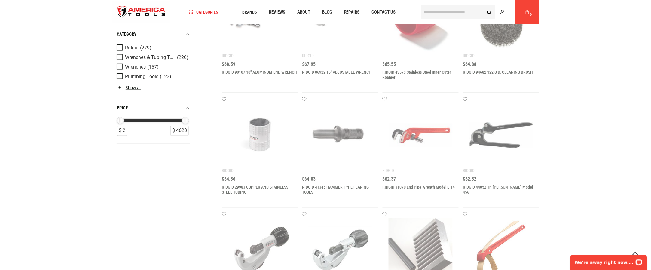
scroll to position [300, 0]
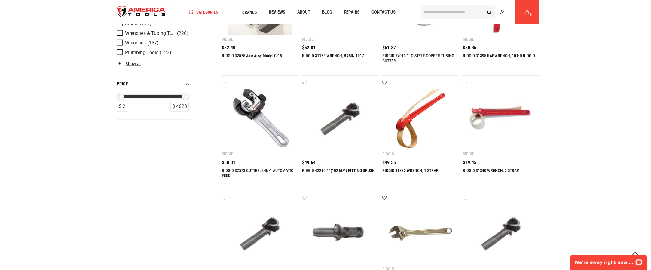
click at [176, 197] on div "Refine & sort Sort by Relevance Relevance Lowest Price Highest Price category R…" at bounding box center [325, 154] width 427 height 802
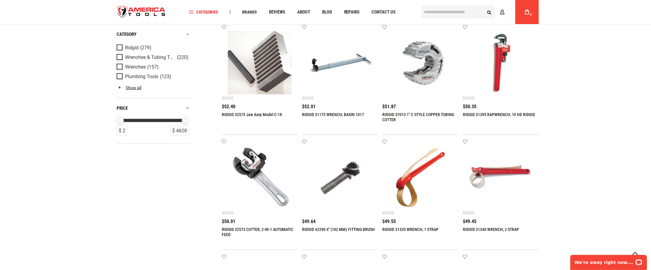
scroll to position [180, 0]
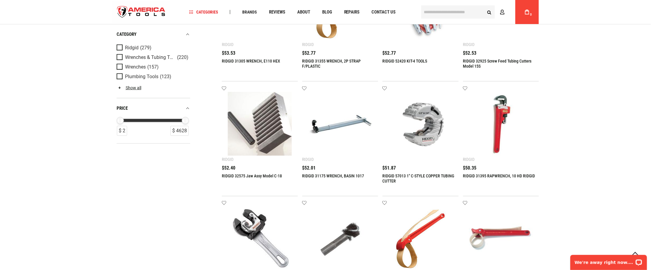
drag, startPoint x: 617, startPoint y: 121, endPoint x: 591, endPoint y: 139, distance: 30.9
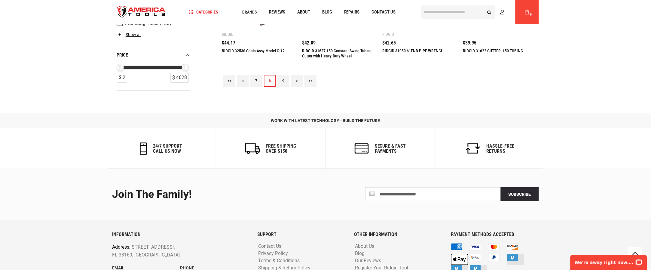
scroll to position [781, 0]
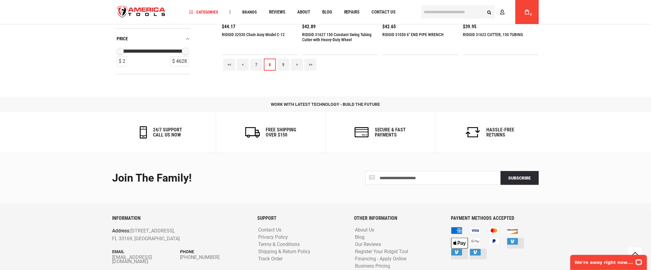
click at [284, 65] on link "9" at bounding box center [283, 65] width 12 height 12
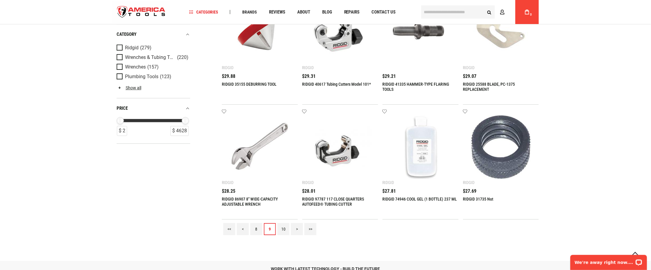
scroll to position [721, 0]
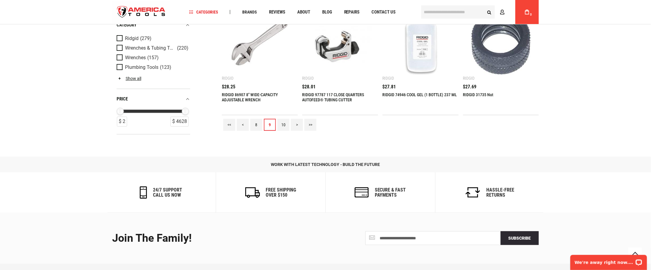
click at [284, 125] on link "10" at bounding box center [283, 125] width 12 height 12
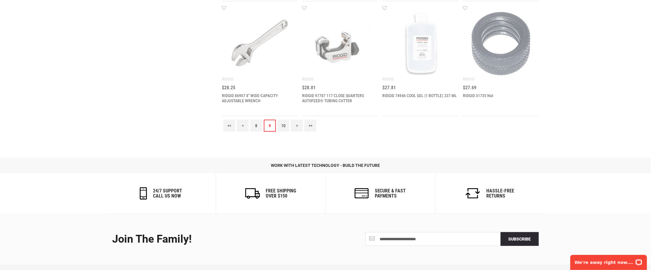
scroll to position [0, 0]
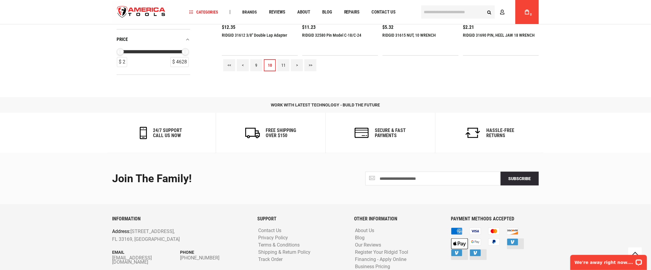
scroll to position [804, 0]
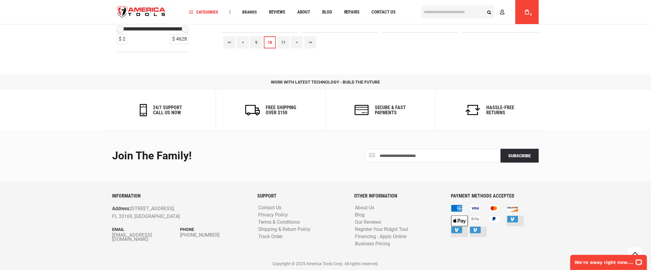
click at [282, 41] on link "11" at bounding box center [283, 42] width 12 height 12
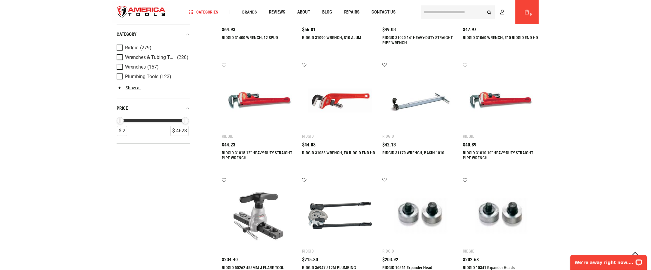
scroll to position [601, 0]
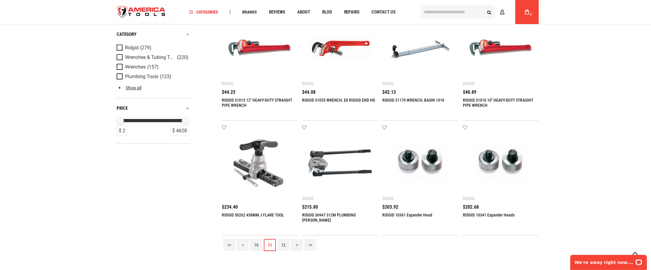
drag, startPoint x: 597, startPoint y: 154, endPoint x: 597, endPoint y: 157, distance: 3.0
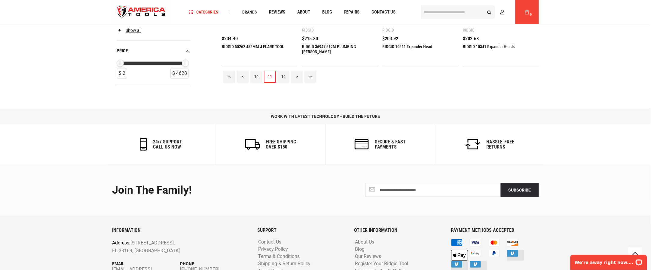
scroll to position [804, 0]
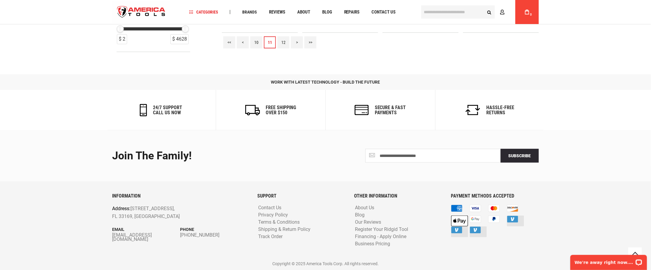
click at [285, 41] on link "12" at bounding box center [283, 42] width 12 height 12
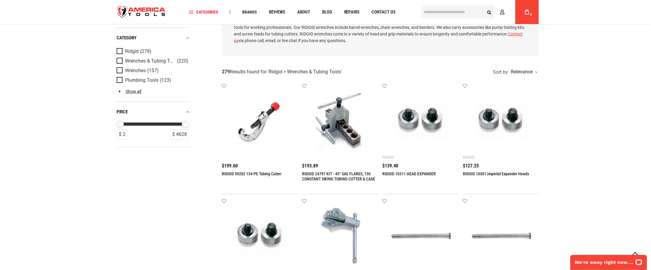
scroll to position [120, 0]
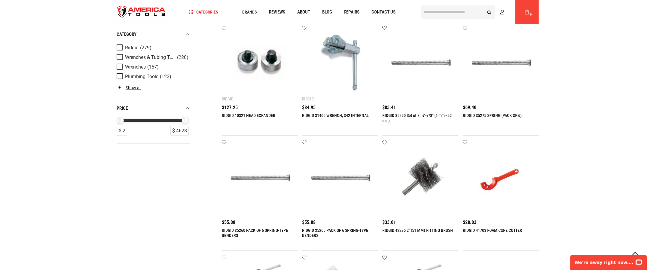
scroll to position [574, 0]
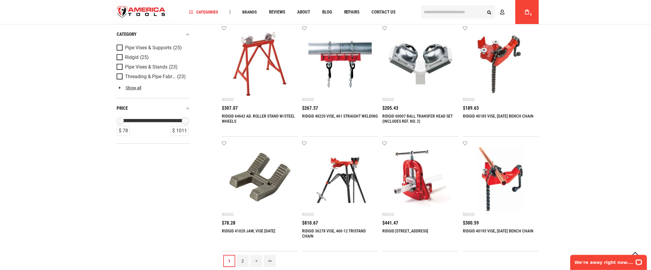
scroll to position [481, 0]
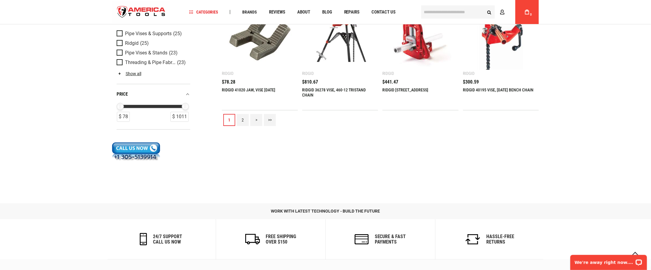
scroll to position [661, 0]
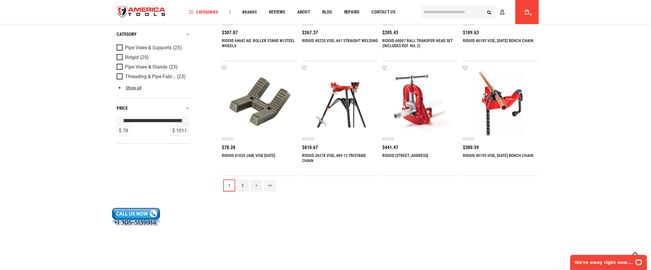
drag, startPoint x: 306, startPoint y: 202, endPoint x: 268, endPoint y: 201, distance: 38.1
click at [305, 202] on p at bounding box center [325, 198] width 427 height 7
click at [244, 189] on link "2" at bounding box center [243, 185] width 12 height 12
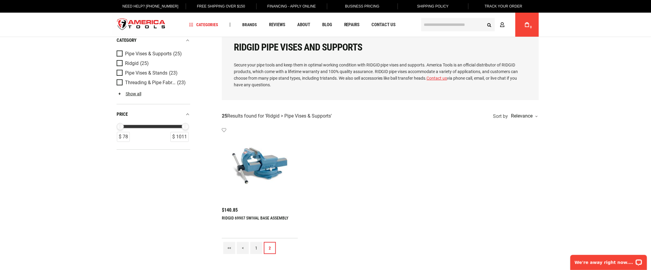
scroll to position [0, 0]
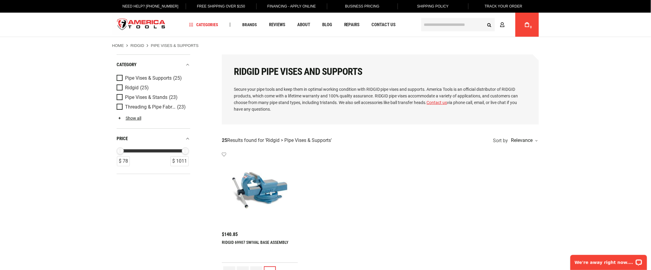
drag, startPoint x: 424, startPoint y: 205, endPoint x: 439, endPoint y: 119, distance: 87.6
click at [424, 205] on ul "Add to wishlist RIDGID 69907 SWIVAL BASE ASSEMBLY $140.85" at bounding box center [380, 207] width 317 height 111
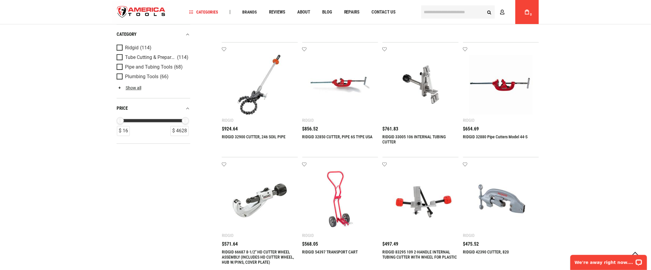
scroll to position [241, 0]
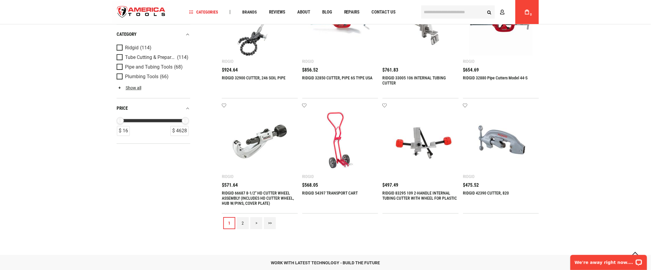
click at [243, 224] on link "2" at bounding box center [243, 223] width 12 height 12
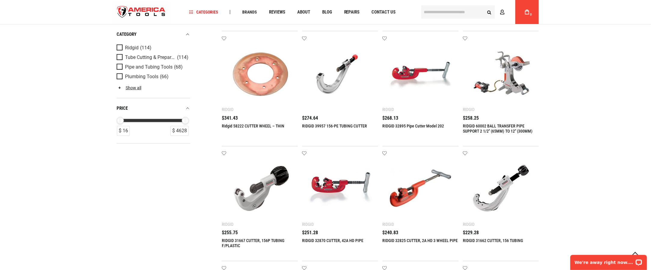
scroll to position [60, 0]
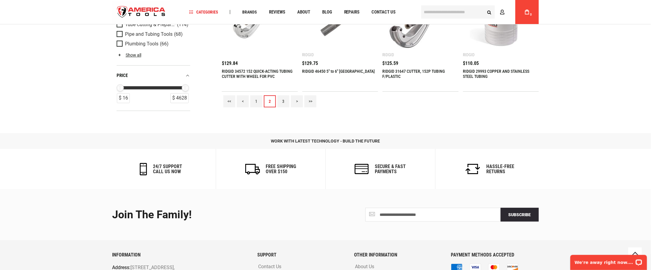
scroll to position [721, 0]
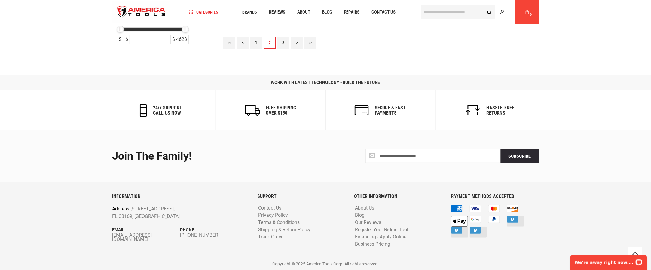
click at [283, 44] on link "3" at bounding box center [283, 43] width 12 height 12
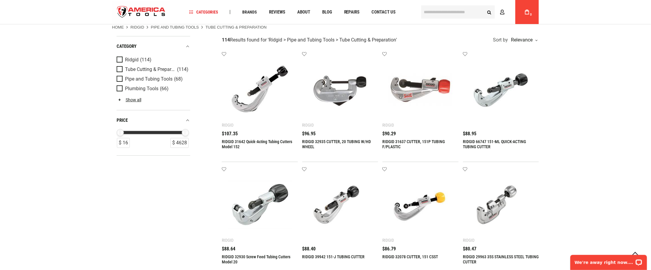
scroll to position [180, 0]
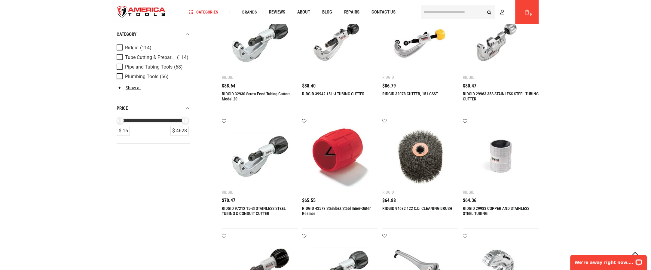
click at [181, 199] on div "Refine & sort Sort by Relevance Relevance Lowest Price Highest Price category R…" at bounding box center [325, 233] width 427 height 720
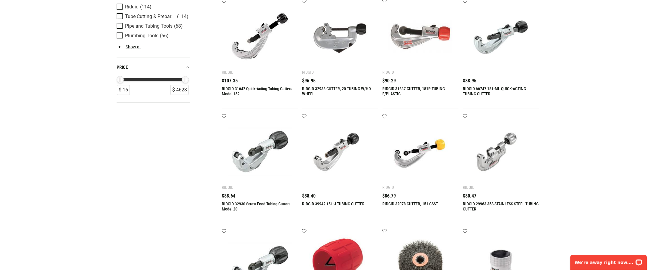
scroll to position [0, 0]
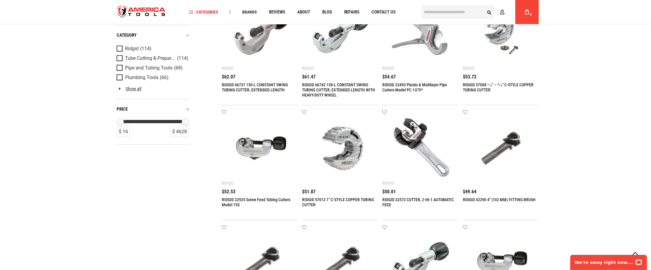
scroll to position [421, 0]
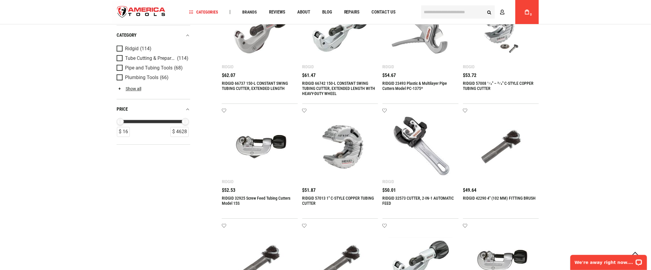
click at [593, 184] on div "Language English Español Need Help? [PHONE_NUMBER] Free Shipping Over $150 Fina…" at bounding box center [325, 74] width 651 height 991
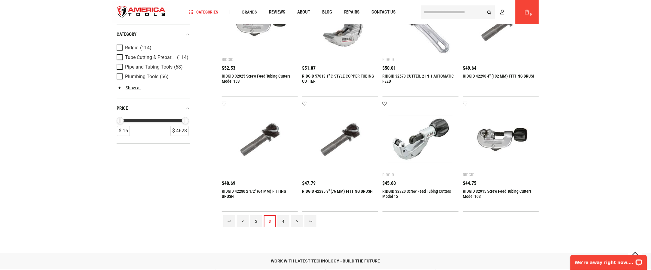
scroll to position [541, 0]
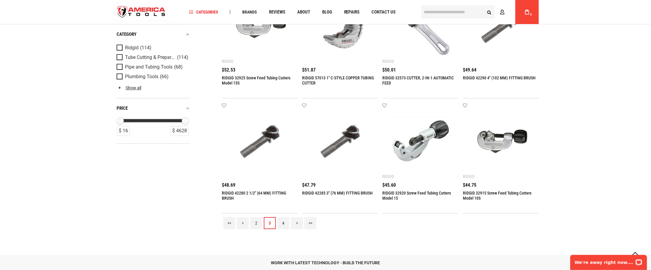
click at [285, 222] on link "4" at bounding box center [283, 223] width 12 height 12
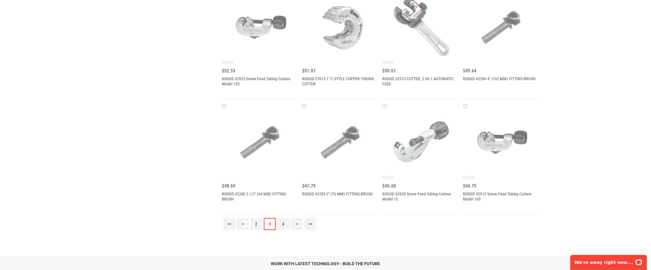
scroll to position [0, 0]
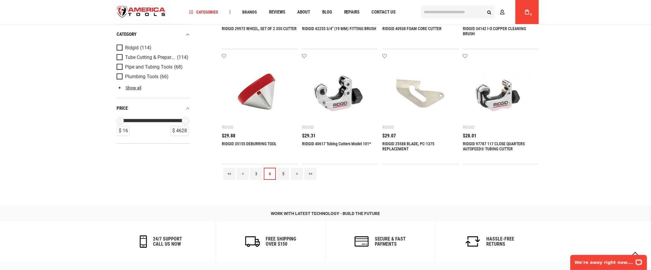
scroll to position [661, 0]
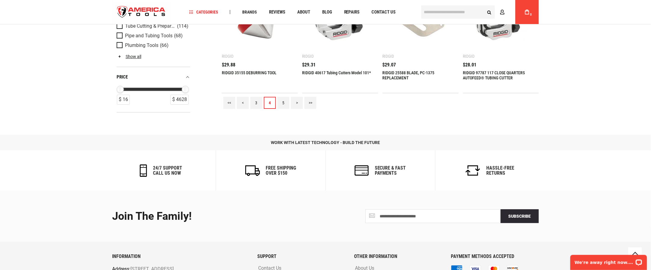
click at [283, 104] on link "5" at bounding box center [283, 103] width 12 height 12
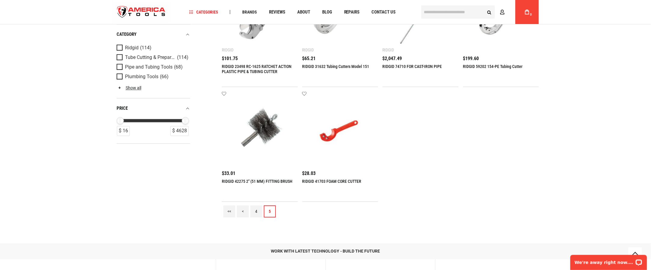
scroll to position [481, 0]
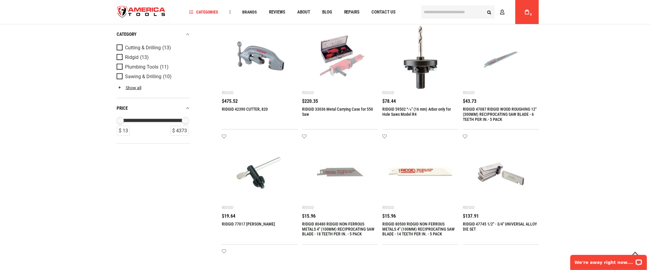
click at [581, 113] on div "Language English Español Need Help? [PHONE_NUMBER] Free Shipping Over $150 Fina…" at bounding box center [325, 204] width 651 height 888
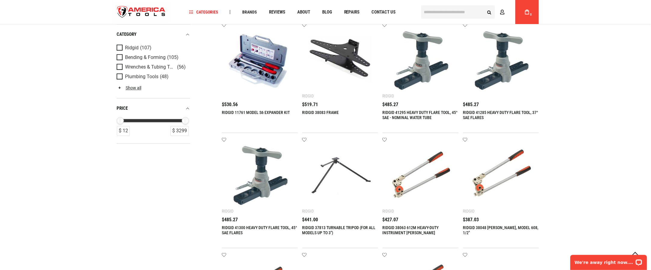
scroll to position [601, 0]
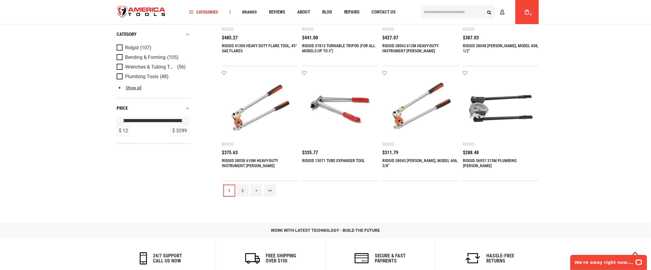
scroll to position [721, 0]
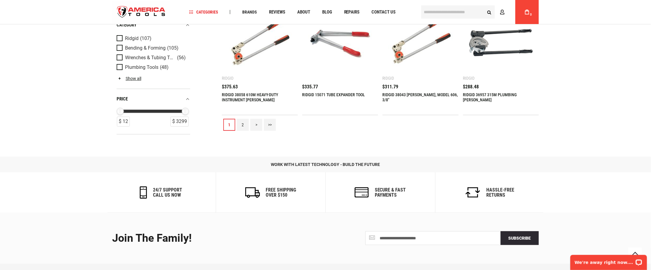
click at [244, 126] on link "2" at bounding box center [243, 125] width 12 height 12
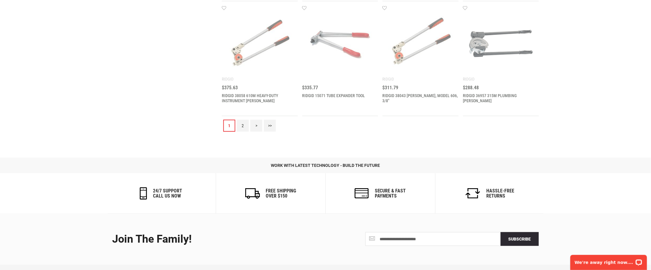
scroll to position [0, 0]
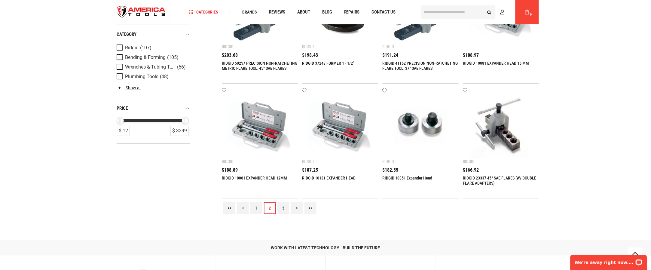
scroll to position [661, 0]
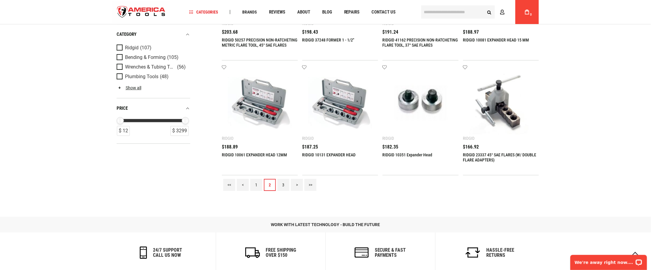
click at [282, 184] on link "3" at bounding box center [283, 185] width 12 height 12
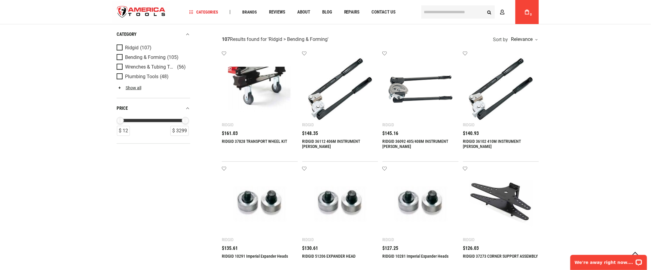
scroll to position [180, 0]
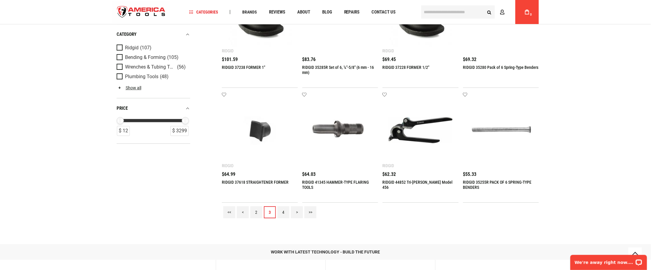
scroll to position [721, 0]
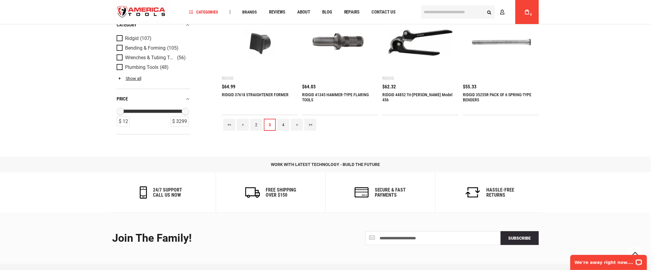
click at [284, 126] on link "4" at bounding box center [283, 125] width 12 height 12
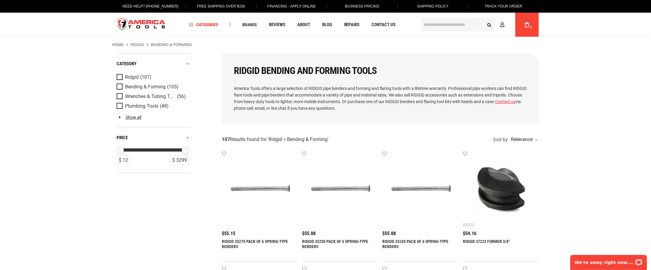
scroll to position [120, 0]
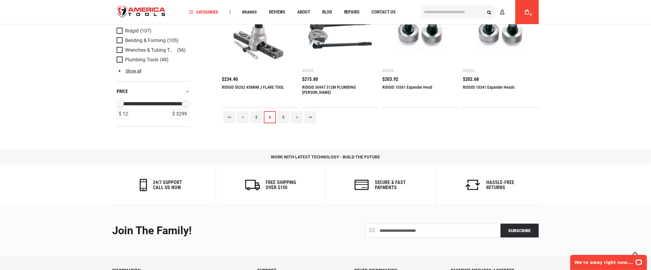
scroll to position [804, 0]
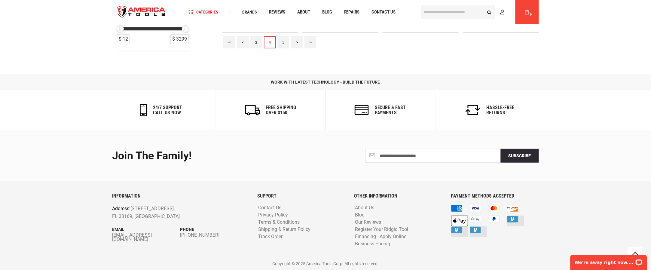
click at [284, 41] on link "5" at bounding box center [283, 42] width 12 height 12
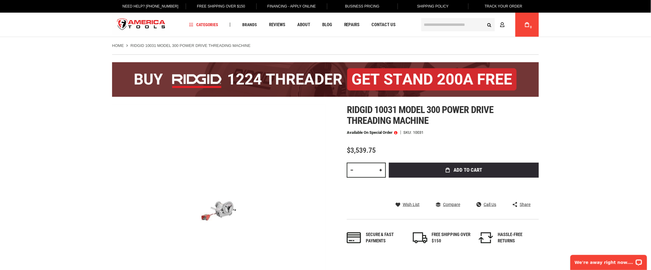
click at [152, 29] on img "store logo" at bounding box center [141, 25] width 58 height 23
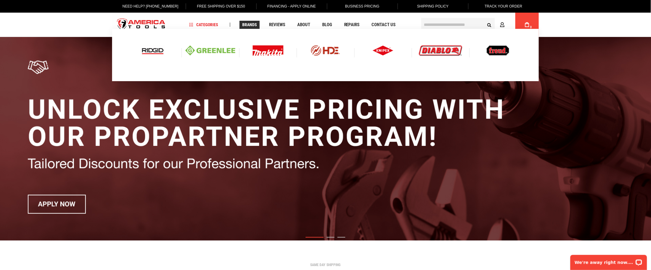
click at [250, 23] on span "Brands" at bounding box center [249, 25] width 15 height 4
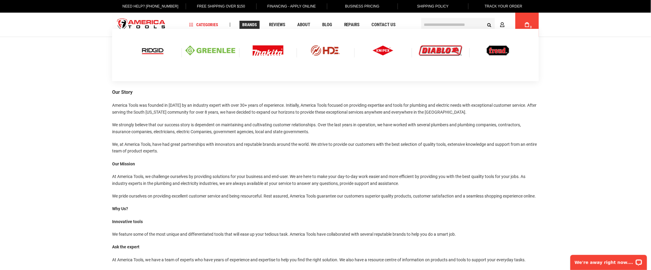
click at [154, 53] on img at bounding box center [152, 50] width 25 height 10
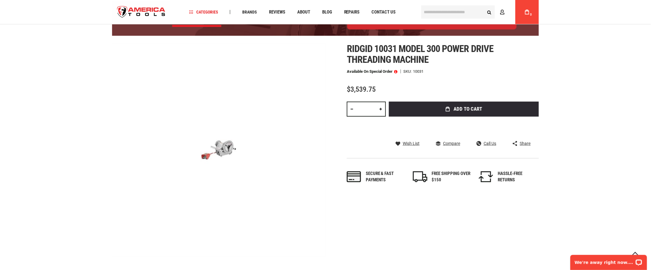
scroll to position [120, 0]
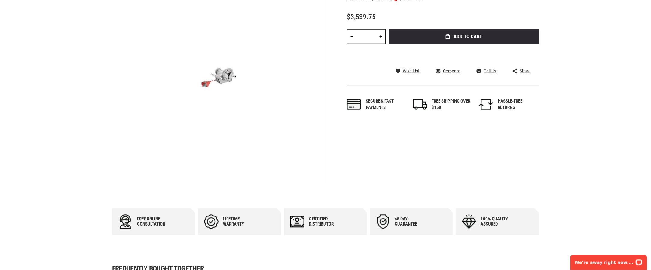
scroll to position [0, 0]
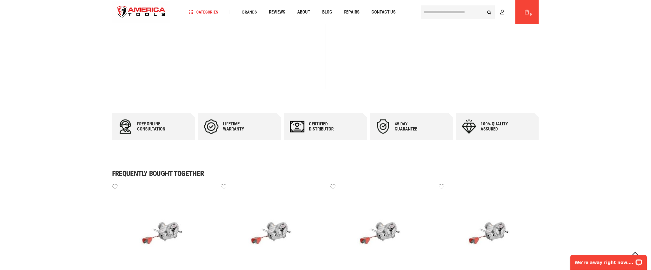
scroll to position [228, 0]
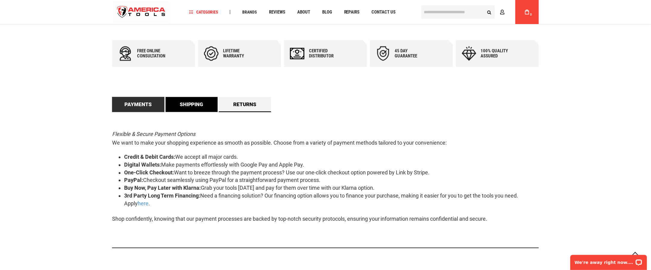
click at [194, 103] on link "Shipping" at bounding box center [192, 104] width 52 height 15
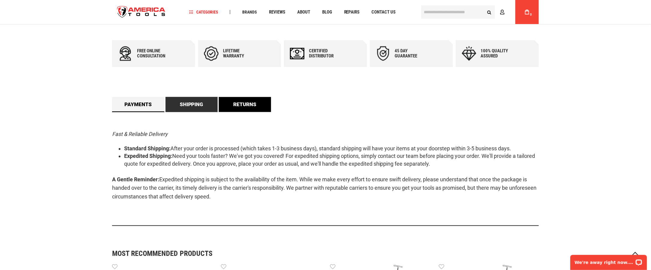
click at [225, 103] on link "Returns" at bounding box center [245, 104] width 52 height 15
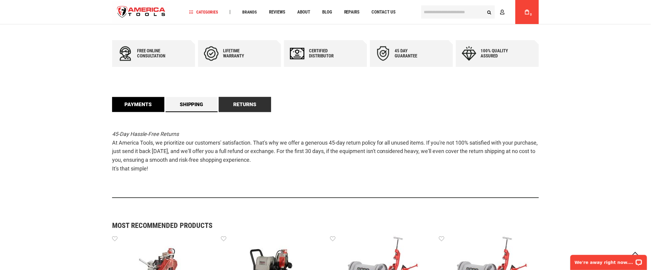
click at [143, 104] on link "Payments" at bounding box center [138, 104] width 52 height 15
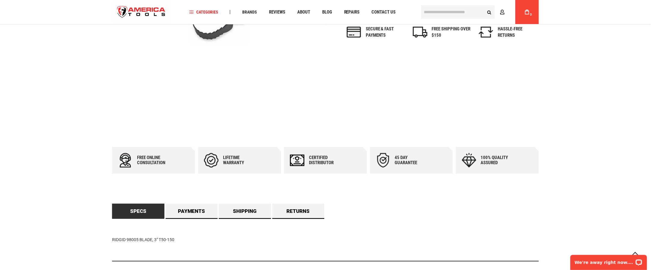
scroll to position [300, 0]
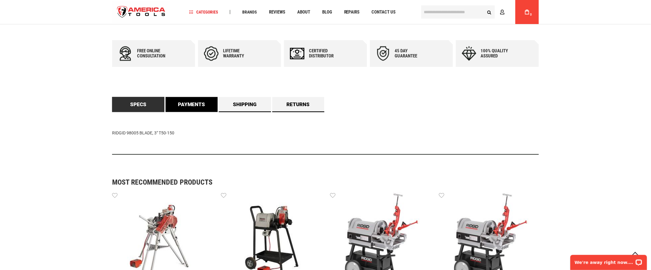
click at [189, 106] on link "Payments" at bounding box center [192, 104] width 52 height 15
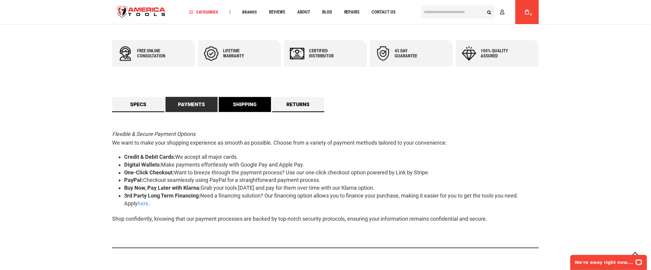
click at [229, 106] on link "Shipping" at bounding box center [245, 104] width 52 height 15
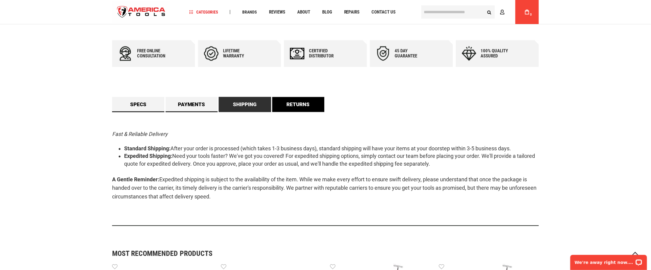
click at [286, 104] on link "Returns" at bounding box center [298, 104] width 52 height 15
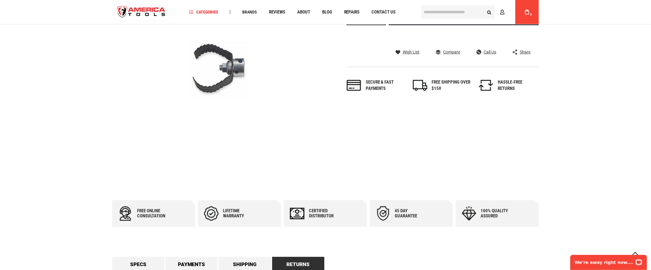
scroll to position [60, 0]
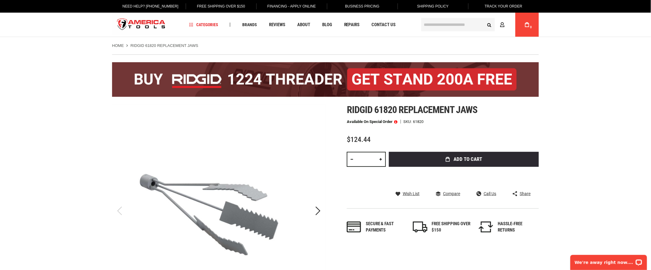
drag, startPoint x: 105, startPoint y: 26, endPoint x: 64, endPoint y: 29, distance: 40.9
click at [64, 29] on div "Language English Español Need Help? +1 305-513-9914 Free Shipping Over $150 Fin…" at bounding box center [325, 18] width 651 height 37
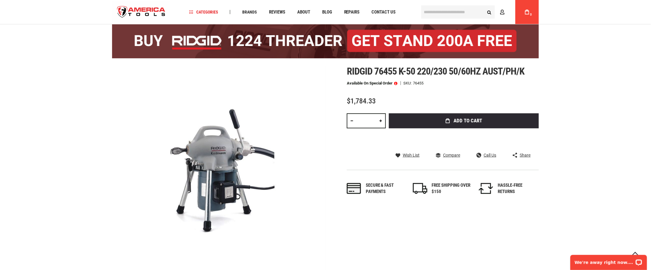
scroll to position [60, 0]
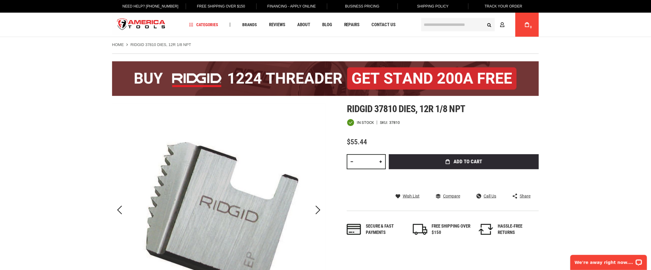
scroll to position [180, 0]
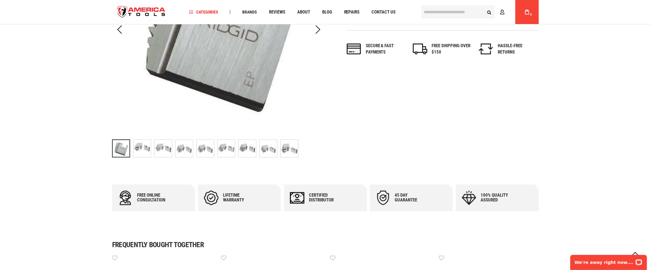
click at [144, 151] on img "RIDGID 37810 DIES, 12R 1/8 NPT" at bounding box center [141, 148] width 17 height 17
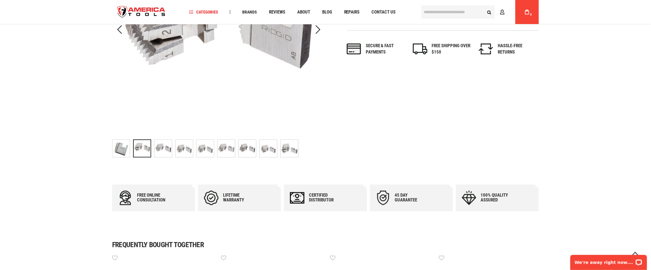
scroll to position [60, 0]
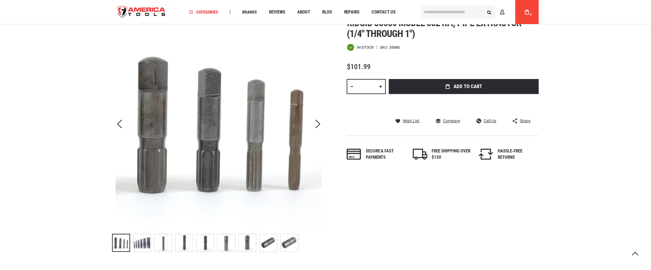
scroll to position [120, 0]
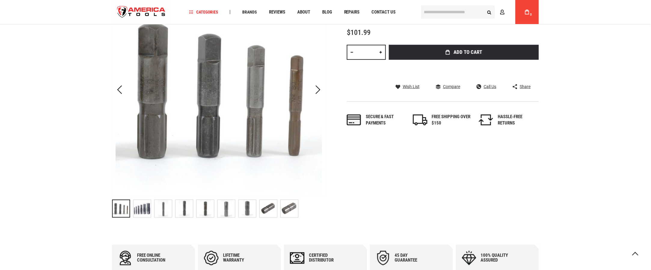
click at [144, 212] on img at bounding box center [141, 208] width 17 height 17
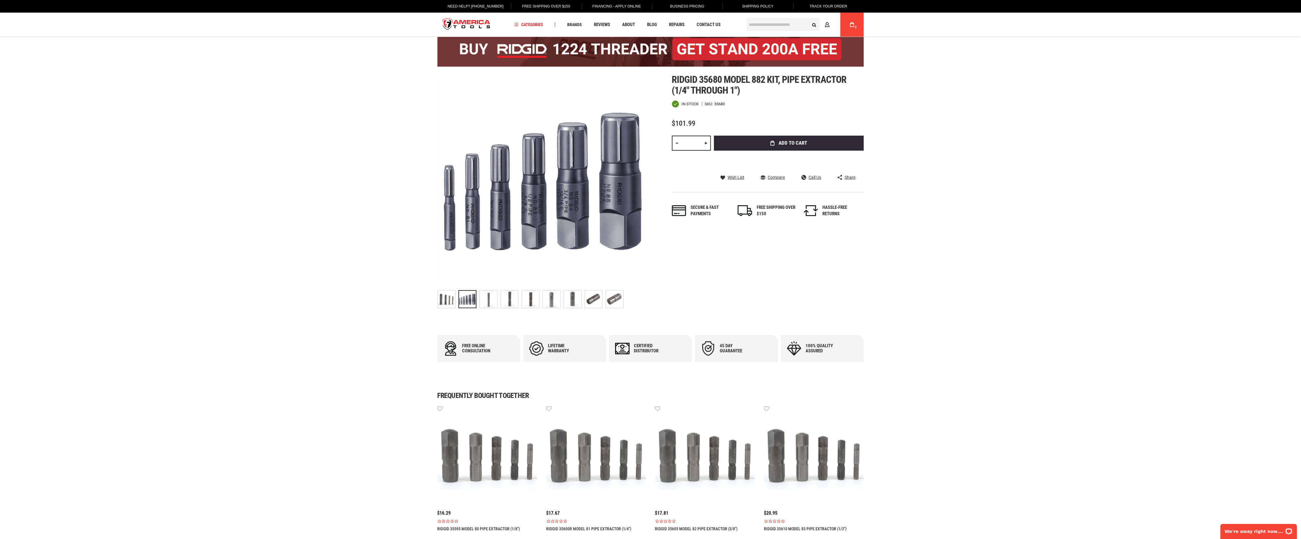
scroll to position [0, 0]
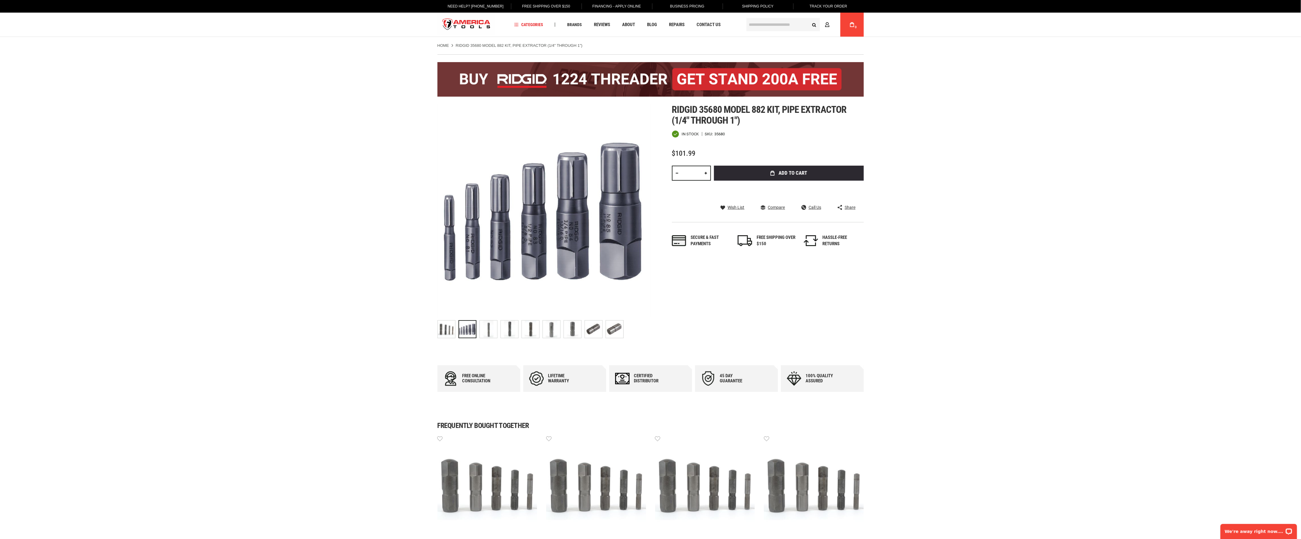
click at [457, 26] on img "store logo" at bounding box center [467, 25] width 58 height 23
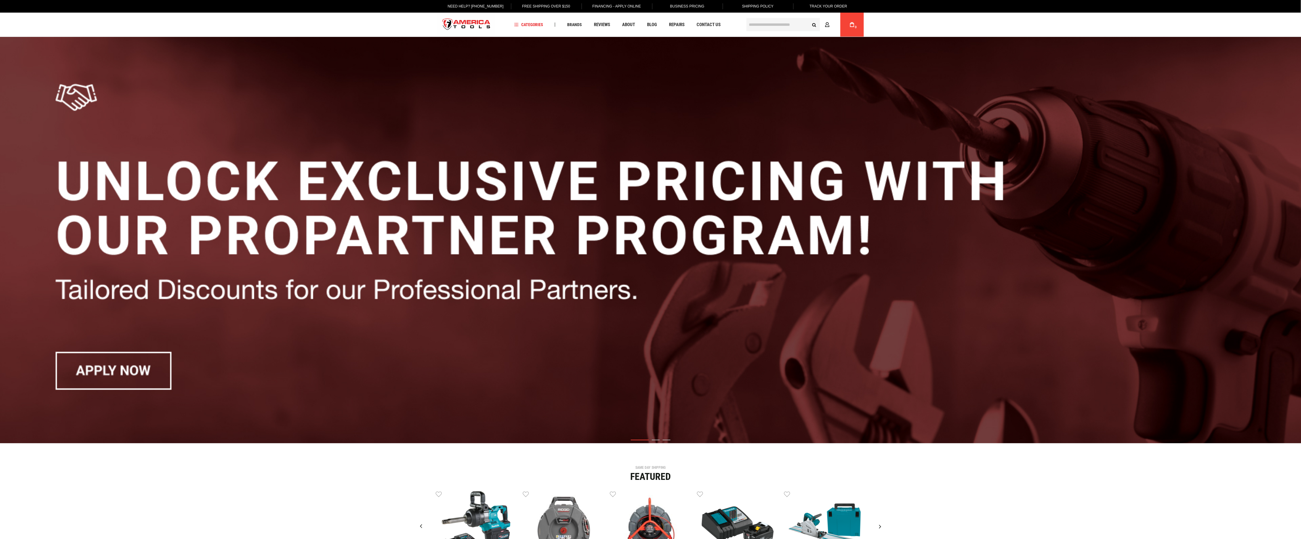
click at [482, 23] on img "store logo" at bounding box center [467, 25] width 58 height 23
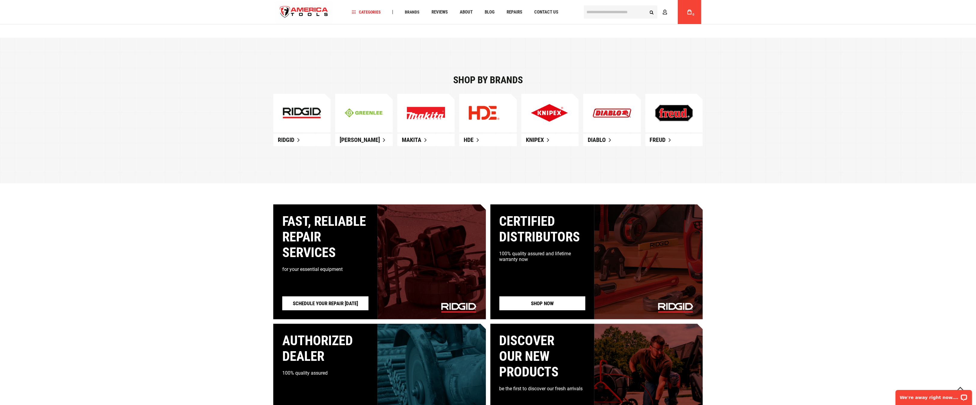
scroll to position [486, 0]
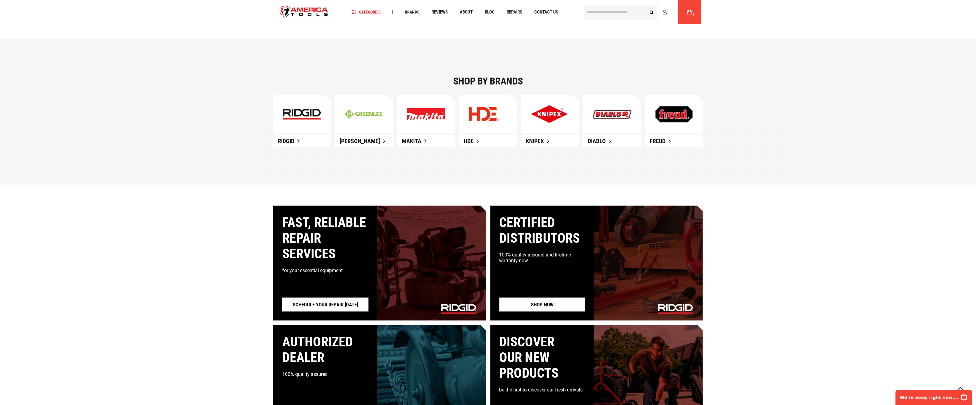
click at [829, 251] on div "Fast, reliable repair services for your essential equipment Schedule your repai…" at bounding box center [488, 322] width 976 height 234
click at [870, 251] on div "Fast, reliable repair services for your essential equipment Schedule your repai…" at bounding box center [488, 322] width 976 height 234
drag, startPoint x: 211, startPoint y: 221, endPoint x: 211, endPoint y: 194, distance: 27.6
click at [211, 221] on div "Fast, reliable repair services for your essential equipment Schedule your repai…" at bounding box center [488, 322] width 976 height 234
click at [103, 292] on div "Fast, reliable repair services for your essential equipment Schedule your repai…" at bounding box center [488, 322] width 976 height 234
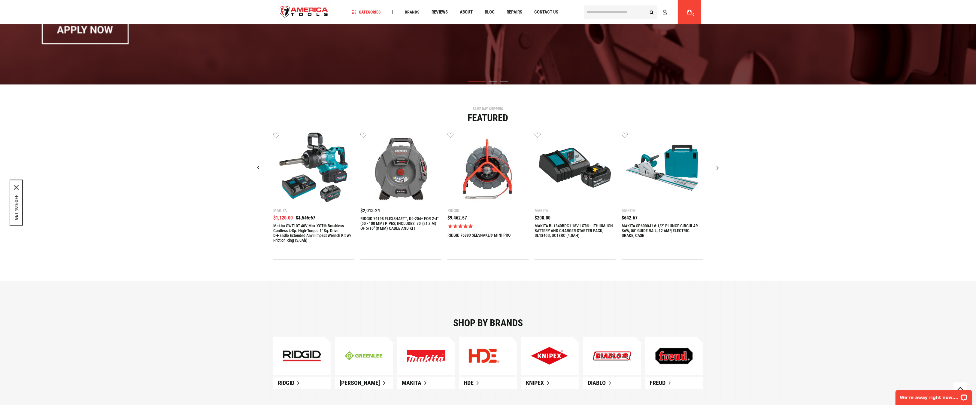
scroll to position [270, 0]
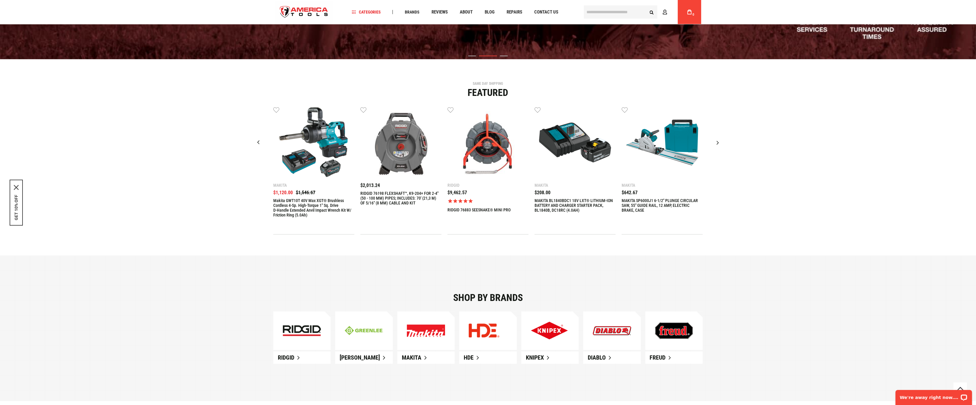
click at [235, 286] on div "Shop by brands Ridgid Greenlee Makita HDE" at bounding box center [488, 327] width 976 height 145
click at [402, 263] on div "Shop by brands Ridgid Greenlee Makita HDE" at bounding box center [488, 327] width 976 height 145
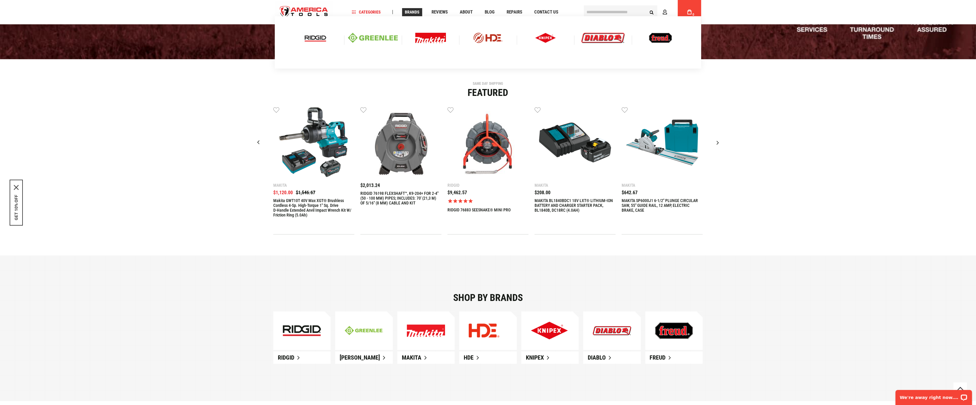
click at [407, 12] on span "Brands" at bounding box center [412, 12] width 15 height 4
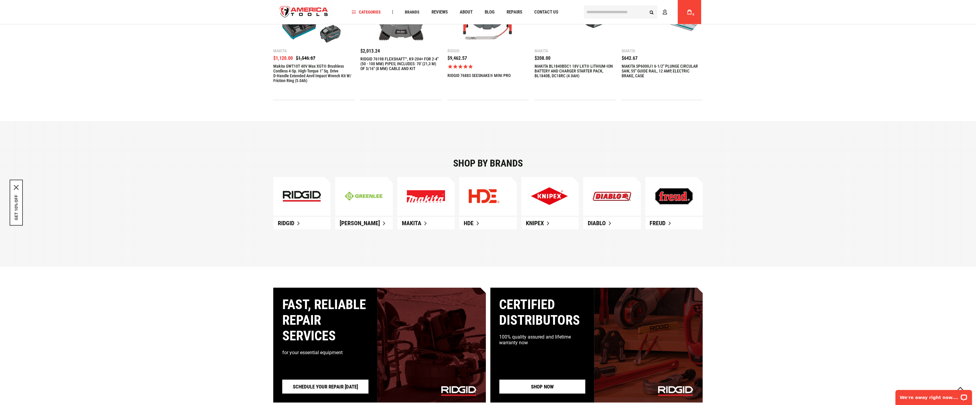
scroll to position [450, 0]
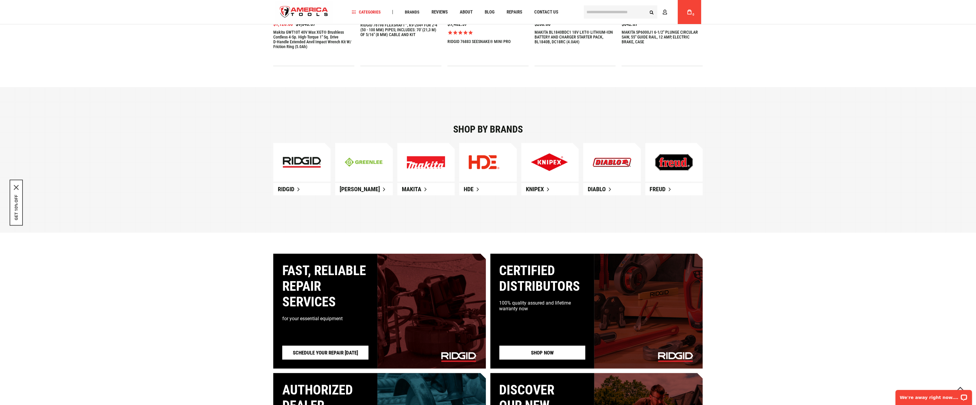
click at [207, 185] on div "Shop by brands Ridgid Greenlee Makita HDE" at bounding box center [488, 159] width 976 height 145
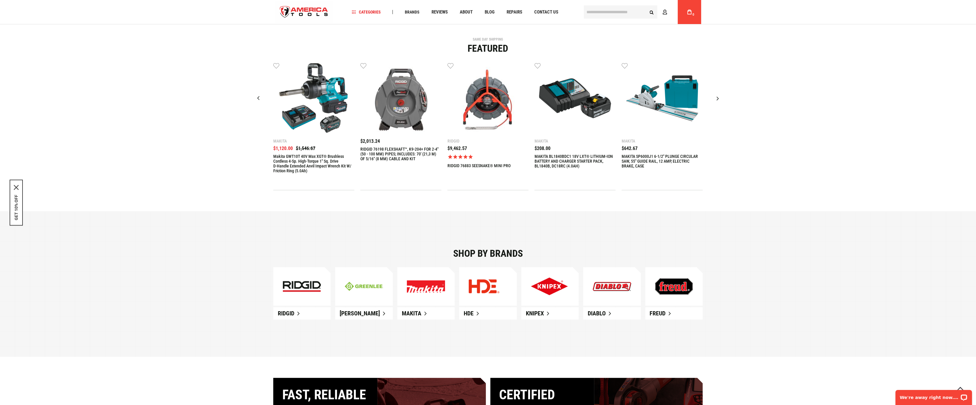
scroll to position [360, 0]
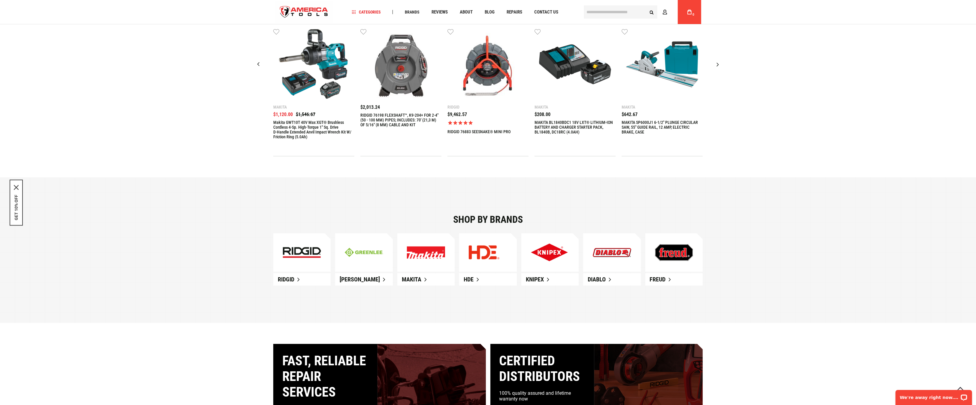
click at [220, 281] on div "Shop by brands Ridgid Greenlee Makita HDE" at bounding box center [488, 249] width 976 height 145
click at [218, 263] on div "Shop by brands Ridgid Greenlee Makita HDE" at bounding box center [488, 249] width 976 height 145
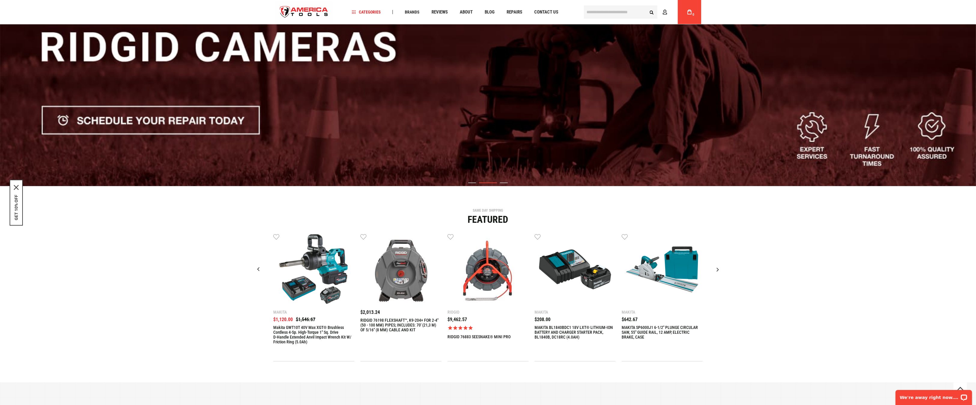
scroll to position [180, 0]
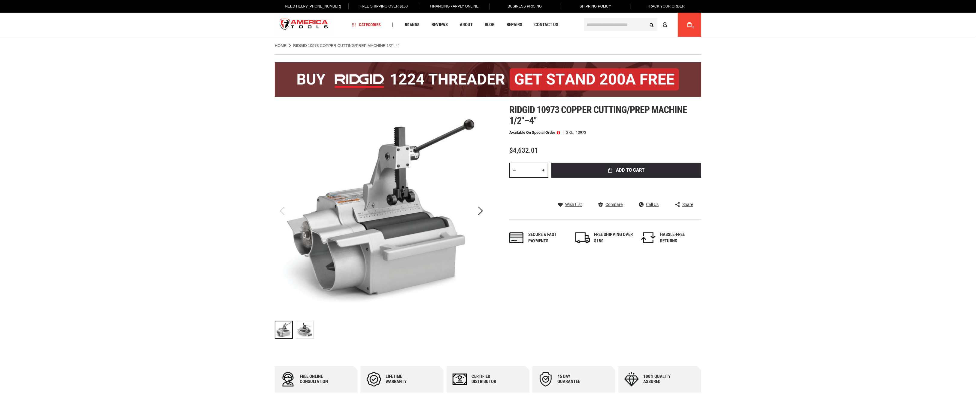
click at [583, 135] on div "Ridgid 10973 copper cutting/prep machine 1/2"–4" Available on Special Order SKU…" at bounding box center [605, 180] width 192 height 152
click at [584, 132] on div "10973" at bounding box center [581, 132] width 11 height 4
copy div "10973"
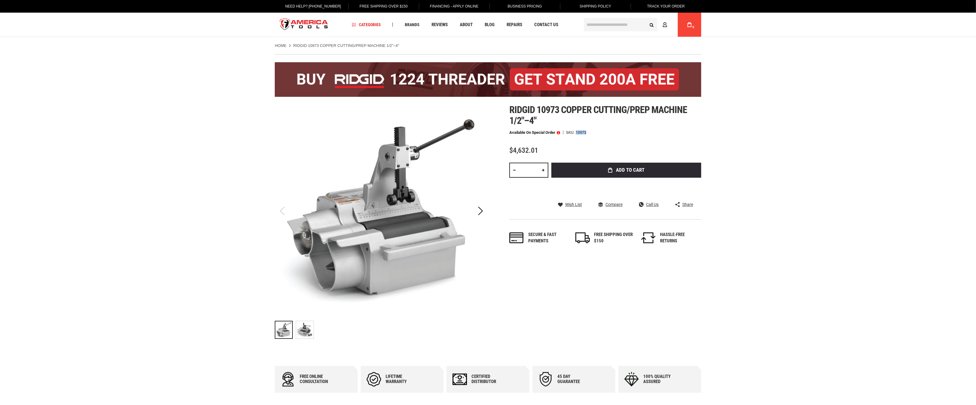
click at [292, 23] on img "store logo" at bounding box center [304, 25] width 58 height 23
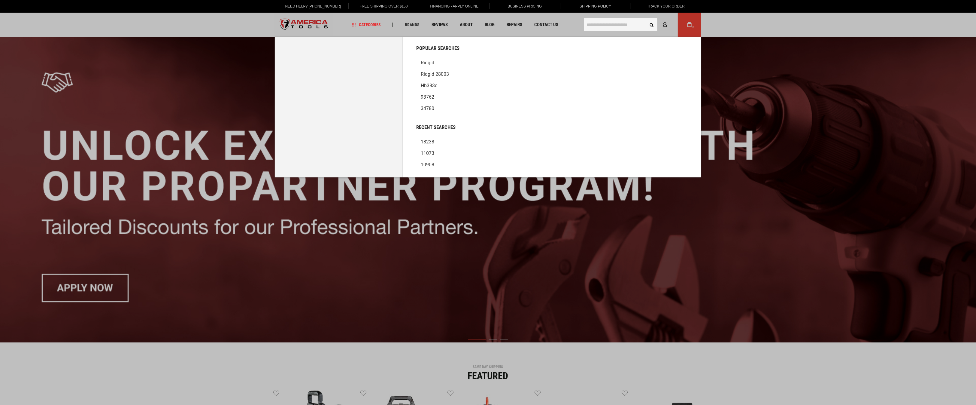
click at [596, 28] on input "text" at bounding box center [621, 24] width 74 height 13
paste input "*****"
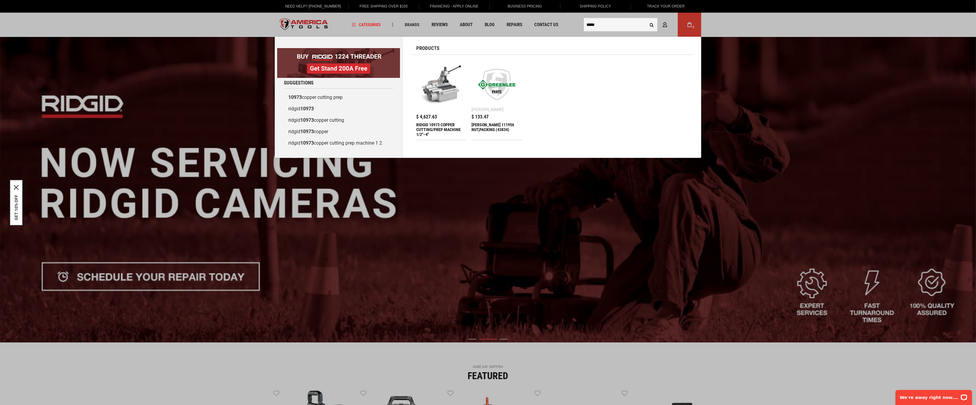
click at [594, 22] on input "*****" at bounding box center [621, 24] width 74 height 13
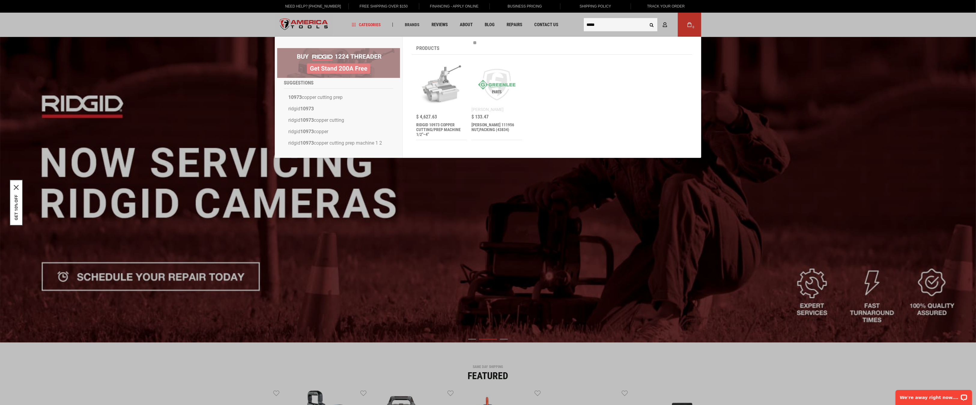
click at [594, 22] on input "*****" at bounding box center [621, 24] width 74 height 13
paste input "text"
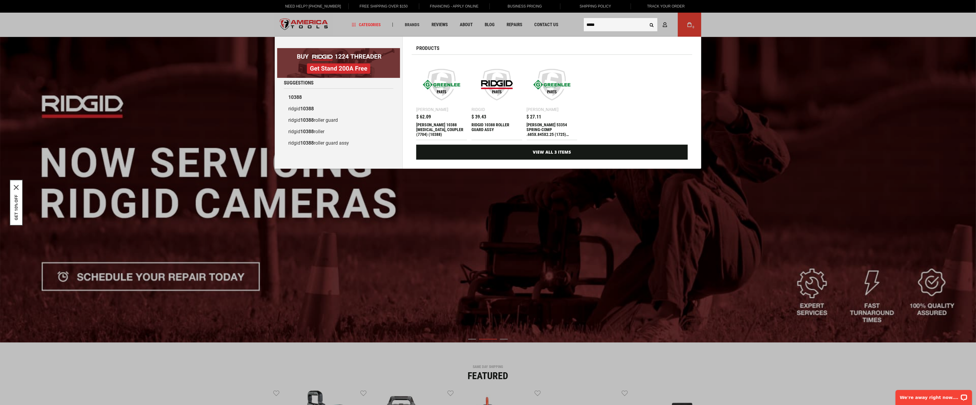
type input "*****"
click at [646, 19] on button "Search" at bounding box center [651, 24] width 11 height 11
